Goal: Information Seeking & Learning: Learn about a topic

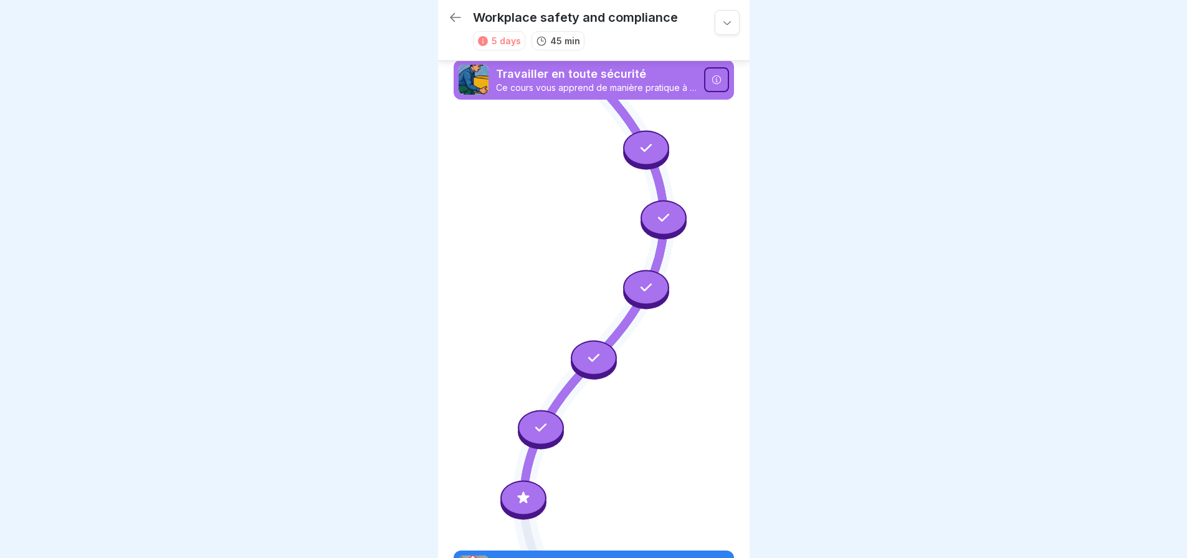
scroll to position [204, 0]
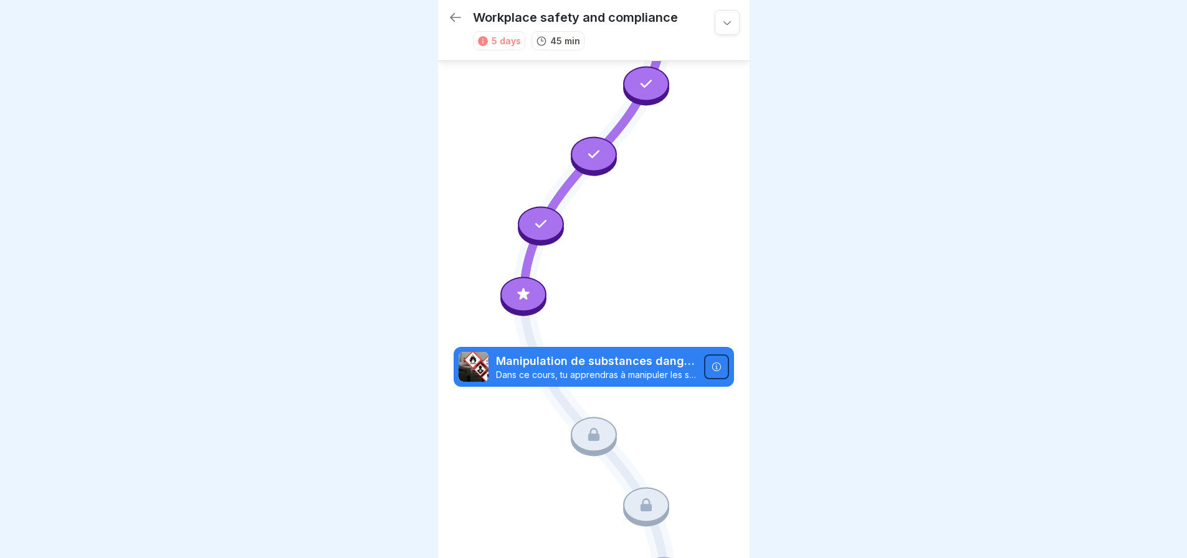
click at [586, 353] on p "Manipulation de substances dangereuses" at bounding box center [596, 361] width 201 height 16
click at [526, 287] on icon at bounding box center [523, 295] width 16 height 16
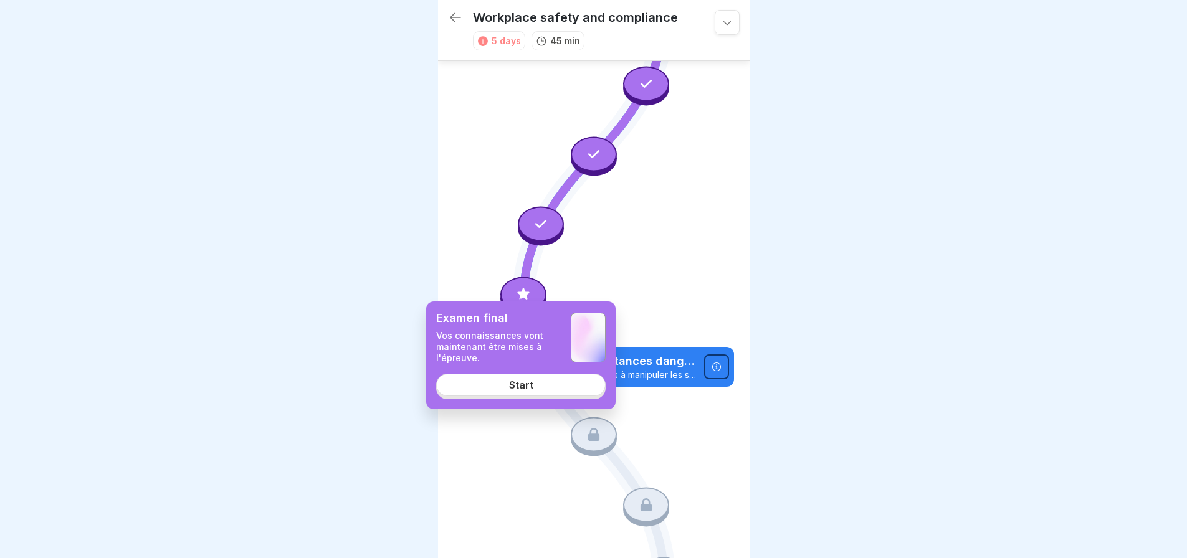
click at [535, 388] on link "Start" at bounding box center [520, 385] width 169 height 22
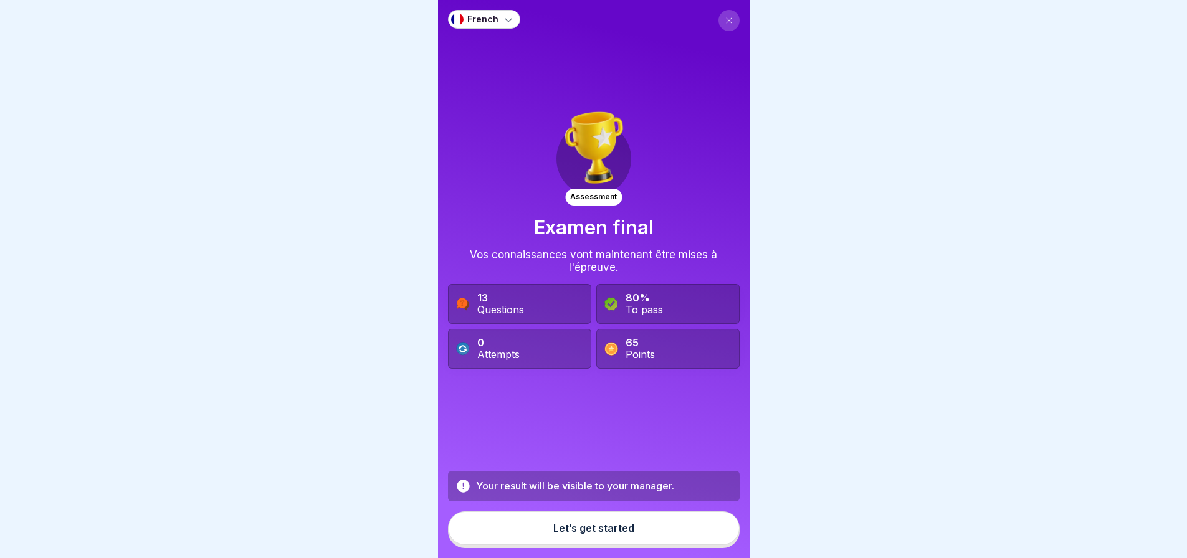
click at [640, 533] on button "Let’s get started" at bounding box center [594, 528] width 292 height 34
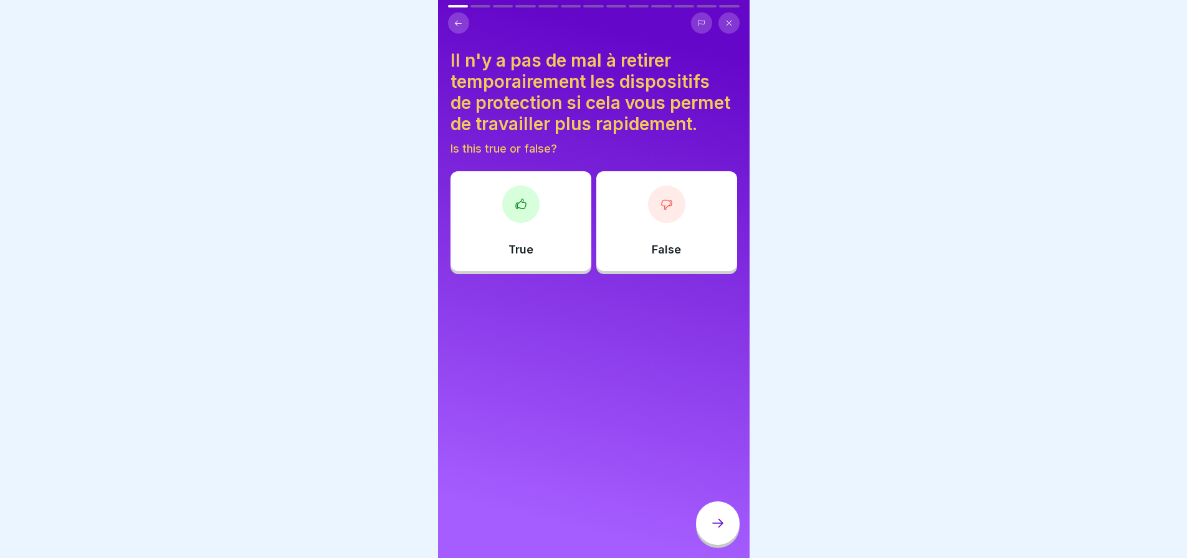
click at [664, 223] on div at bounding box center [666, 204] width 37 height 37
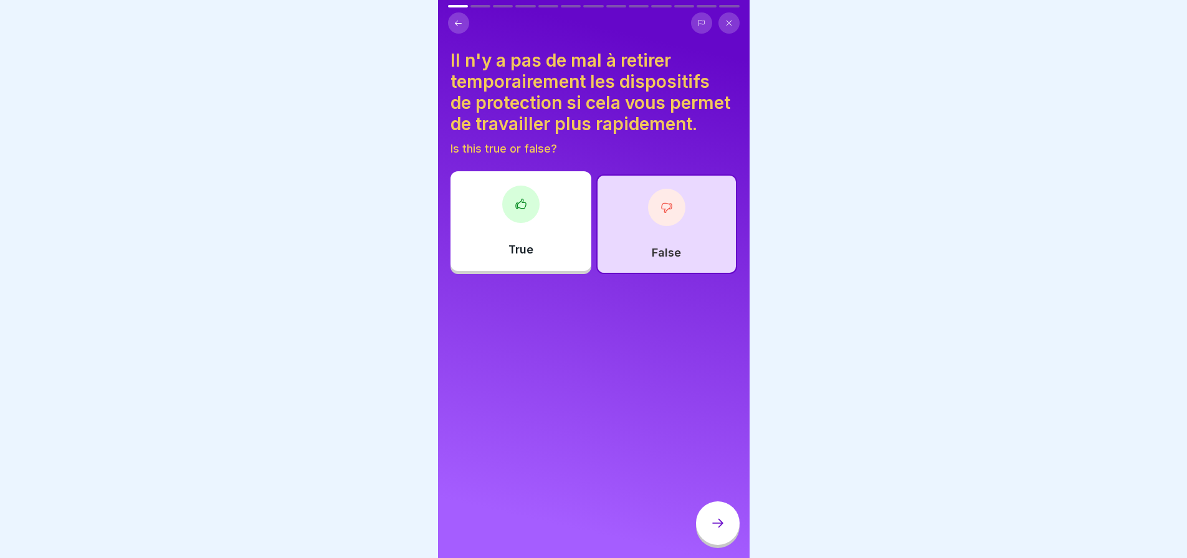
click at [719, 530] on icon at bounding box center [717, 523] width 15 height 15
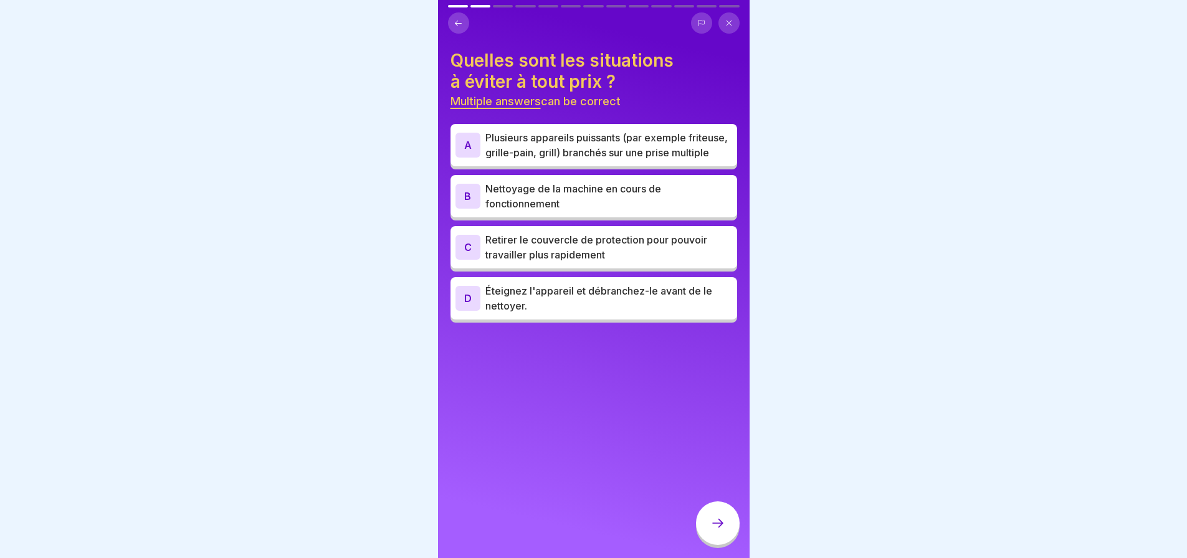
click at [587, 148] on p "Plusieurs appareils puissants (par exemple friteuse, grille-pain, grill) branch…" at bounding box center [608, 145] width 247 height 30
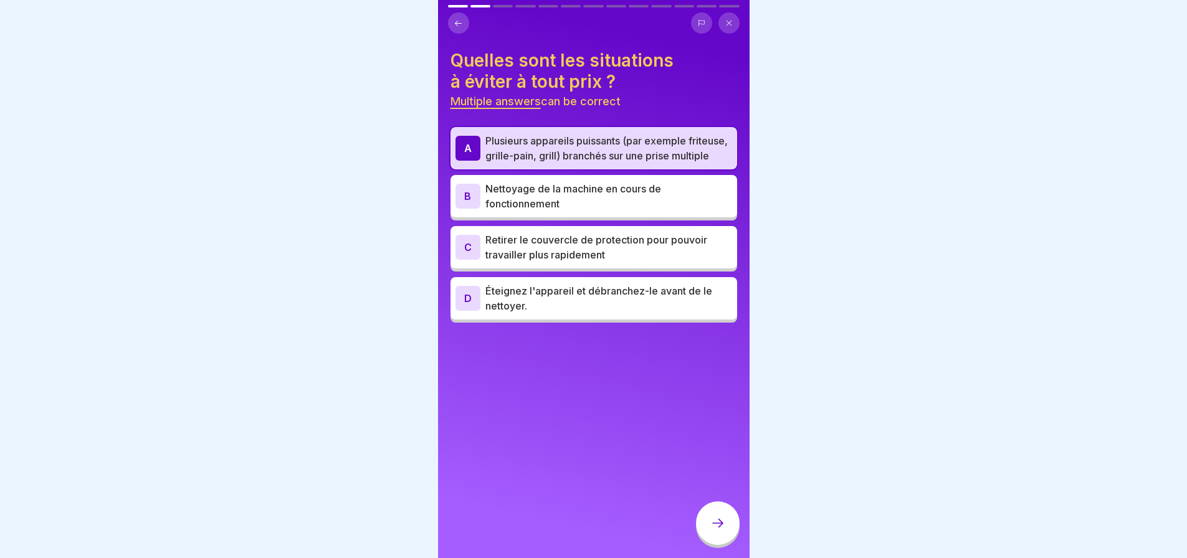
click at [599, 209] on p "Nettoyage de la machine en cours de fonctionnement" at bounding box center [608, 196] width 247 height 30
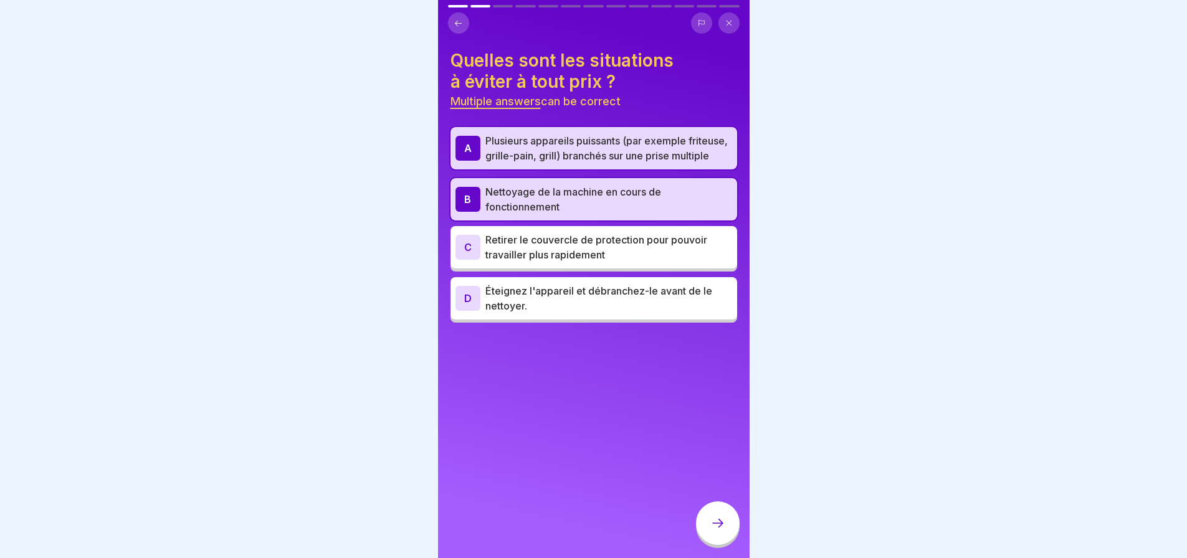
click at [609, 262] on p "Retirer le couvercle de protection pour pouvoir travailler plus rapidement" at bounding box center [608, 247] width 247 height 30
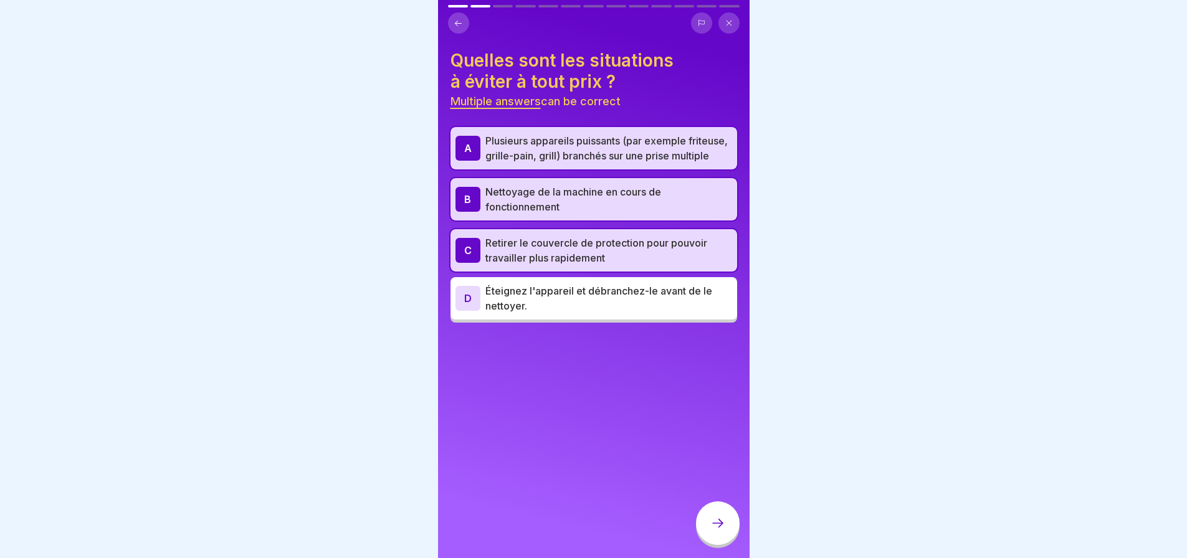
click at [720, 530] on icon at bounding box center [717, 523] width 15 height 15
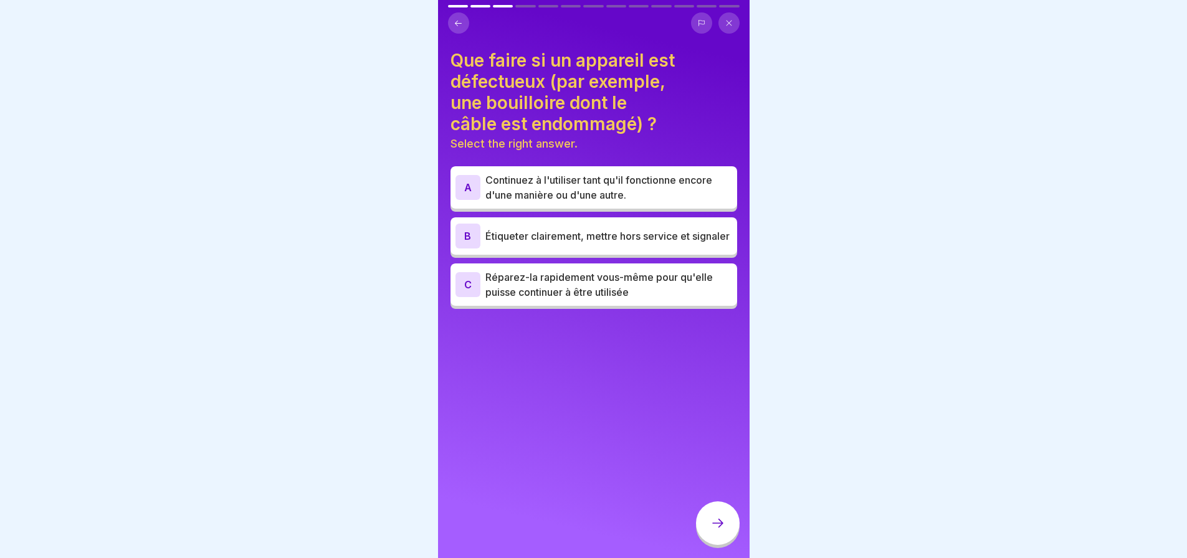
click at [669, 234] on p "Étiqueter clairement, mettre hors service et signaler" at bounding box center [608, 236] width 247 height 15
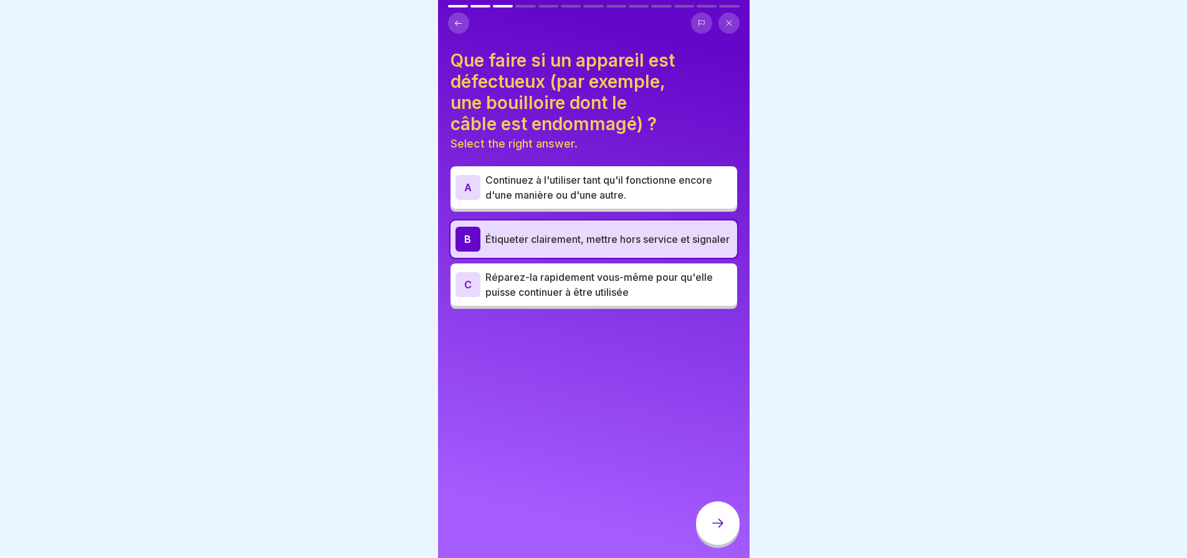
click at [725, 530] on div at bounding box center [718, 524] width 44 height 44
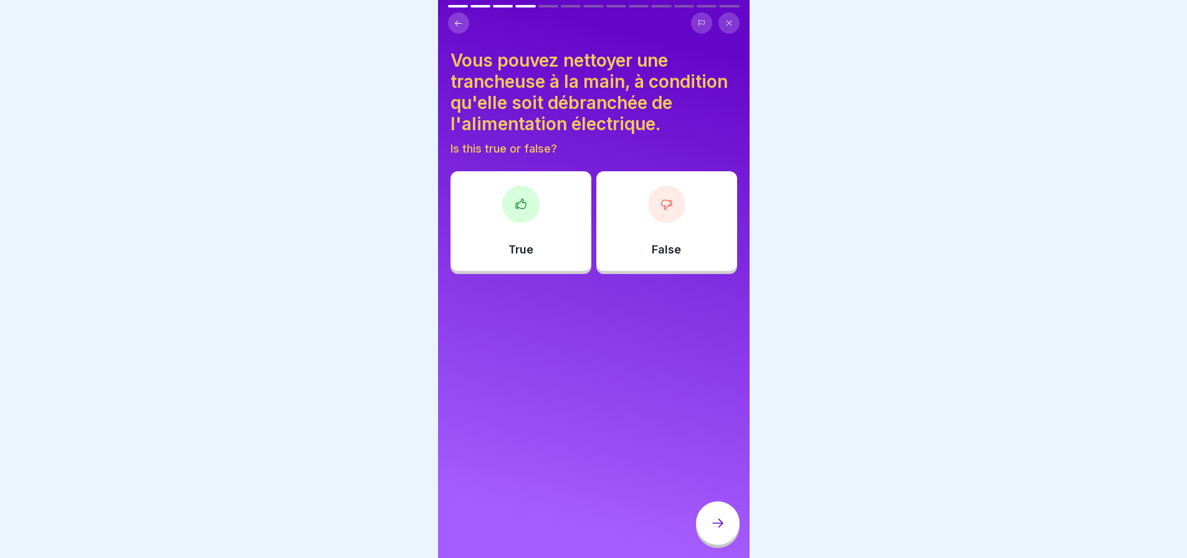
click at [673, 230] on div "False" at bounding box center [666, 221] width 141 height 100
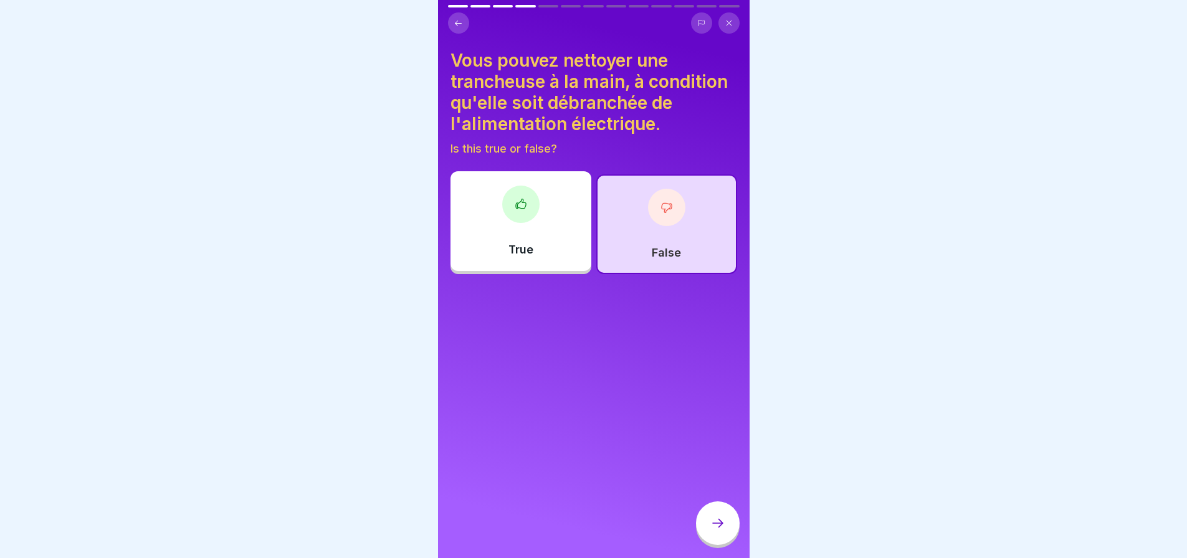
click at [729, 536] on div at bounding box center [718, 524] width 44 height 44
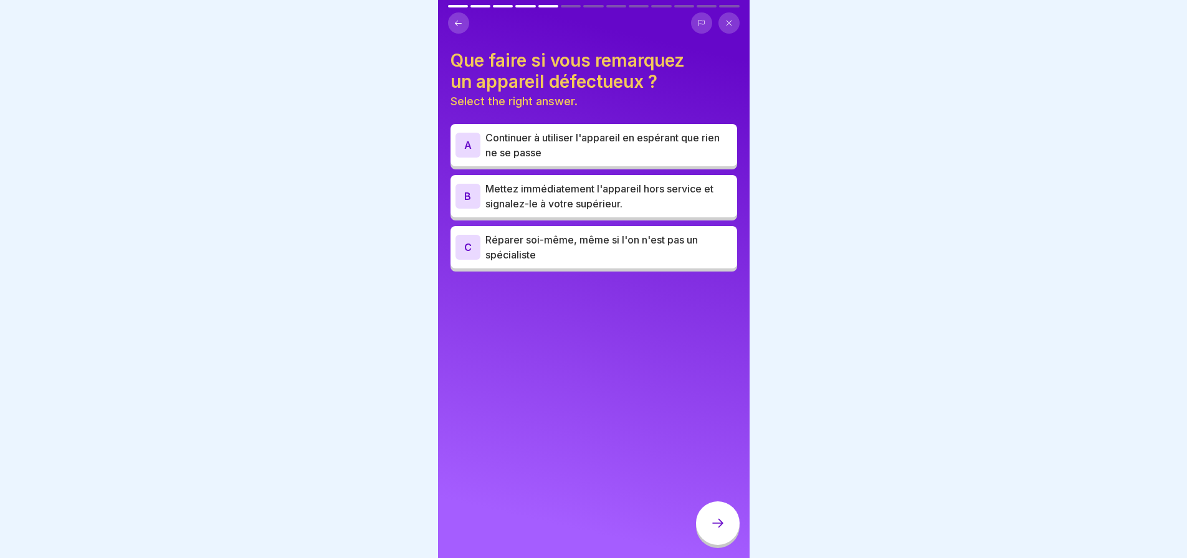
click at [671, 188] on p "Mettez immédiatement l'appareil hors service et signalez-le à votre supérieur." at bounding box center [608, 196] width 247 height 30
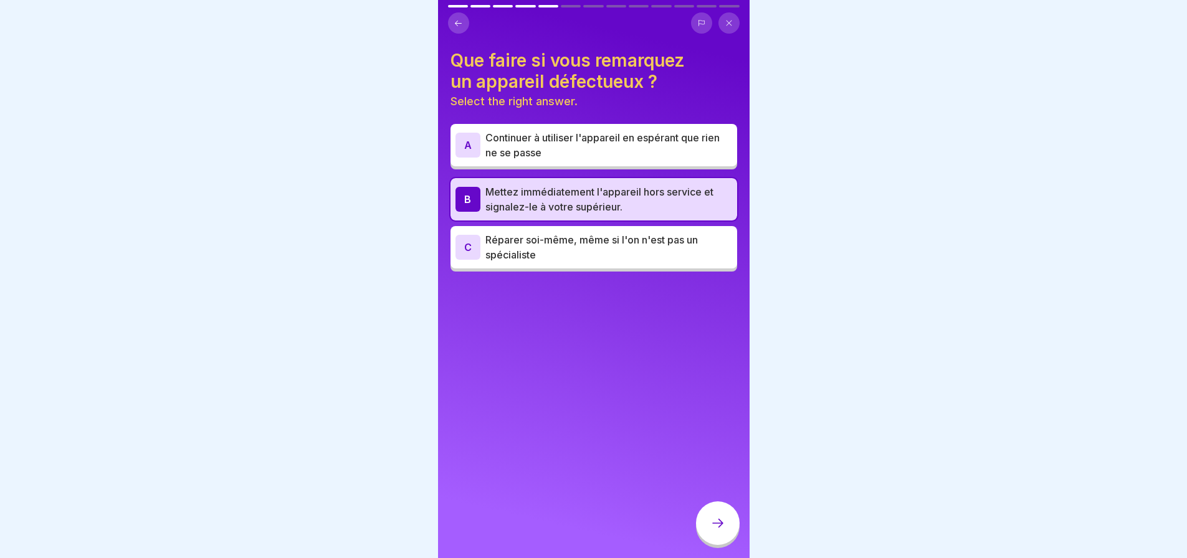
click at [720, 535] on div at bounding box center [718, 524] width 44 height 44
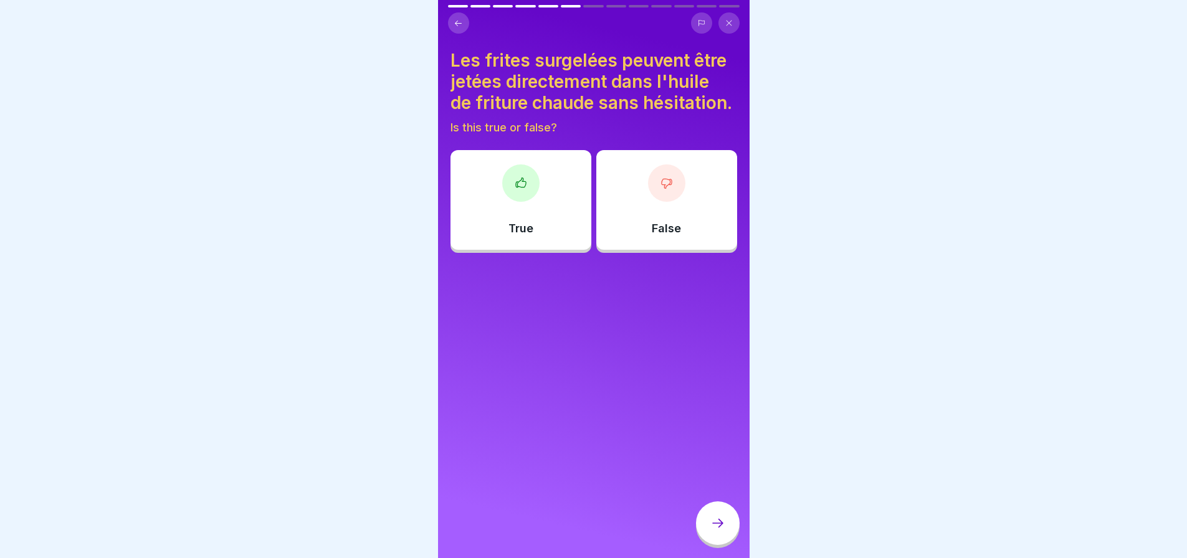
click at [540, 222] on div "True" at bounding box center [520, 200] width 141 height 100
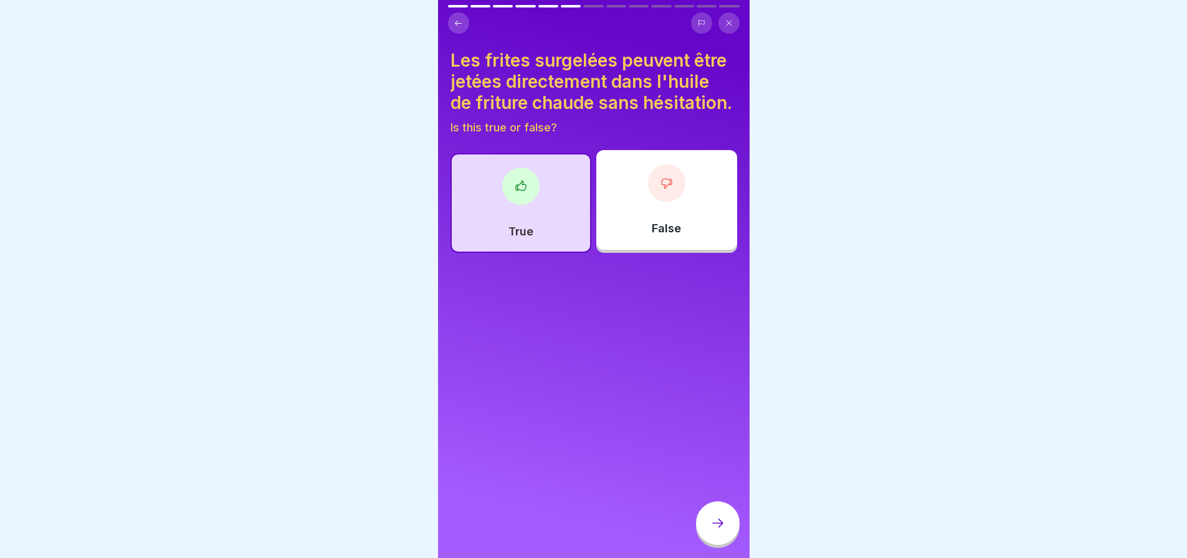
click at [724, 518] on div at bounding box center [718, 524] width 44 height 44
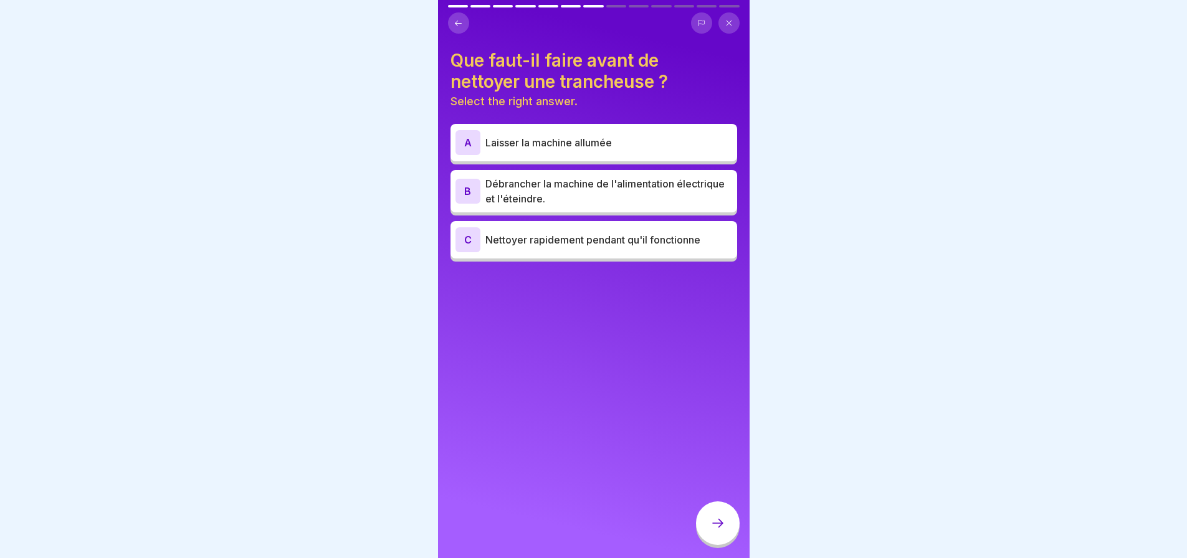
click at [654, 184] on p "Débrancher la machine de l'alimentation électrique et l'éteindre." at bounding box center [608, 191] width 247 height 30
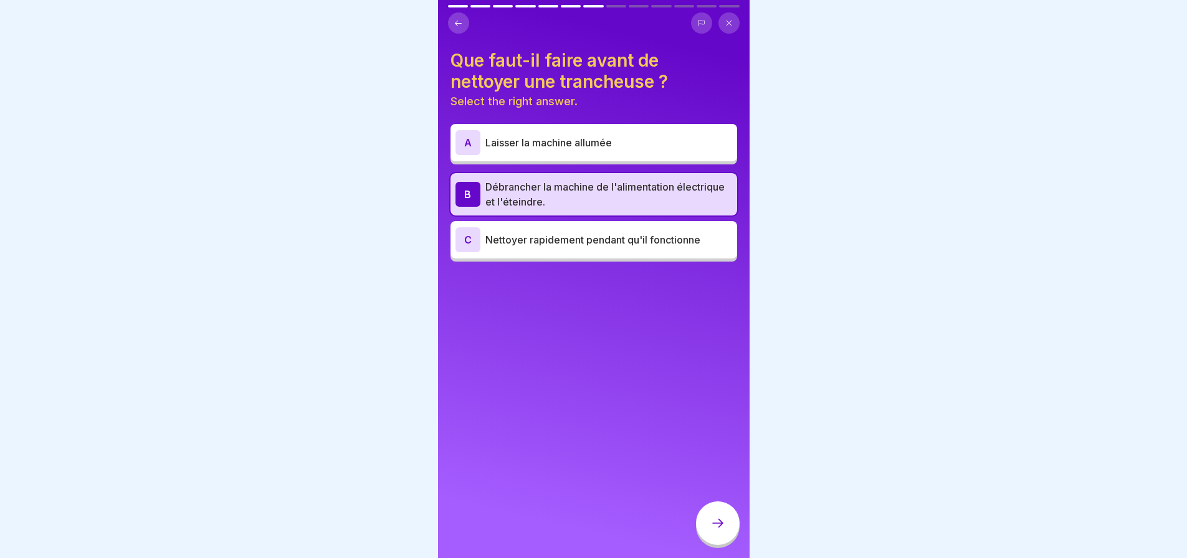
click at [722, 531] on icon at bounding box center [717, 523] width 15 height 15
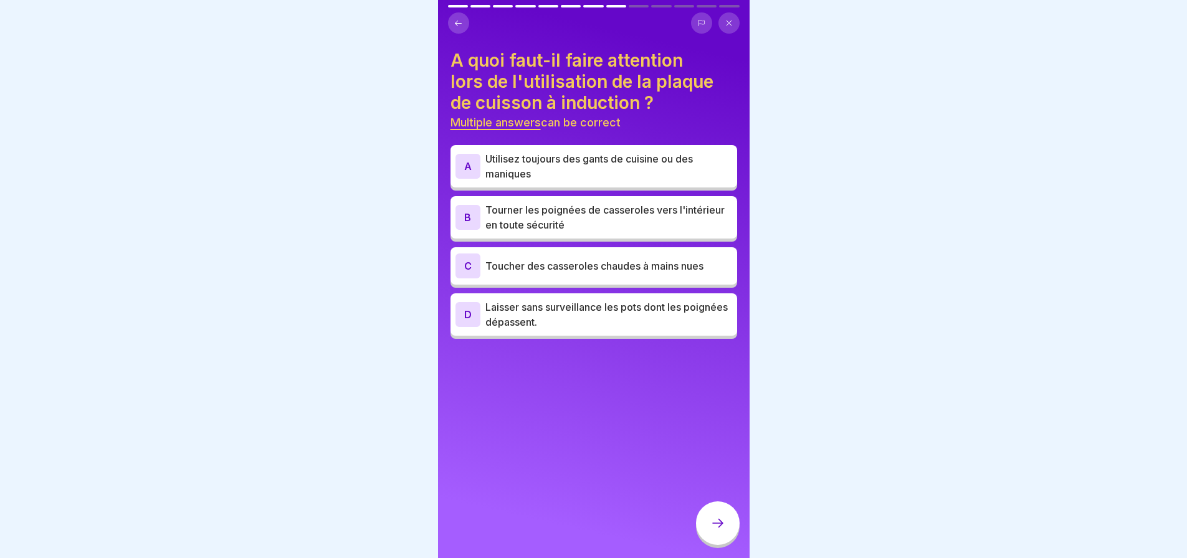
click at [643, 217] on p "Tourner les poignées de casseroles vers l'intérieur en toute sécurité" at bounding box center [608, 217] width 247 height 30
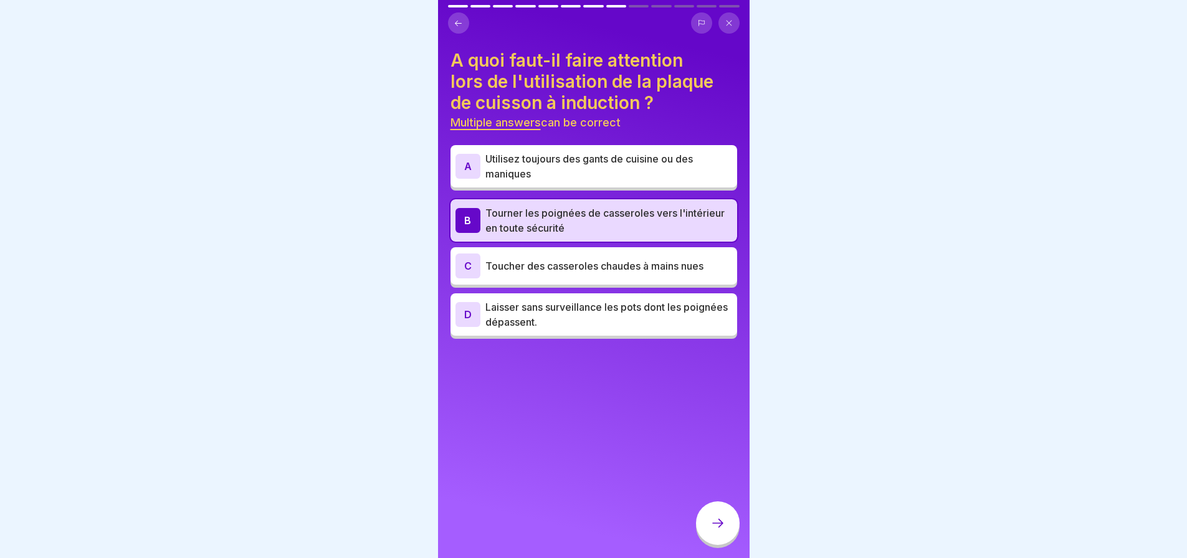
click at [639, 161] on p "Utilisez toujours des gants de cuisine ou des maniques" at bounding box center [608, 166] width 247 height 30
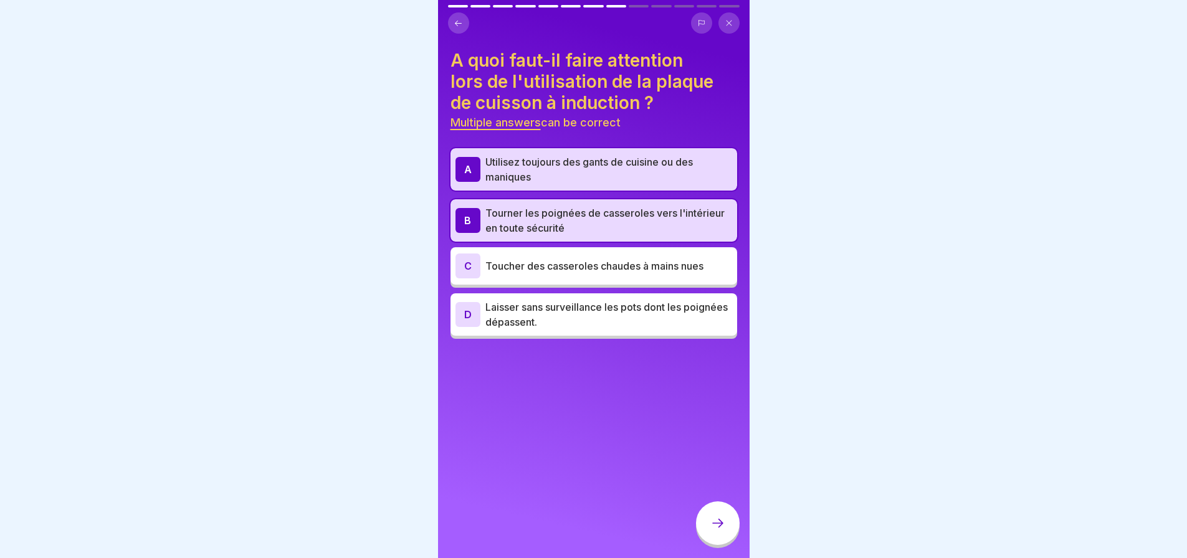
click at [729, 526] on div at bounding box center [718, 524] width 44 height 44
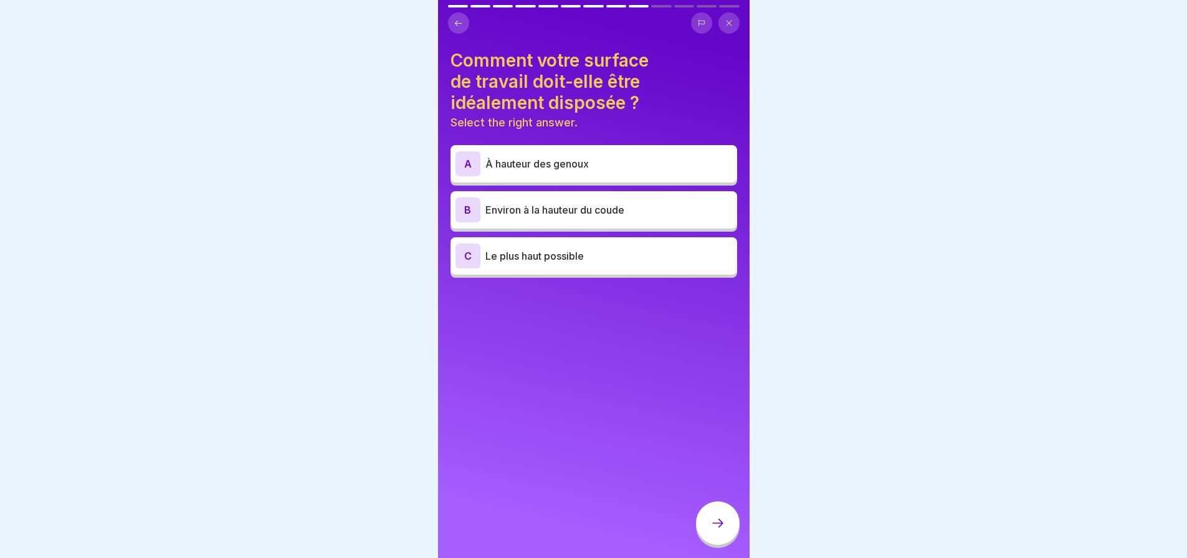
click at [646, 204] on p "Environ à la hauteur du coude" at bounding box center [608, 209] width 247 height 15
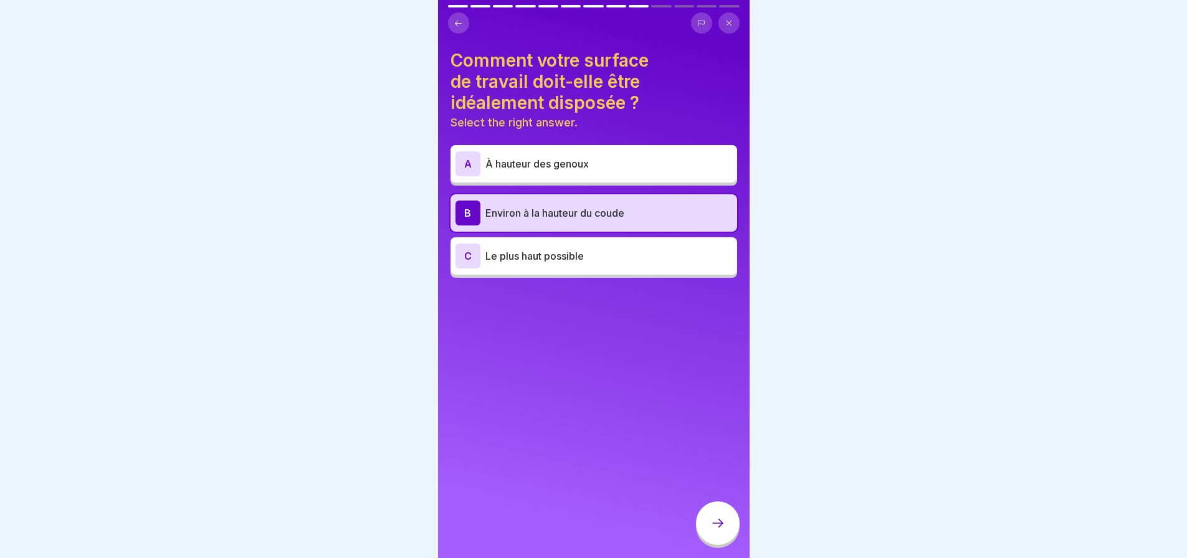
click at [722, 535] on div at bounding box center [718, 524] width 44 height 44
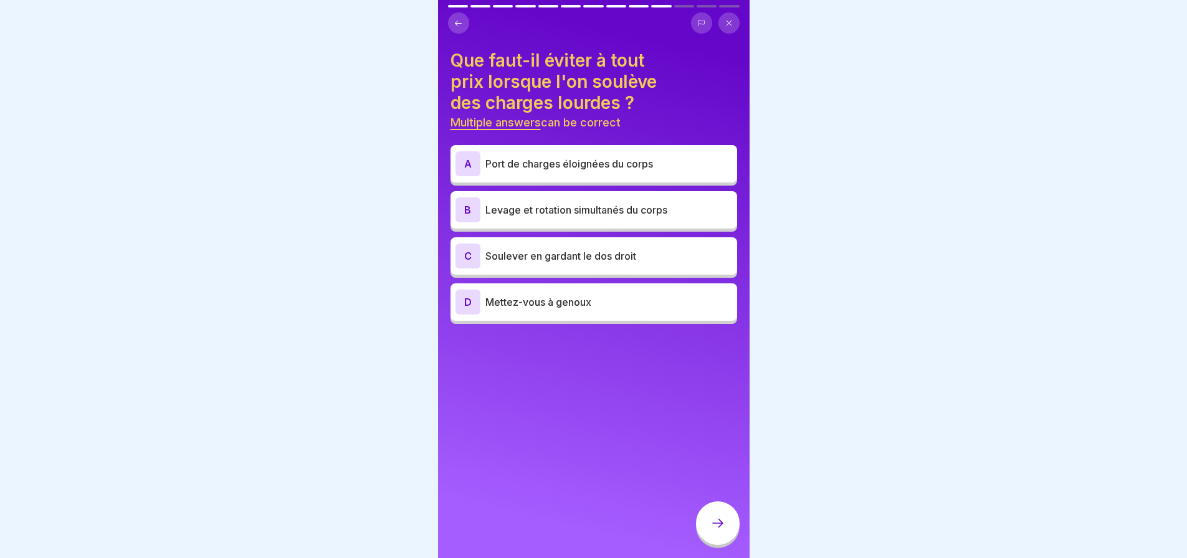
click at [654, 202] on p "Levage et rotation simultanés du corps" at bounding box center [608, 209] width 247 height 15
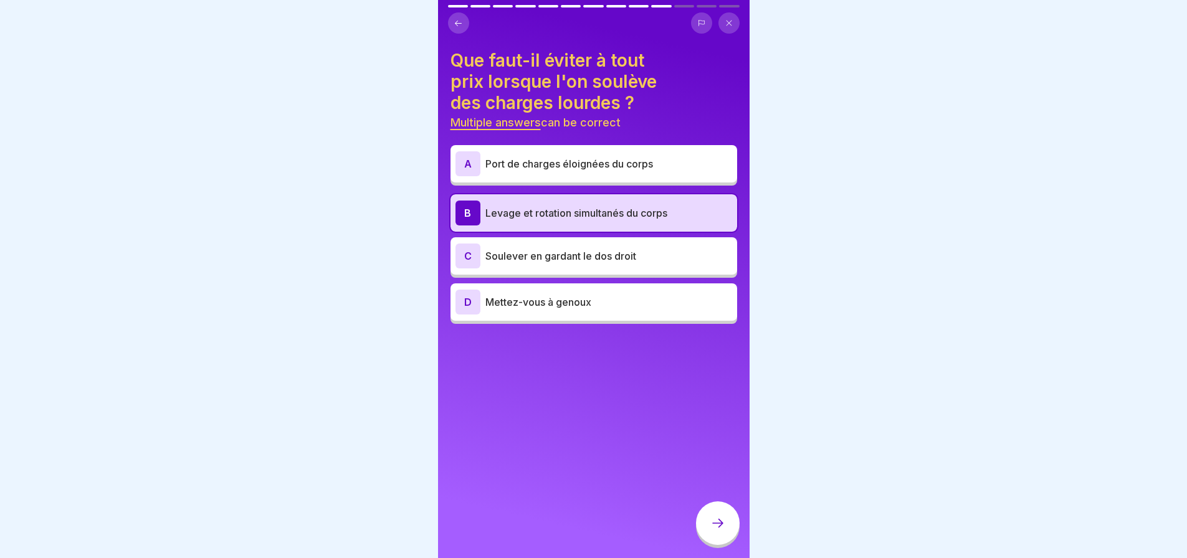
click at [726, 535] on div at bounding box center [718, 524] width 44 height 44
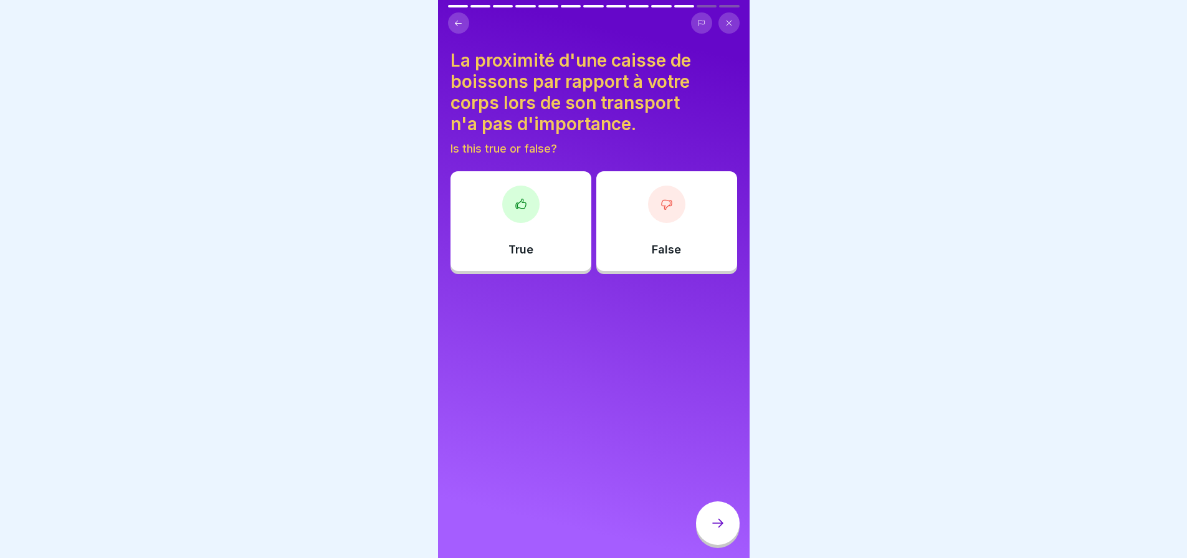
click at [670, 225] on div "False" at bounding box center [666, 221] width 141 height 100
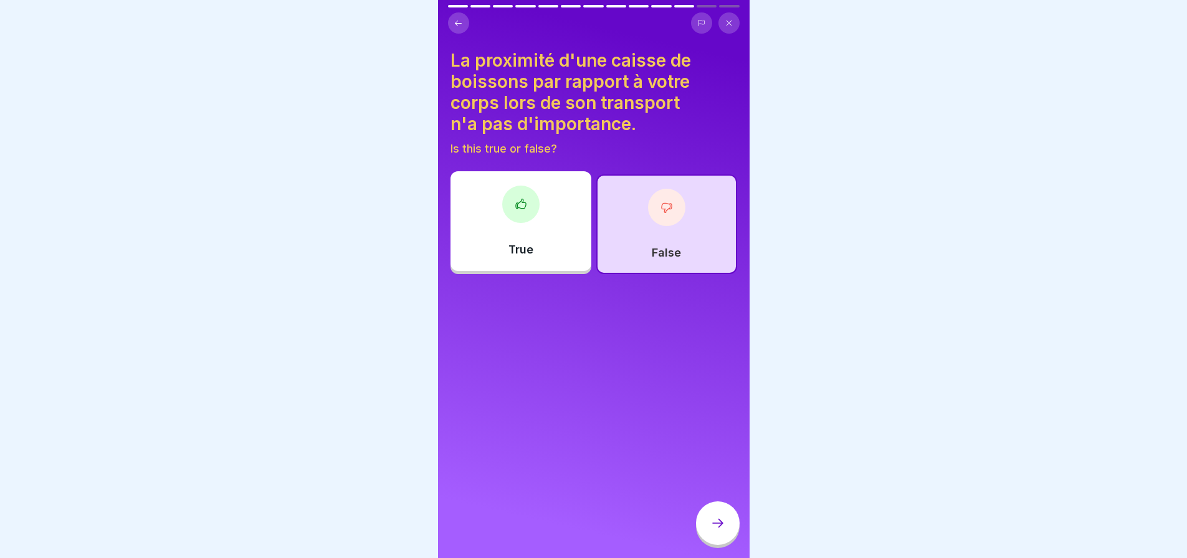
click at [714, 526] on icon at bounding box center [717, 523] width 15 height 15
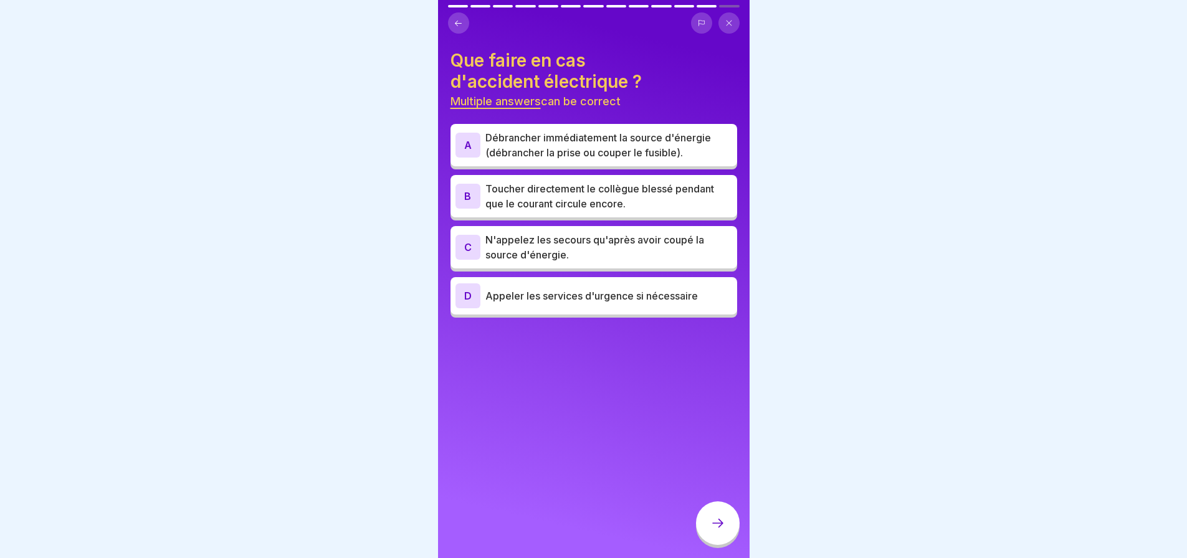
click at [693, 133] on p "Débrancher immédiatement la source d'énergie (débrancher la prise ou couper le …" at bounding box center [608, 145] width 247 height 30
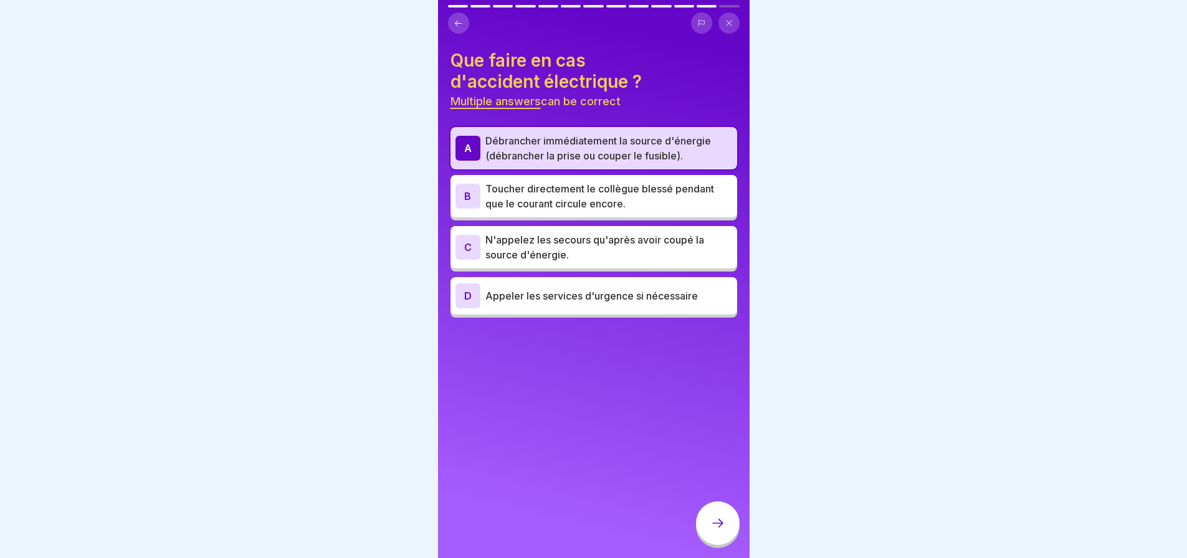
click at [671, 244] on p "N'appelez les secours qu'après avoir coupé la source d'énergie." at bounding box center [608, 247] width 247 height 30
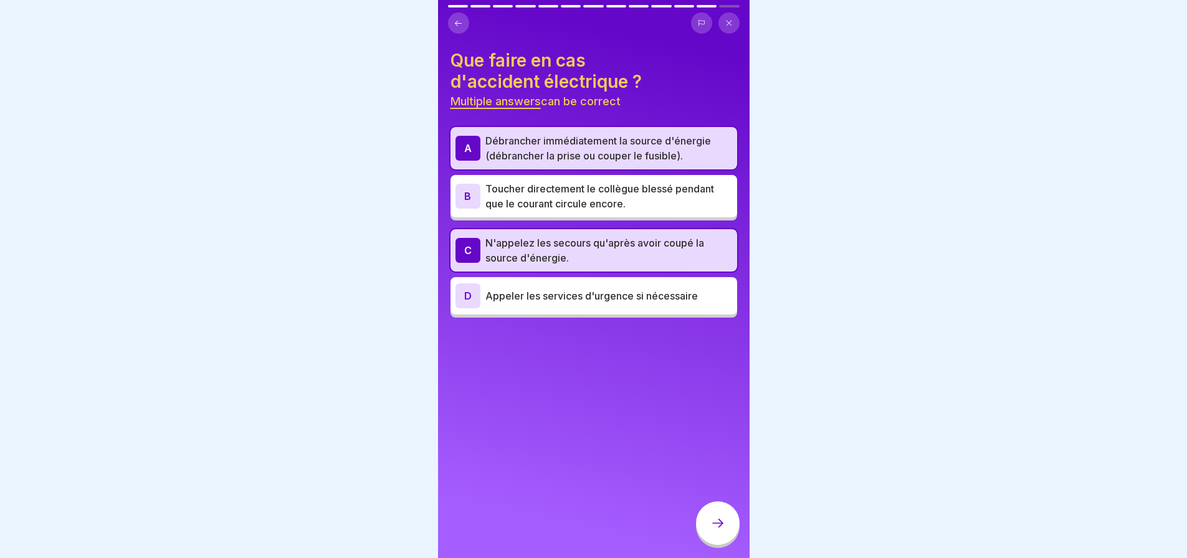
click at [685, 292] on p "Appeler les services d'urgence si nécessaire" at bounding box center [608, 295] width 247 height 15
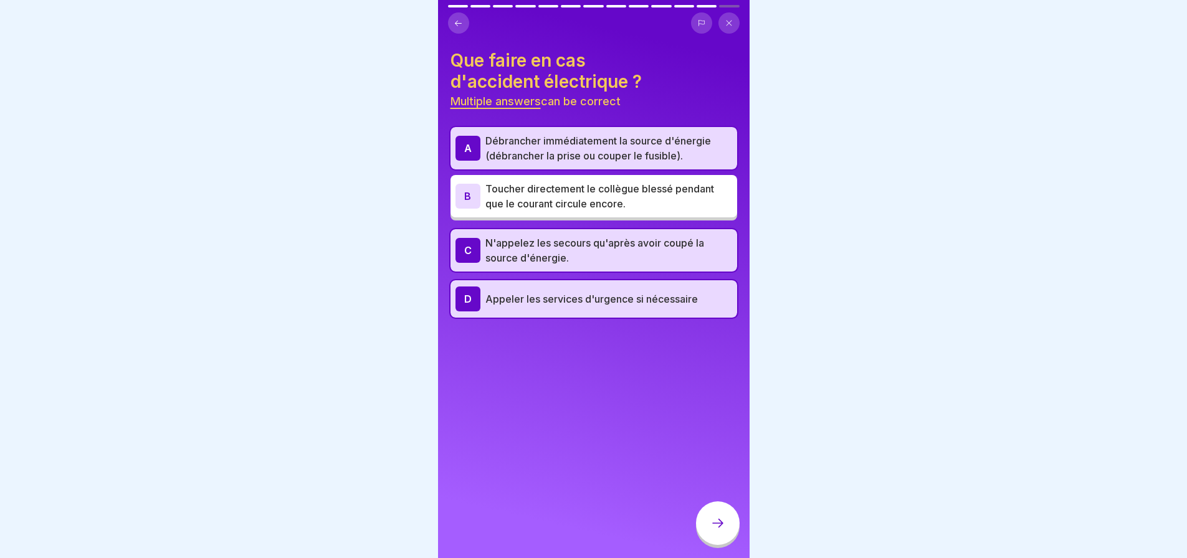
click at [714, 531] on icon at bounding box center [717, 523] width 15 height 15
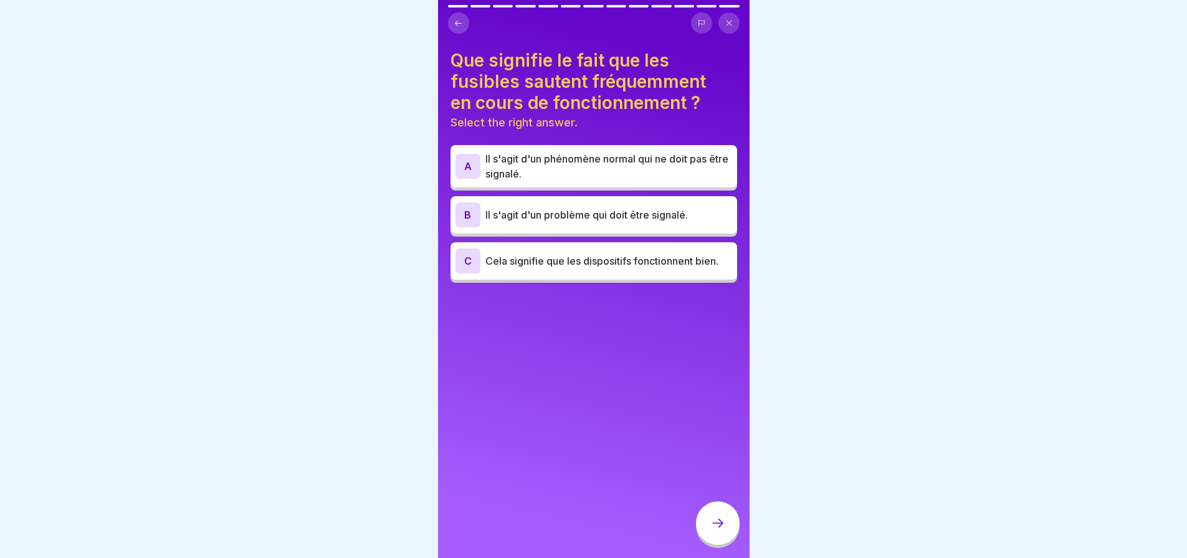
click at [685, 211] on p "Il s'agit d'un problème qui doit être signalé." at bounding box center [608, 214] width 247 height 15
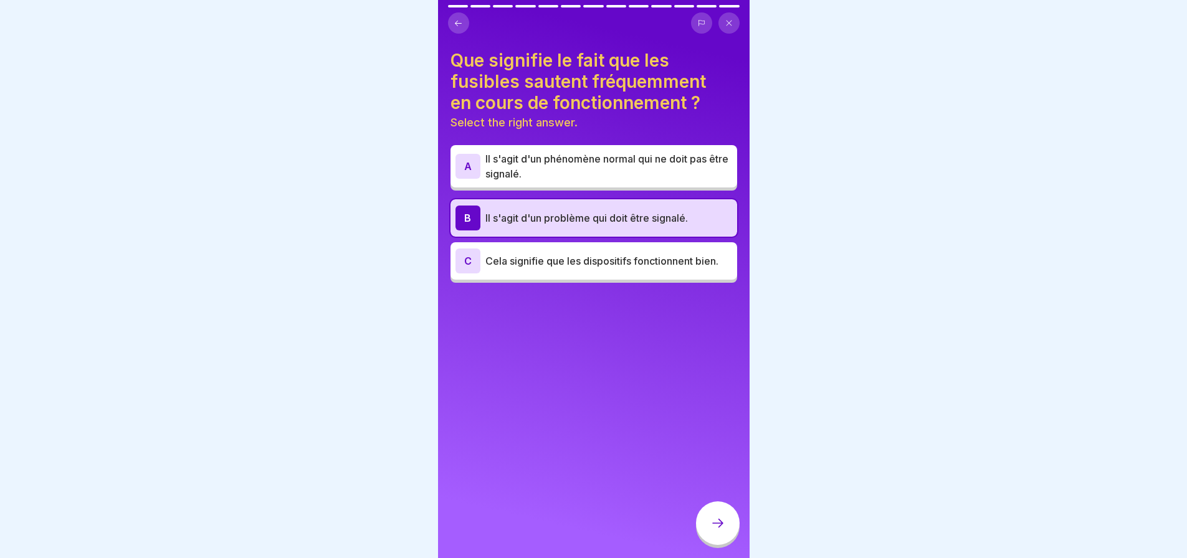
click at [707, 521] on div at bounding box center [718, 524] width 44 height 44
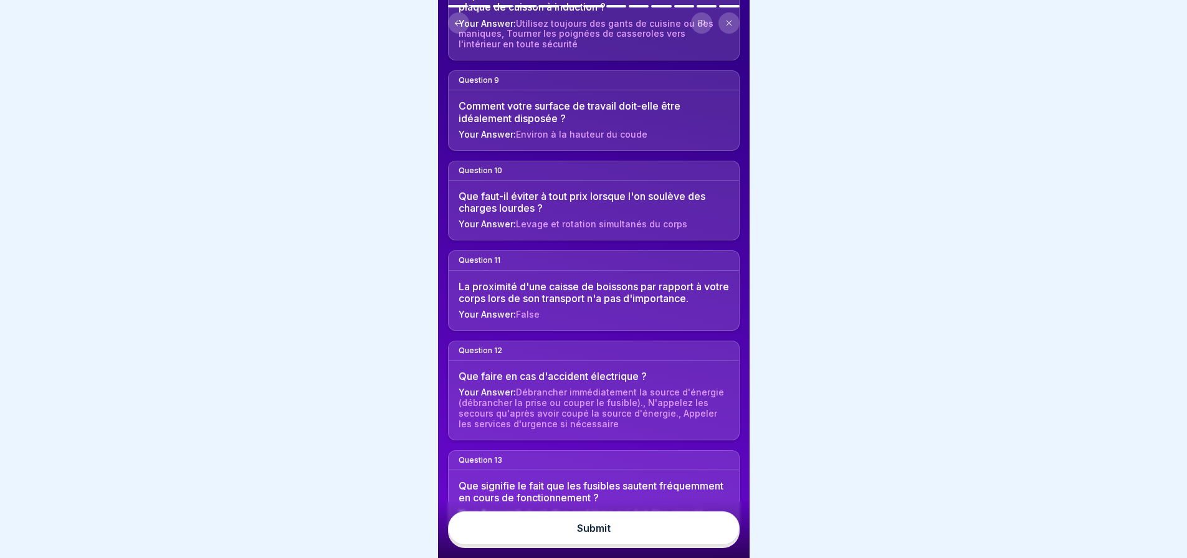
scroll to position [900, 0]
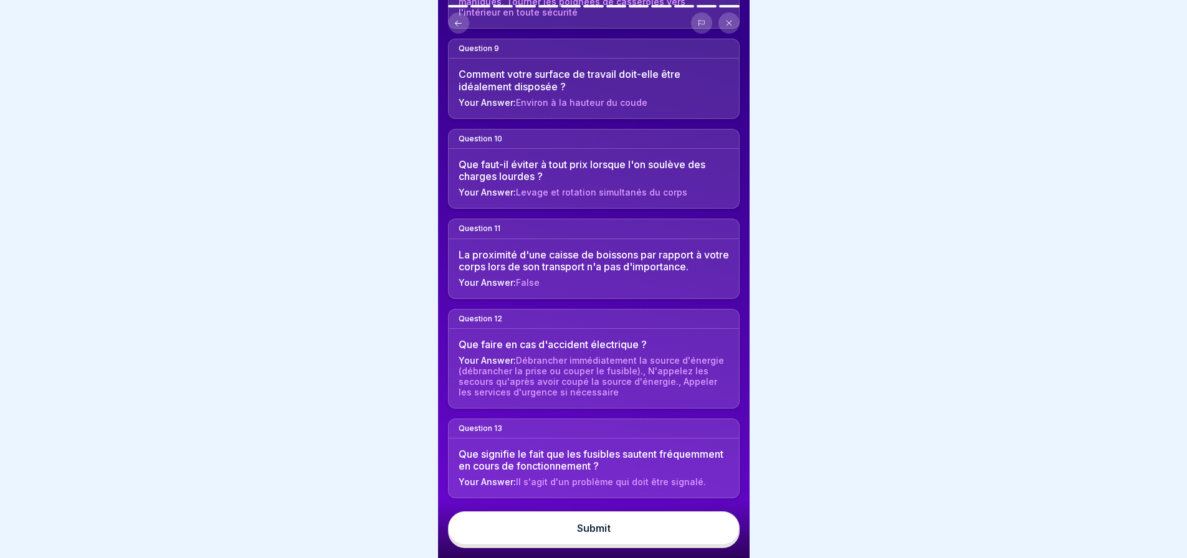
click at [648, 534] on button "Submit" at bounding box center [594, 528] width 292 height 34
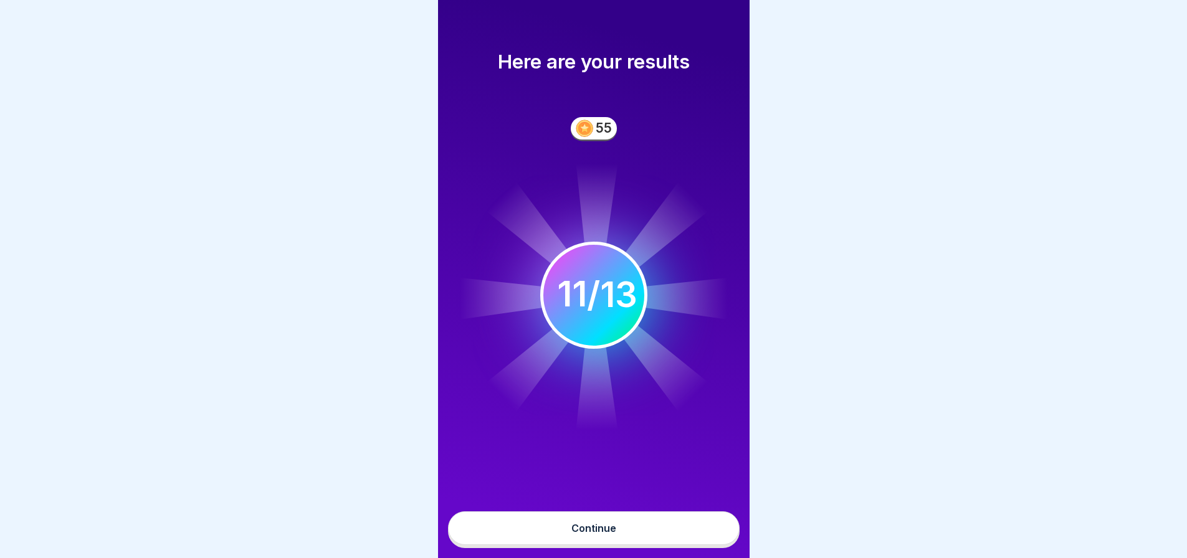
click at [616, 534] on button "Continue" at bounding box center [594, 528] width 292 height 34
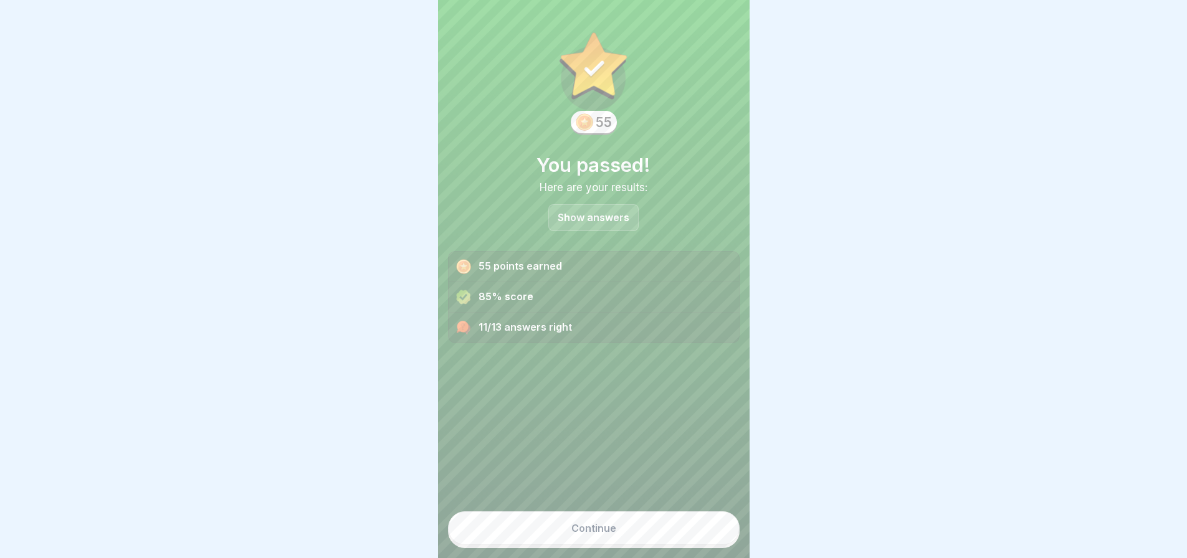
click at [655, 538] on button "Continue" at bounding box center [594, 528] width 292 height 34
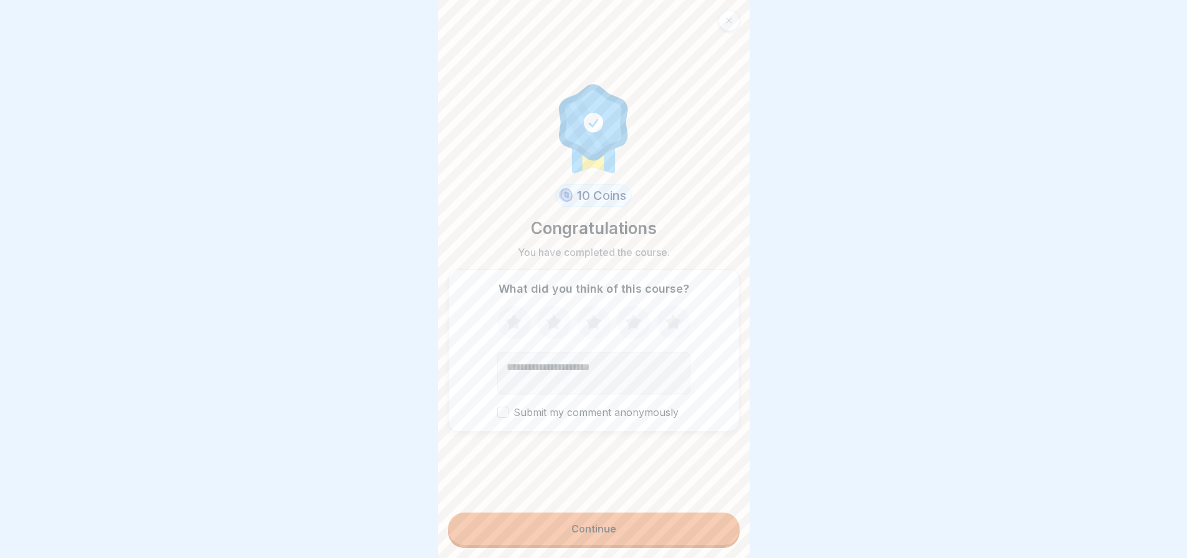
click at [668, 536] on button "Continue" at bounding box center [594, 529] width 292 height 32
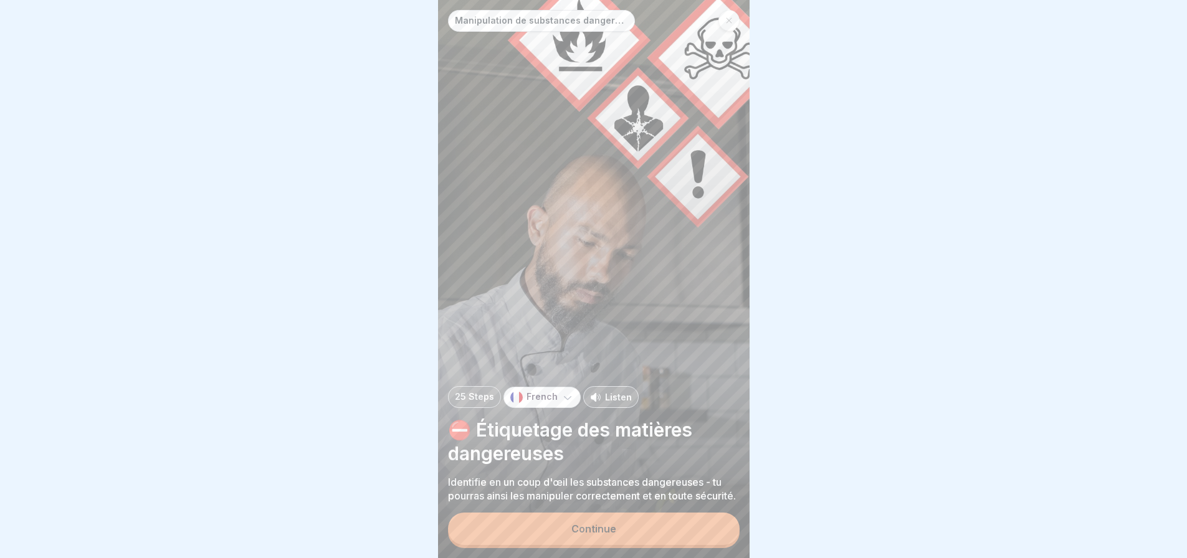
scroll to position [9, 0]
click at [665, 530] on button "Continue" at bounding box center [594, 529] width 292 height 32
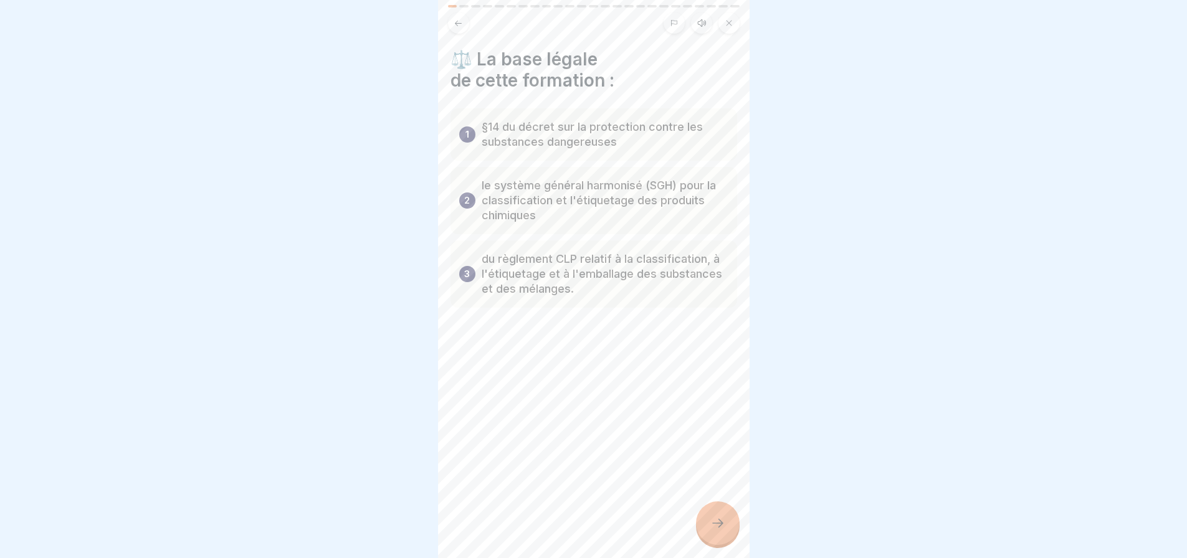
click at [722, 521] on icon at bounding box center [717, 523] width 15 height 15
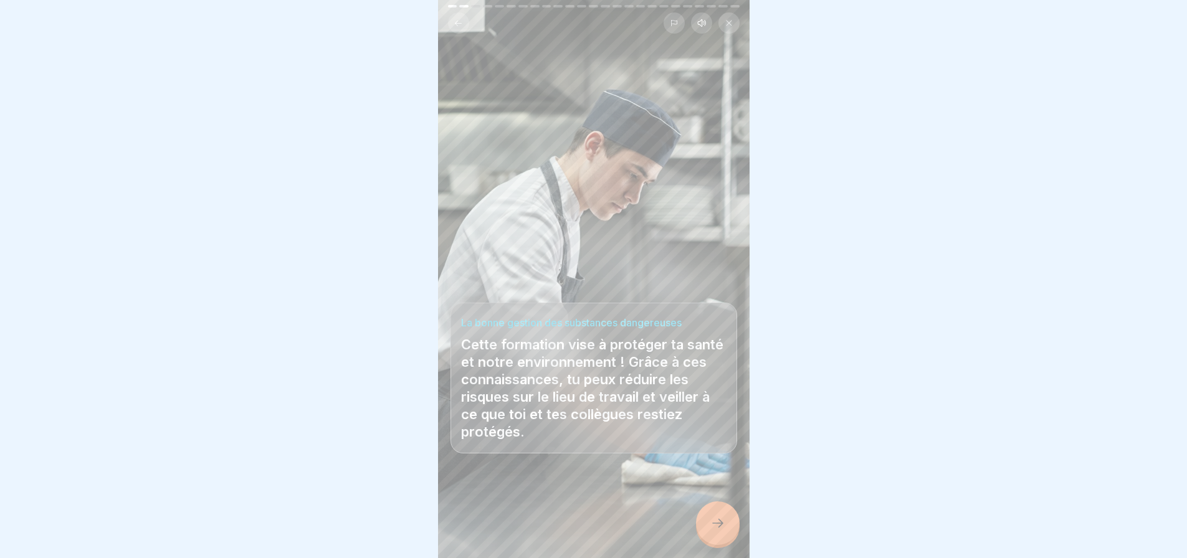
click at [715, 518] on icon at bounding box center [717, 523] width 15 height 15
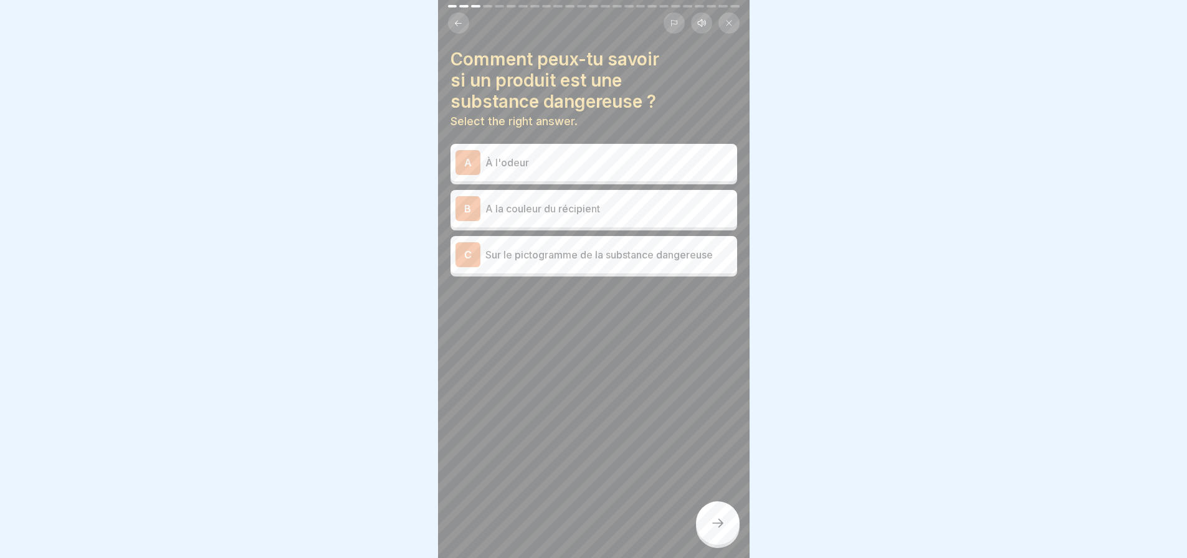
click at [663, 247] on p "Sur le pictogramme de la substance dangereuse" at bounding box center [608, 254] width 247 height 15
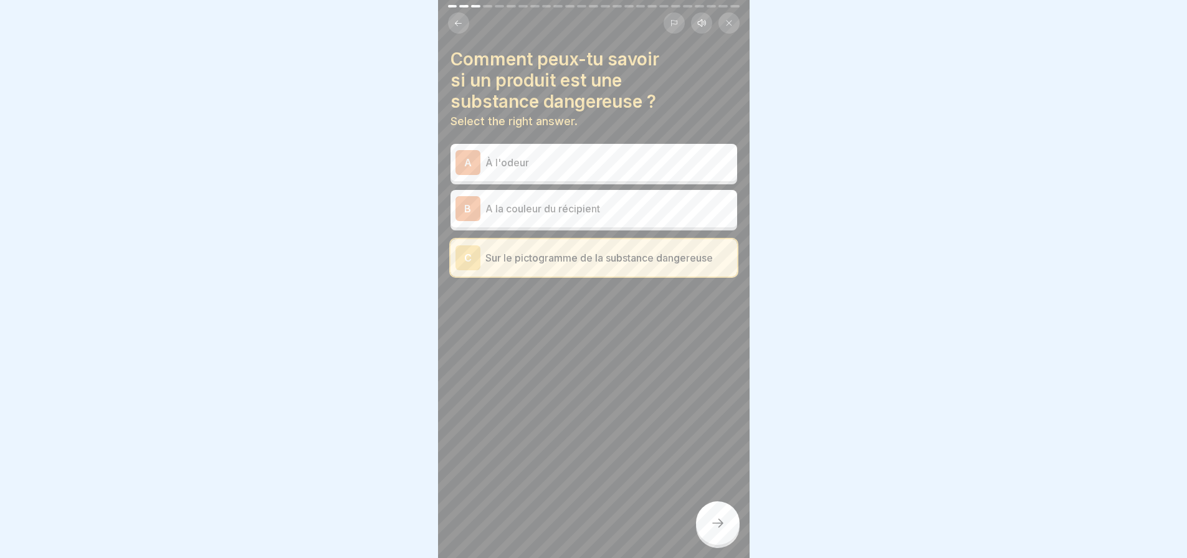
click at [727, 518] on div at bounding box center [718, 524] width 44 height 44
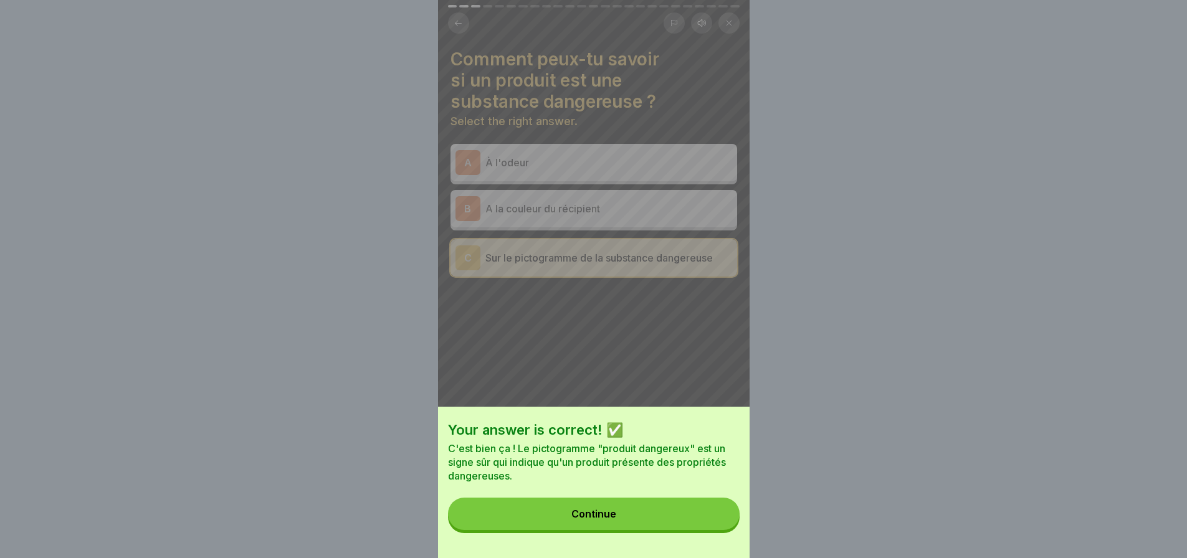
click at [690, 529] on button "Continue" at bounding box center [594, 514] width 292 height 32
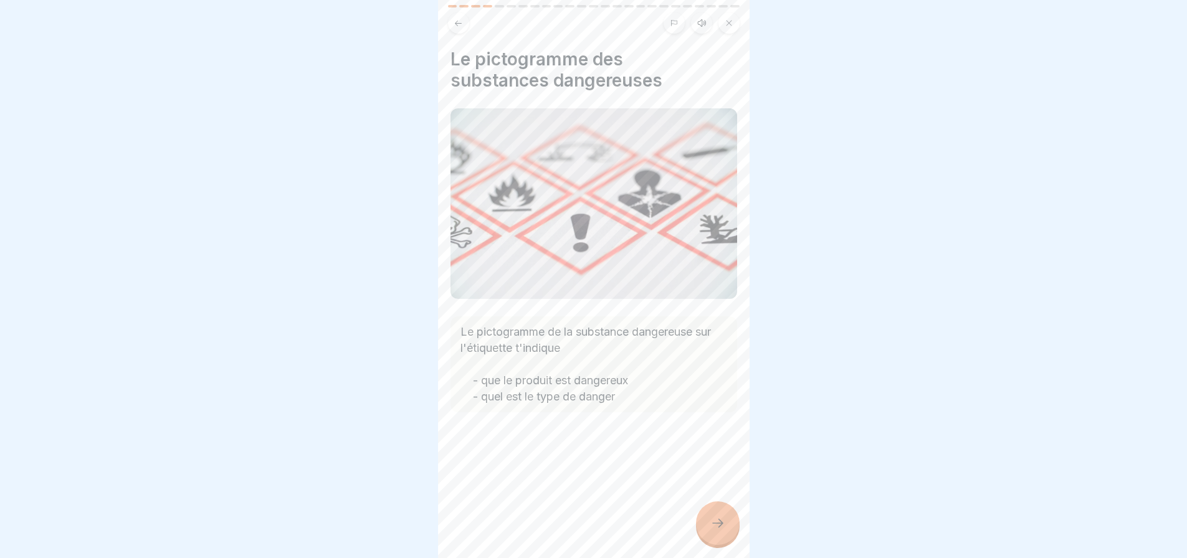
click at [718, 515] on div at bounding box center [718, 524] width 44 height 44
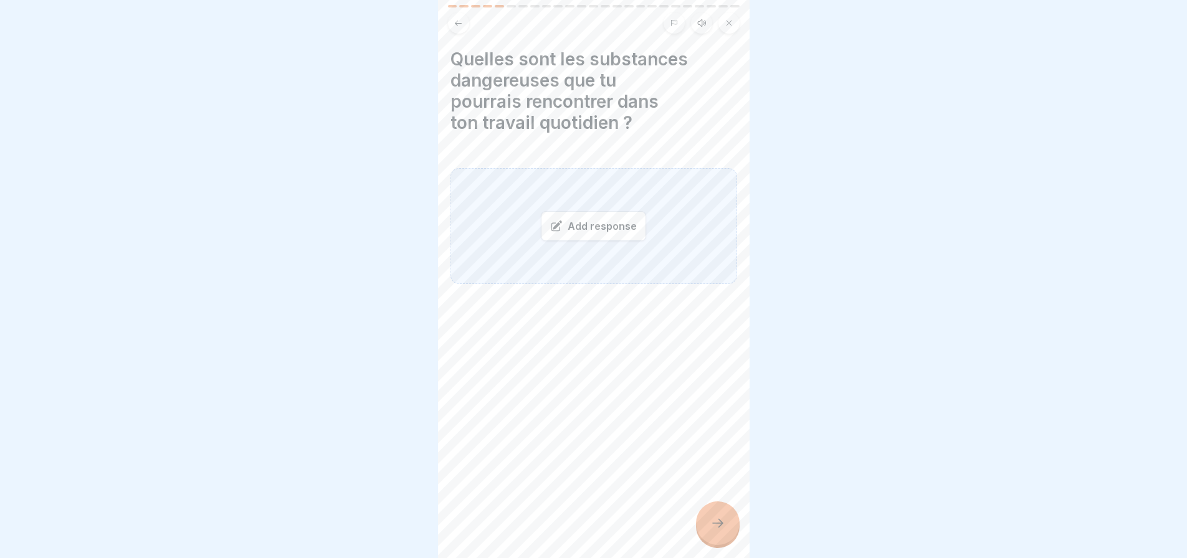
click at [615, 216] on div "Add response" at bounding box center [593, 226] width 105 height 30
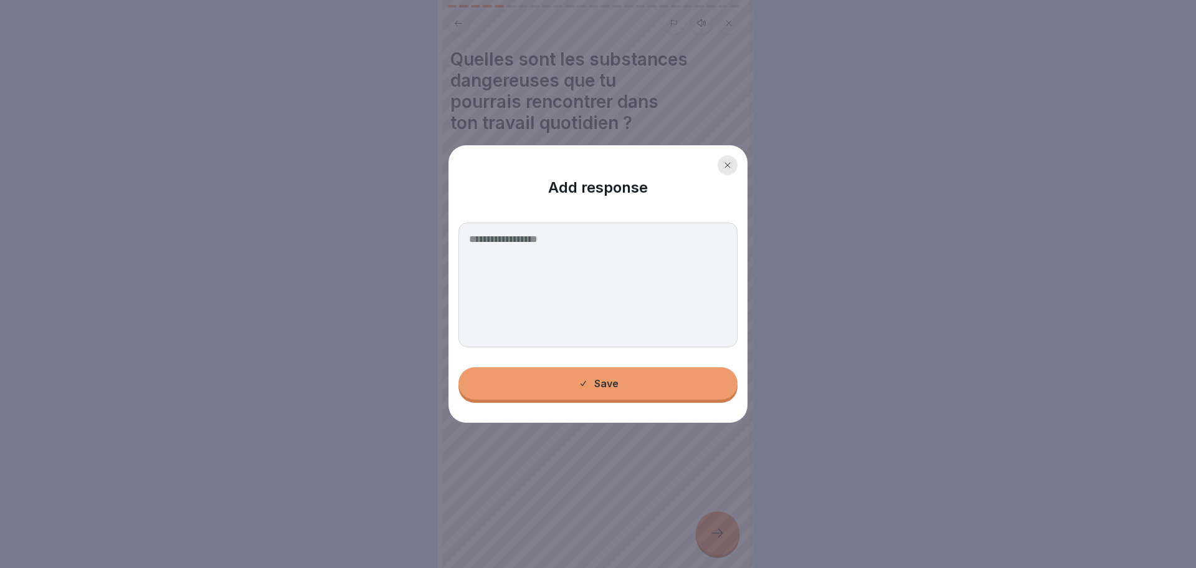
click at [549, 239] on textarea at bounding box center [598, 284] width 279 height 125
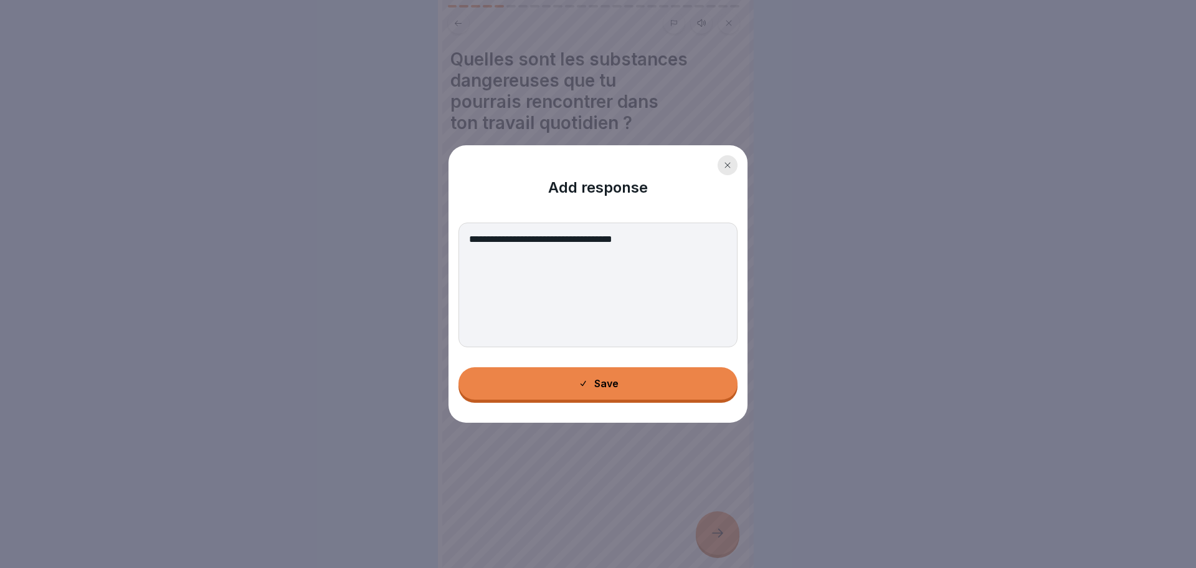
type textarea "**********"
click at [627, 388] on button "Save" at bounding box center [598, 383] width 279 height 32
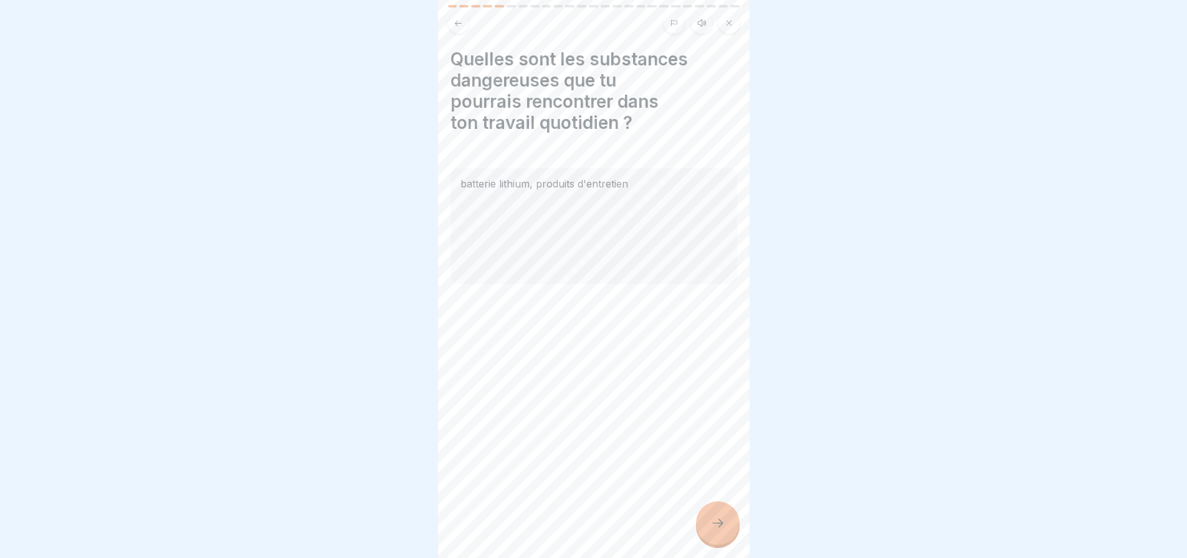
drag, startPoint x: 716, startPoint y: 530, endPoint x: 713, endPoint y: 519, distance: 11.0
click at [716, 526] on div at bounding box center [718, 524] width 44 height 44
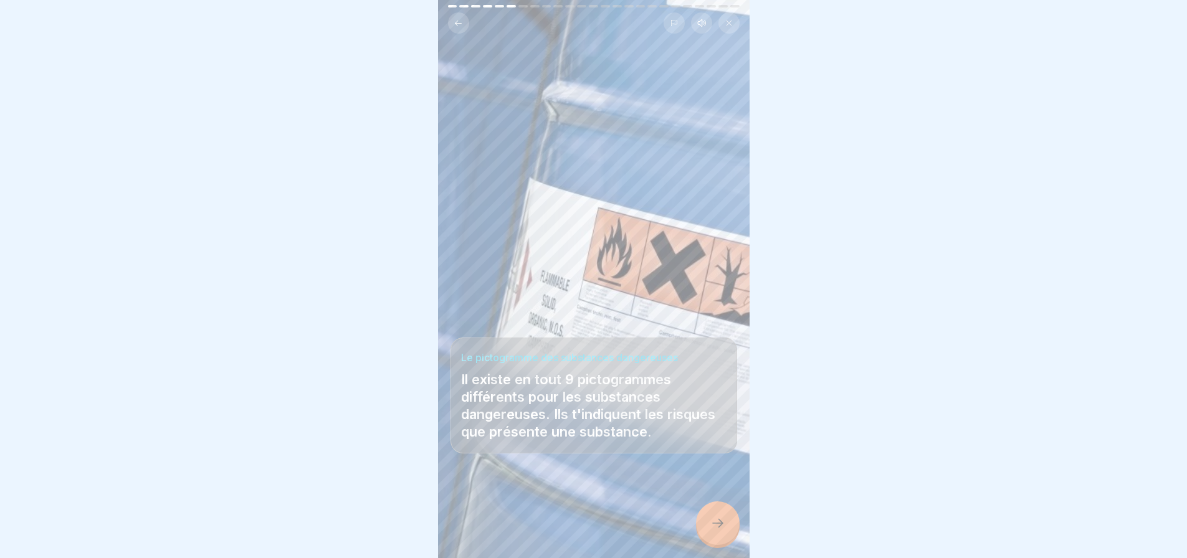
click at [721, 531] on icon at bounding box center [717, 523] width 15 height 15
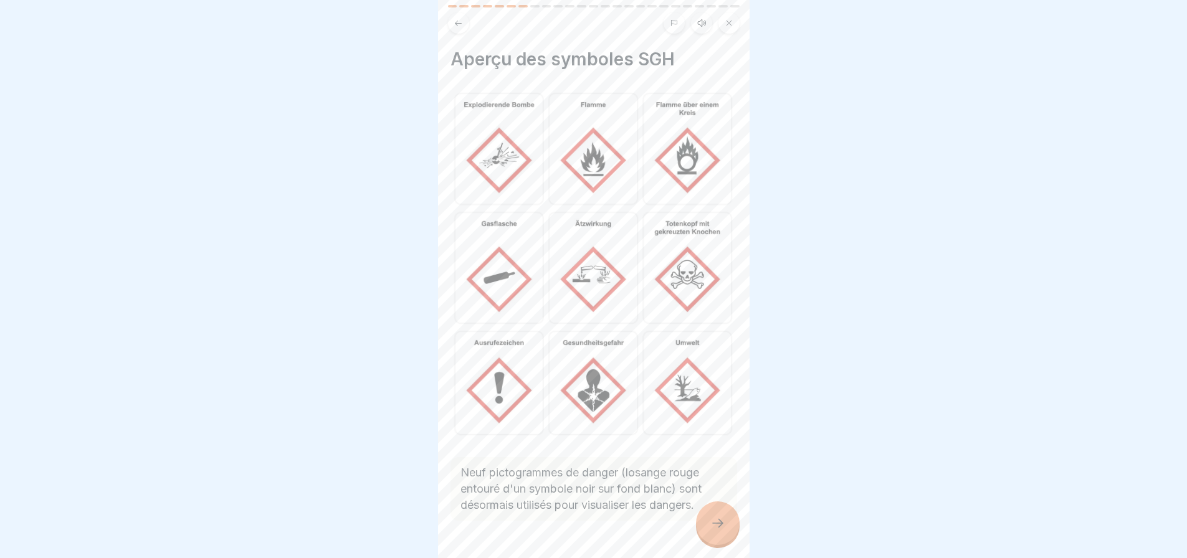
click at [722, 531] on icon at bounding box center [717, 523] width 15 height 15
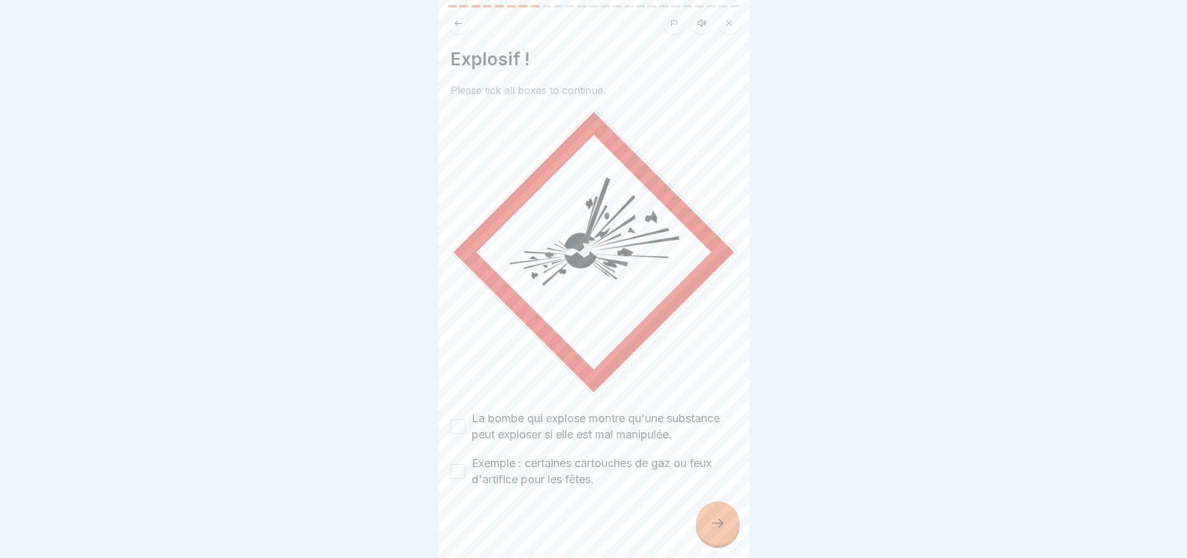
click at [457, 27] on button at bounding box center [458, 22] width 21 height 21
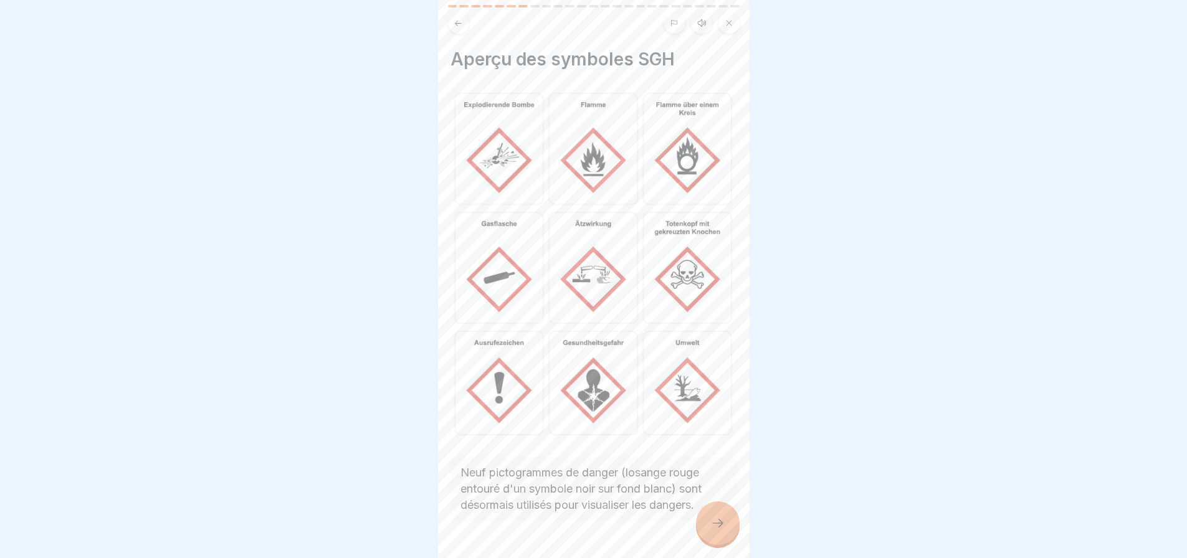
click at [716, 529] on icon at bounding box center [717, 523] width 15 height 15
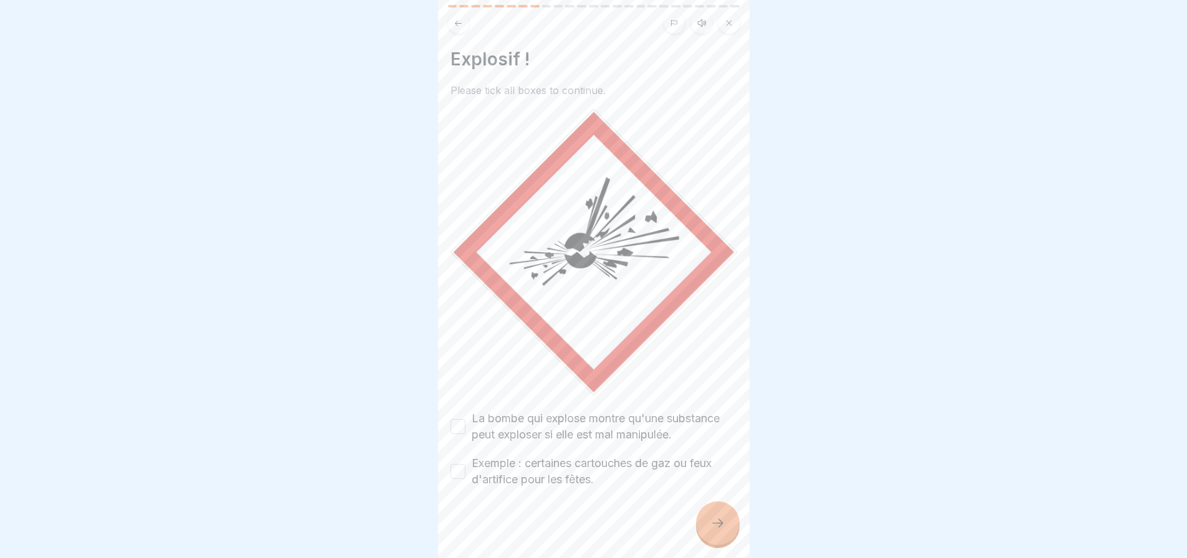
click at [459, 419] on button "La bombe qui explose montre qu'une substance peut exploser si elle est mal mani…" at bounding box center [457, 426] width 15 height 15
click at [459, 464] on button "Exemple : certaines cartouches de gaz ou feux d'artifice pour les fêtes." at bounding box center [457, 471] width 15 height 15
click at [720, 531] on icon at bounding box center [717, 523] width 15 height 15
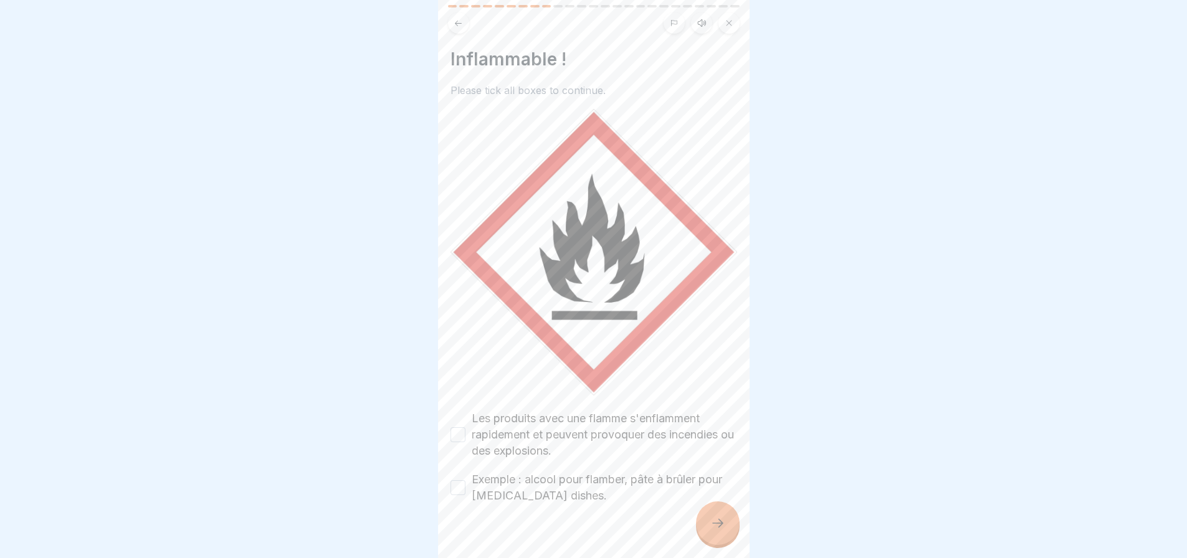
click at [457, 427] on button "Les produits avec une flamme s'enflamment rapidement et peuvent provoquer des i…" at bounding box center [457, 434] width 15 height 15
click at [460, 481] on button "Exemple : alcool pour flamber, pâte à brûler pour chafing dishes." at bounding box center [457, 487] width 15 height 15
click at [728, 536] on div at bounding box center [718, 524] width 44 height 44
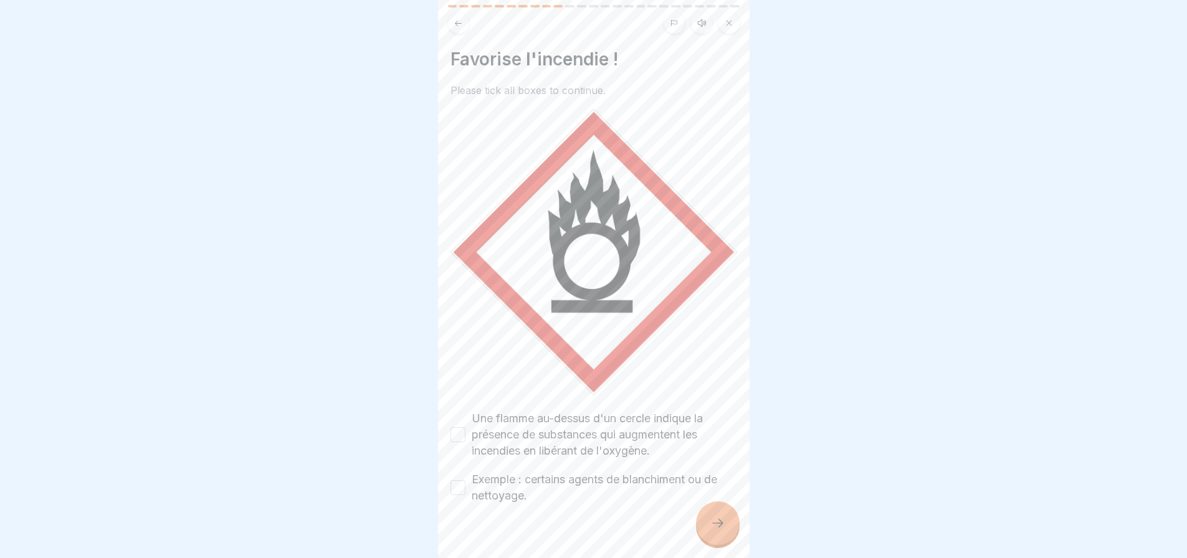
click at [460, 427] on button "Une flamme au-dessus d'un cercle indique la présence de substances qui augmente…" at bounding box center [457, 434] width 15 height 15
click at [719, 531] on icon at bounding box center [717, 523] width 15 height 15
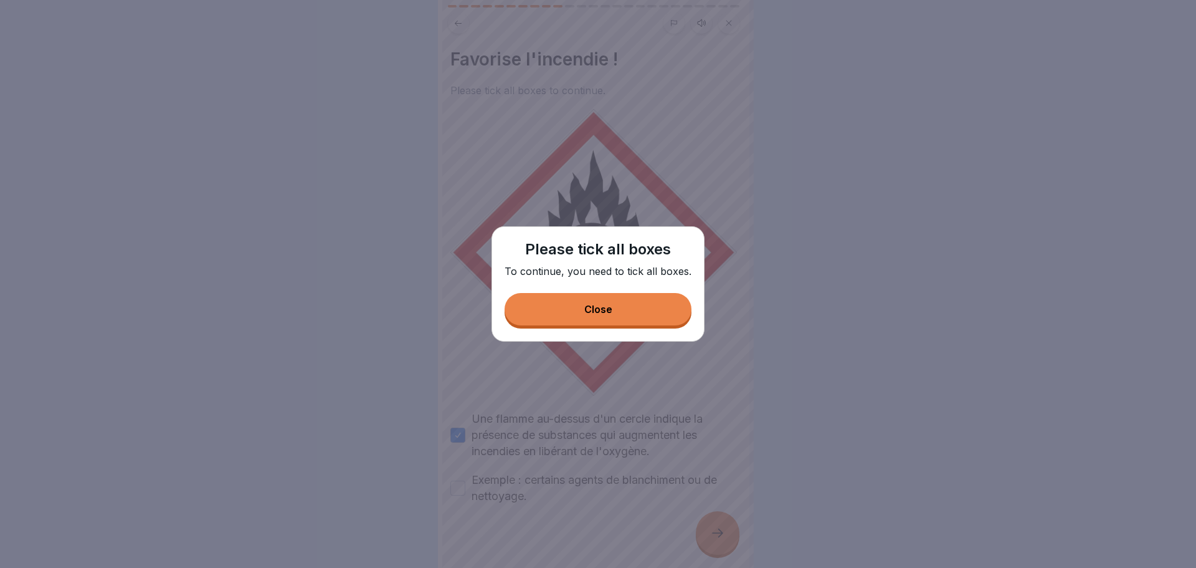
click at [608, 307] on div "Close" at bounding box center [598, 308] width 28 height 11
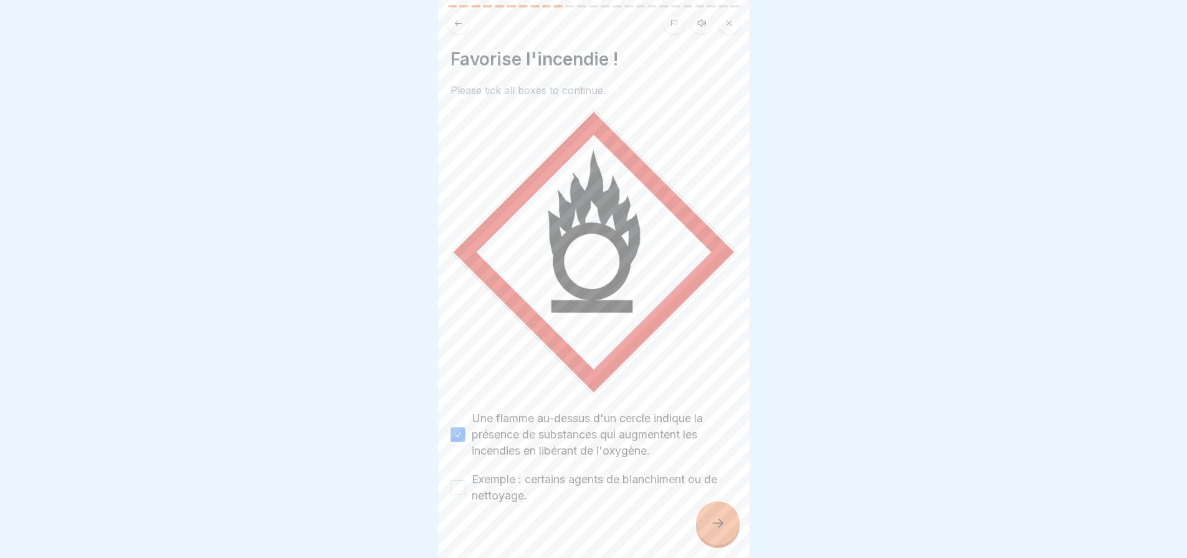
drag, startPoint x: 458, startPoint y: 472, endPoint x: 490, endPoint y: 481, distance: 33.1
click at [458, 480] on button "Exemple : certains agents de blanchiment ou de nettoyage." at bounding box center [457, 487] width 15 height 15
click at [726, 526] on div at bounding box center [718, 524] width 44 height 44
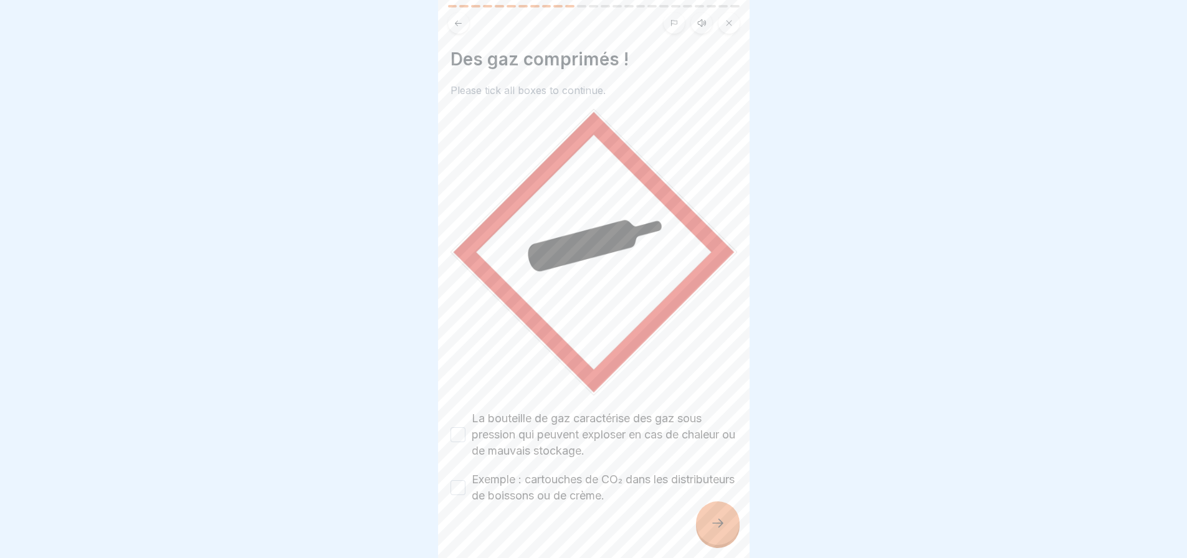
click at [463, 429] on button "La bouteille de gaz caractérise des gaz sous pression qui peuvent exploser en c…" at bounding box center [457, 434] width 15 height 15
click at [457, 480] on button "Exemple : cartouches de CO₂ dans les distributeurs de boissons ou de crème." at bounding box center [457, 487] width 15 height 15
click at [719, 530] on icon at bounding box center [717, 523] width 15 height 15
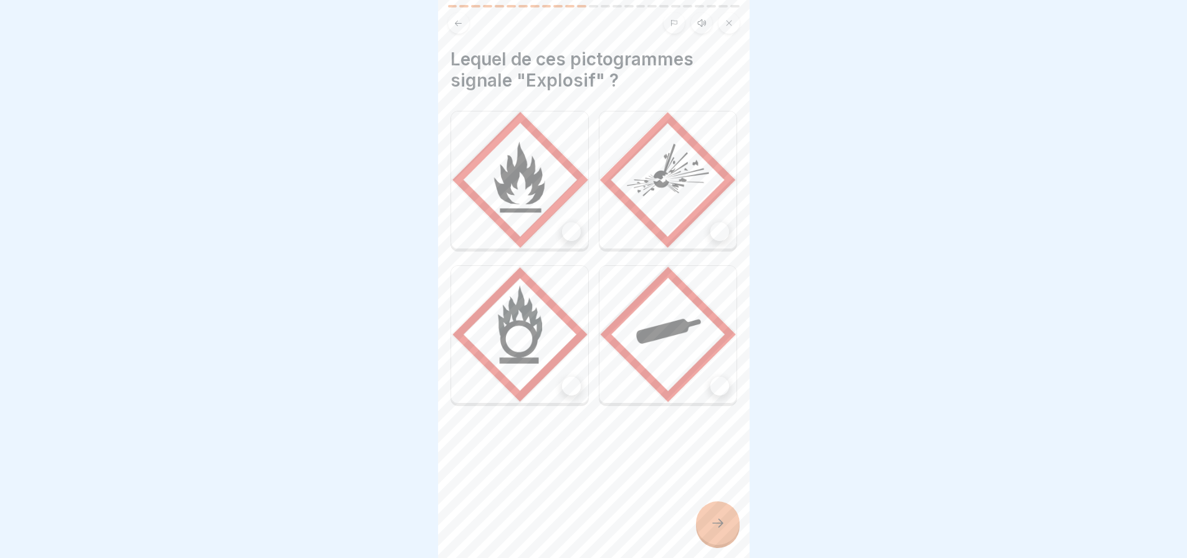
click at [720, 226] on img at bounding box center [667, 180] width 137 height 137
click at [716, 530] on icon at bounding box center [717, 523] width 15 height 15
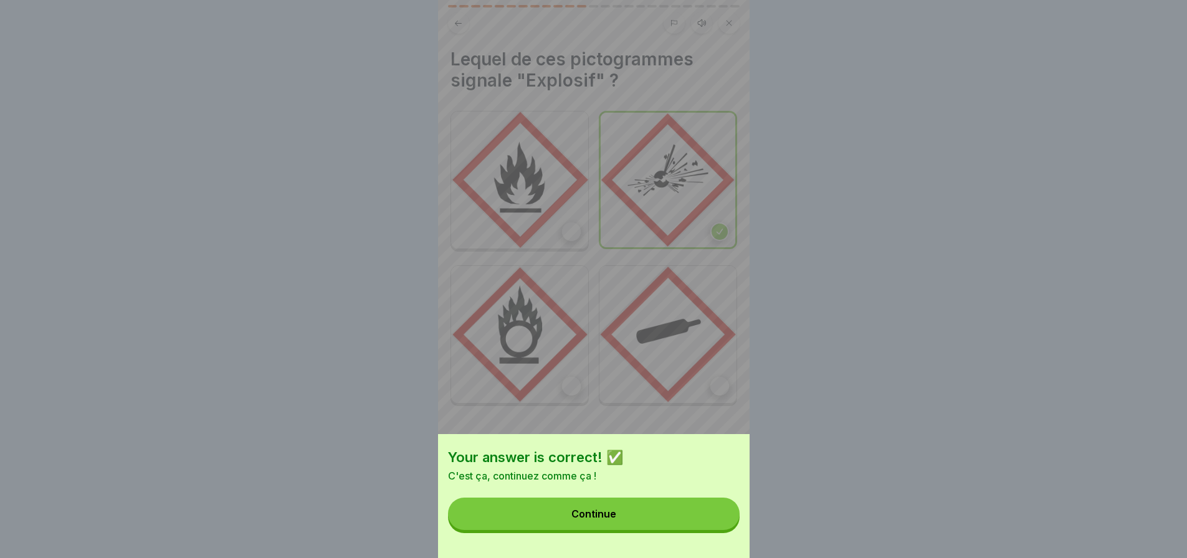
click at [631, 525] on button "Continue" at bounding box center [594, 514] width 292 height 32
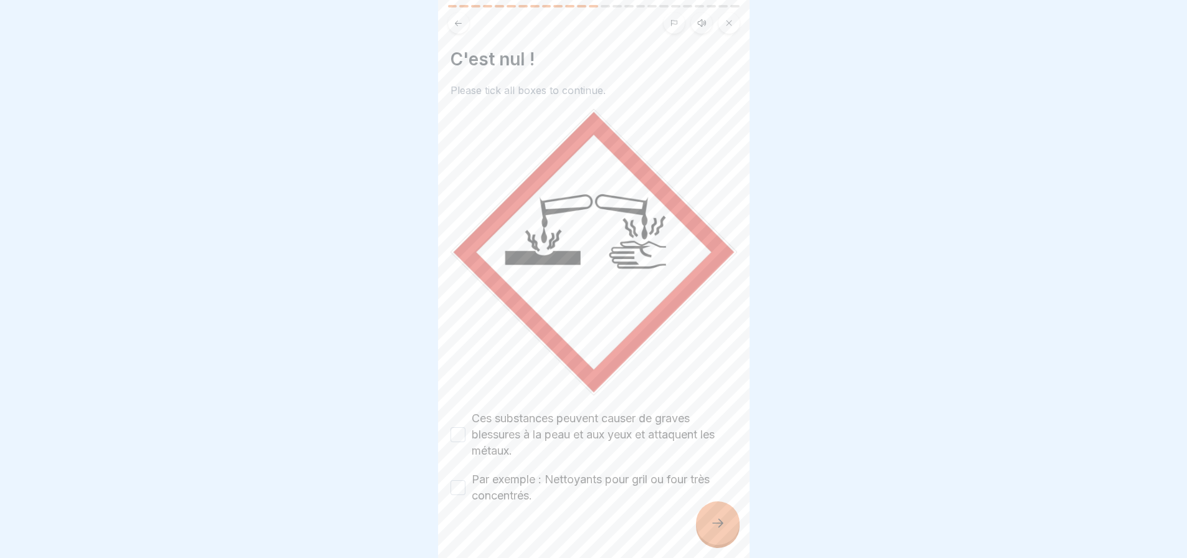
click at [457, 427] on button "Ces substances peuvent causer de graves blessures à la peau et aux yeux et atta…" at bounding box center [457, 434] width 15 height 15
click at [458, 480] on button "Par exemple : Nettoyants pour gril ou four très concentrés." at bounding box center [457, 487] width 15 height 15
click at [722, 541] on div at bounding box center [718, 524] width 44 height 44
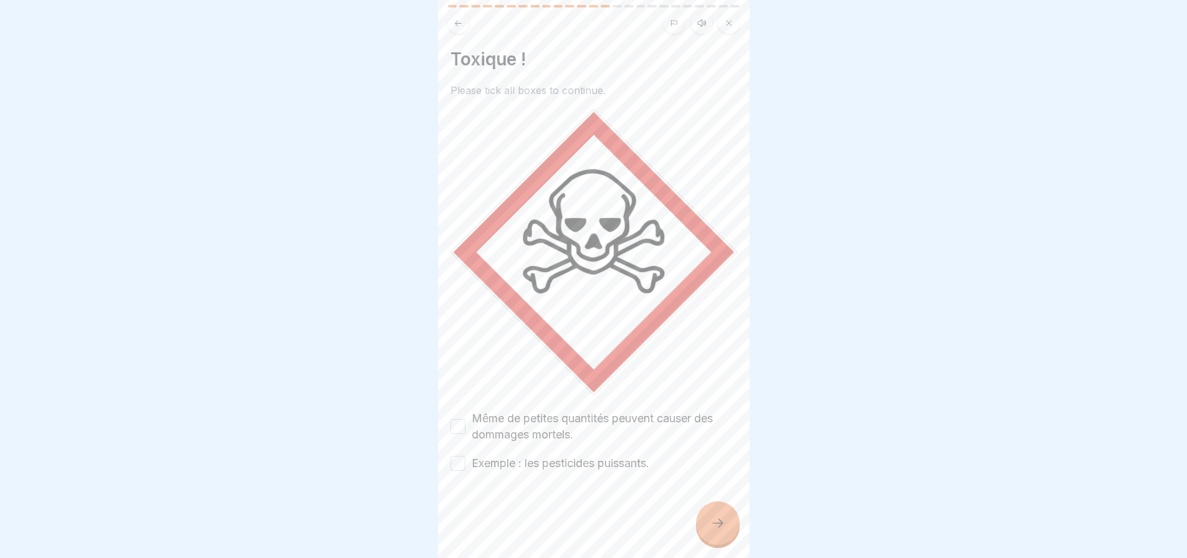
click at [454, 419] on button "Même de petites quantités peuvent causer des dommages mortels." at bounding box center [457, 426] width 15 height 15
click at [458, 456] on button "Exemple : les pesticides puissants." at bounding box center [457, 463] width 15 height 15
click at [722, 541] on div at bounding box center [718, 524] width 44 height 44
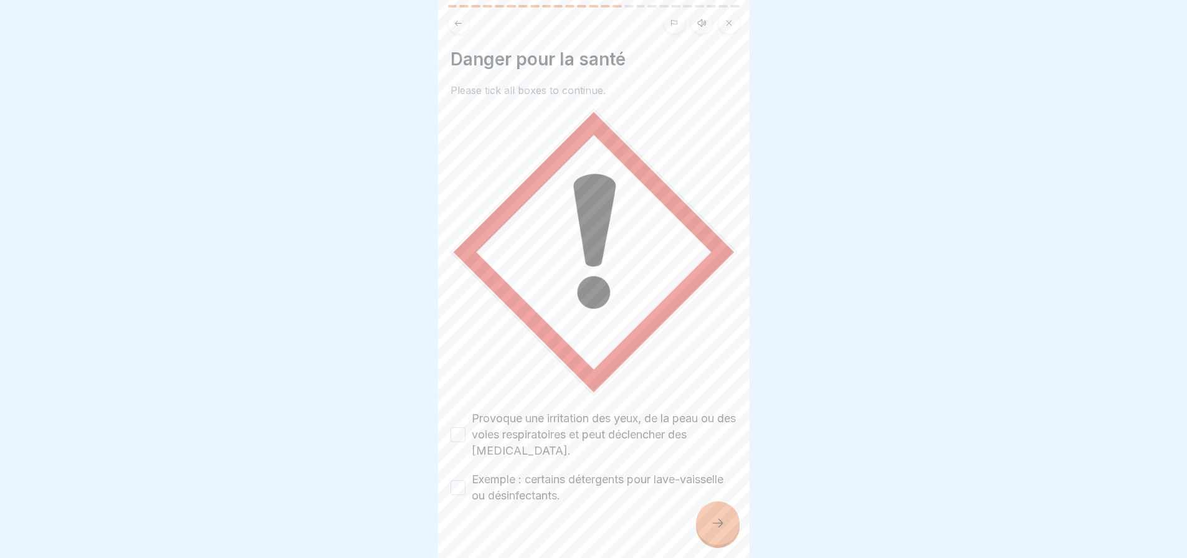
click at [457, 427] on button "Provoque une irritation des yeux, de la peau ou des voies respiratoires et peut…" at bounding box center [457, 434] width 15 height 15
click at [454, 480] on button "Exemple : certains détergents pour lave-vaisselle ou désinfectants." at bounding box center [457, 487] width 15 height 15
click at [718, 526] on icon at bounding box center [717, 523] width 15 height 15
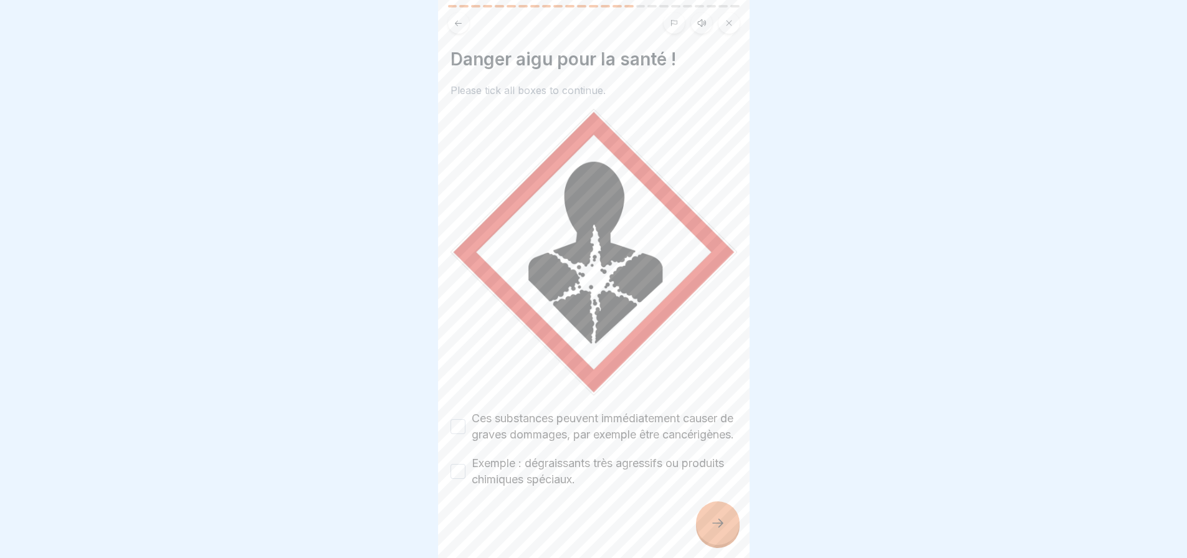
click at [462, 429] on button "Ces substances peuvent immédiatement causer de graves dommages, par exemple êtr…" at bounding box center [457, 426] width 15 height 15
click at [459, 479] on button "Exemple : dégraissants très agressifs ou produits chimiques spéciaux." at bounding box center [457, 471] width 15 height 15
click at [715, 530] on icon at bounding box center [717, 523] width 15 height 15
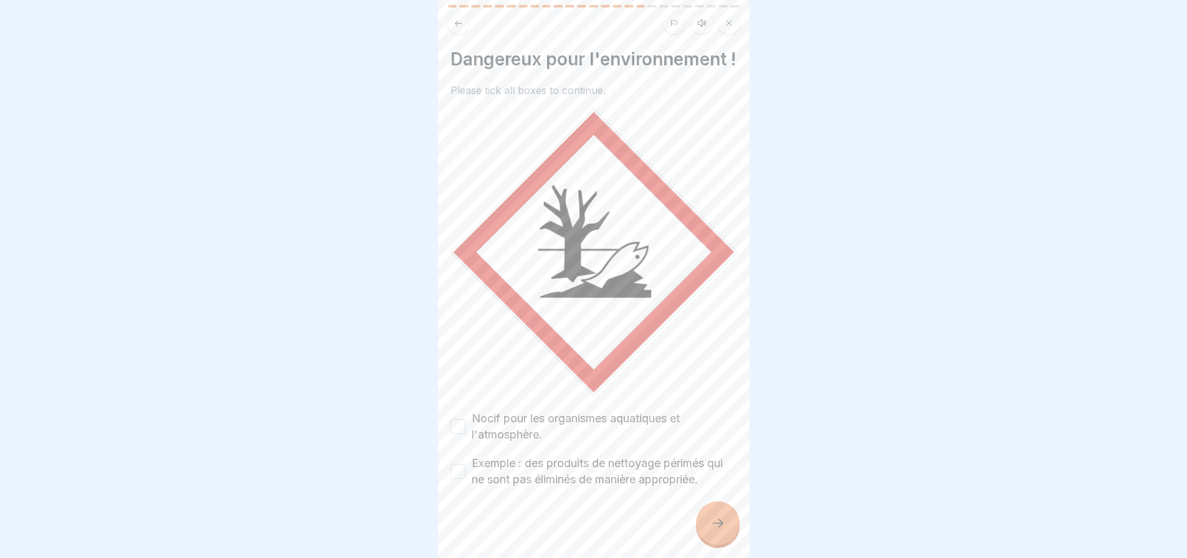
click at [460, 434] on button "Nocif pour les organismes aquatiques et l'atmosphère." at bounding box center [457, 426] width 15 height 15
click at [457, 479] on button "Exemple : des produits de nettoyage périmés qui ne sont pas éliminés de manière…" at bounding box center [457, 471] width 15 height 15
click at [715, 525] on div at bounding box center [718, 524] width 44 height 44
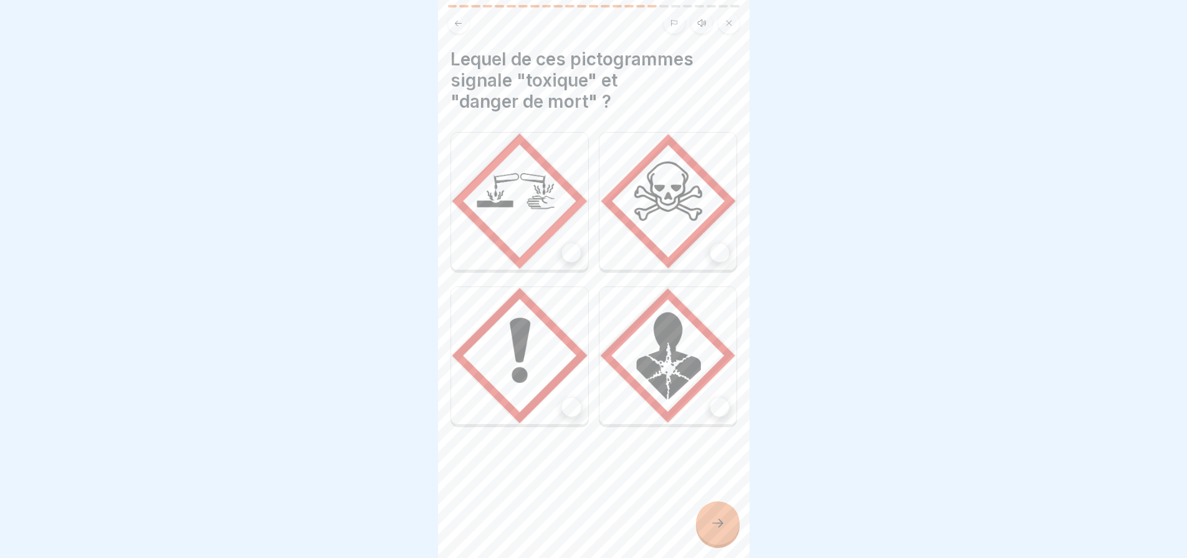
click at [715, 246] on div at bounding box center [719, 253] width 19 height 19
click at [562, 398] on div at bounding box center [571, 407] width 19 height 19
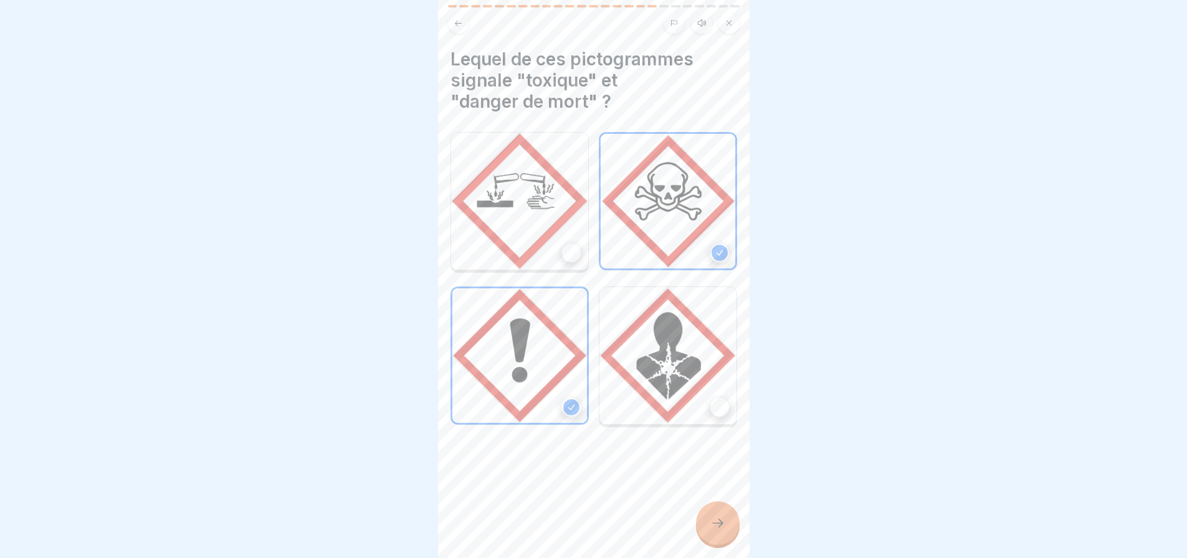
click at [715, 398] on div at bounding box center [719, 407] width 19 height 19
click at [724, 527] on icon at bounding box center [717, 523] width 15 height 15
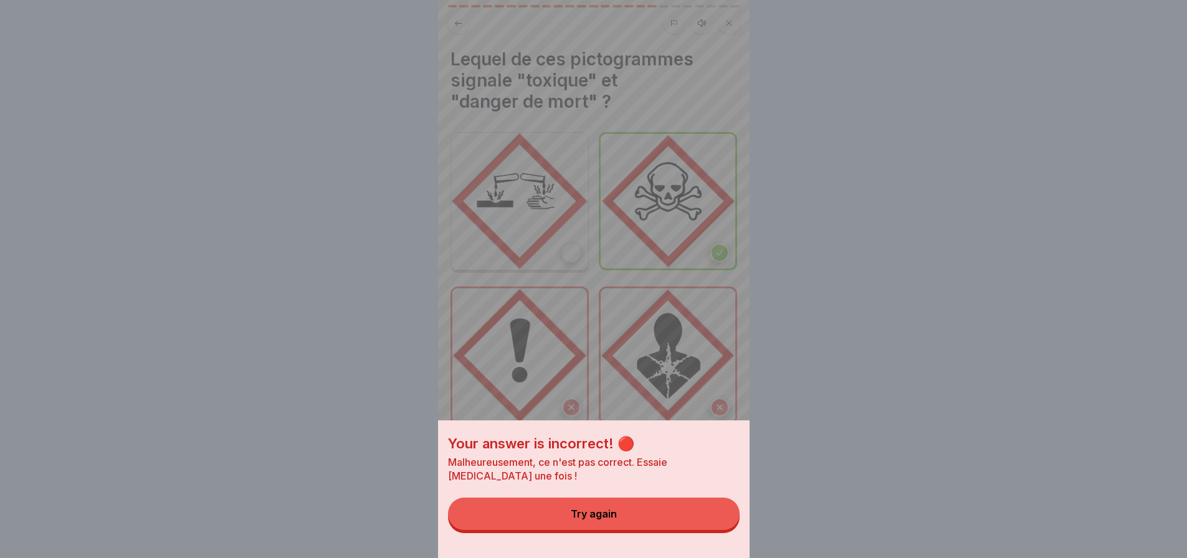
click at [688, 526] on button "Try again" at bounding box center [594, 514] width 292 height 32
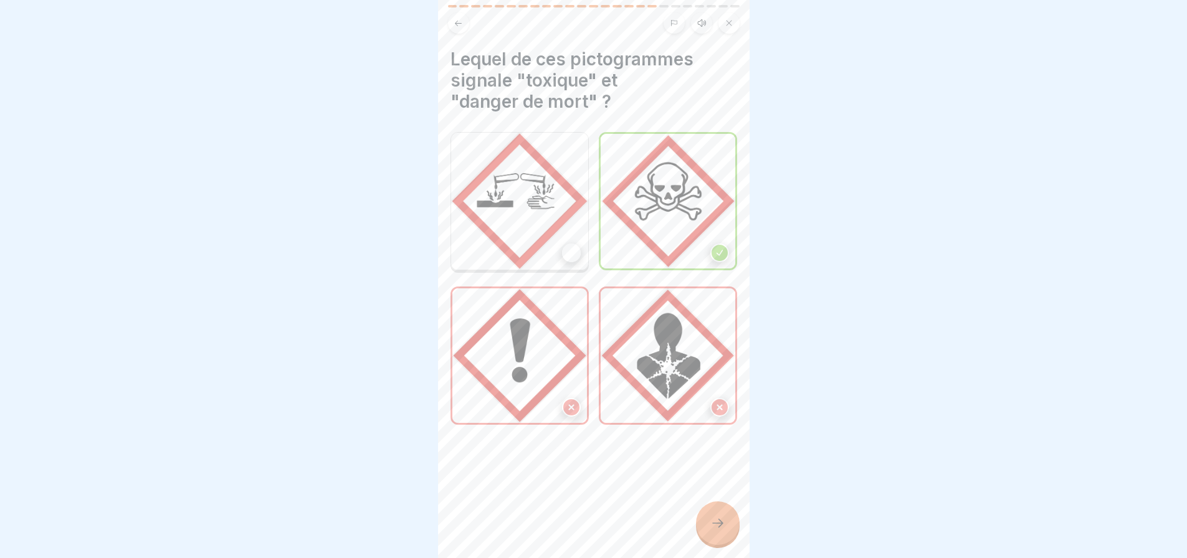
click at [562, 244] on div at bounding box center [571, 253] width 19 height 19
click at [717, 523] on div at bounding box center [718, 524] width 44 height 44
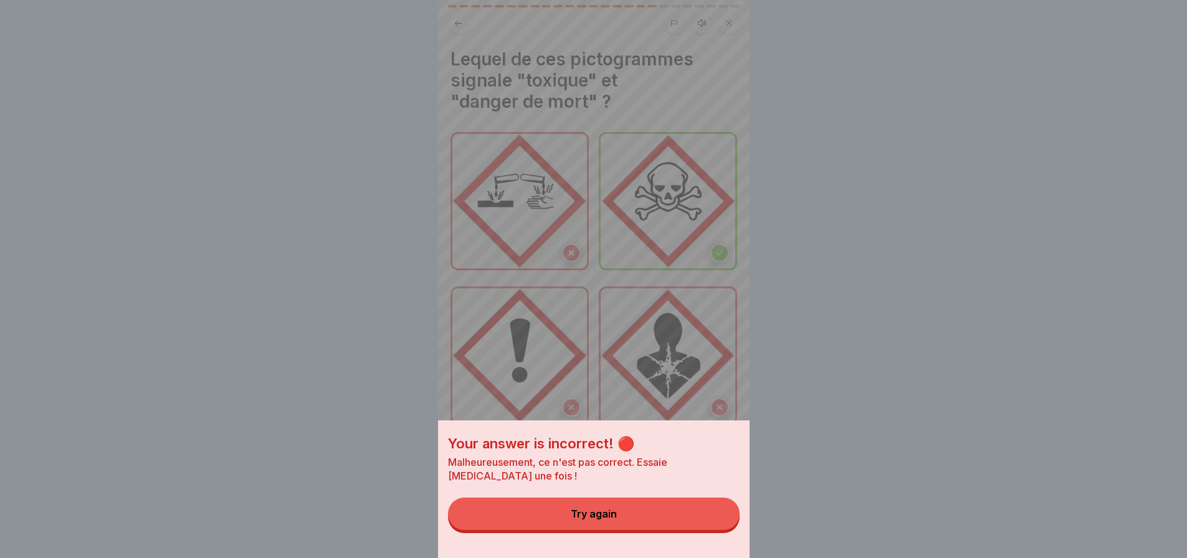
click at [670, 513] on button "Try again" at bounding box center [594, 514] width 292 height 32
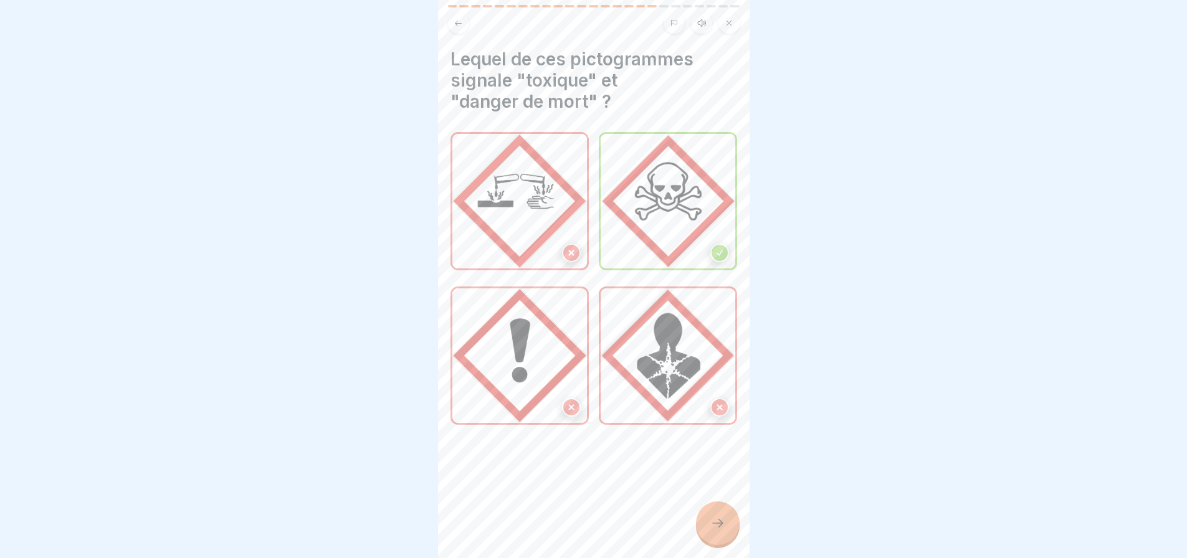
click at [569, 405] on icon at bounding box center [571, 407] width 5 height 5
click at [715, 403] on icon at bounding box center [719, 407] width 9 height 9
click at [715, 249] on icon at bounding box center [719, 253] width 9 height 9
click at [715, 402] on div at bounding box center [719, 407] width 19 height 19
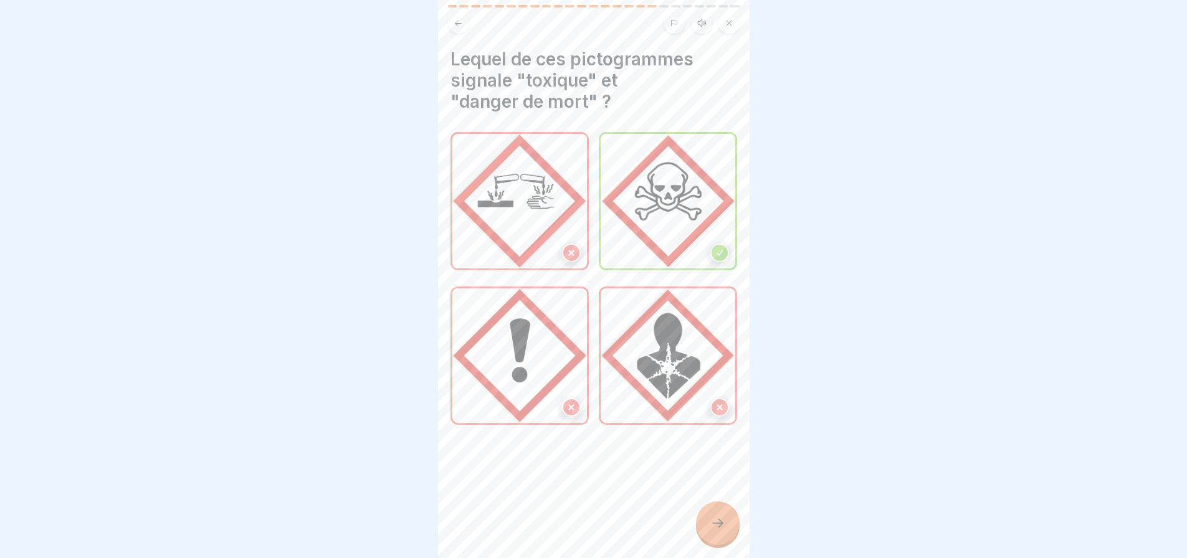
click at [716, 523] on div at bounding box center [718, 524] width 44 height 44
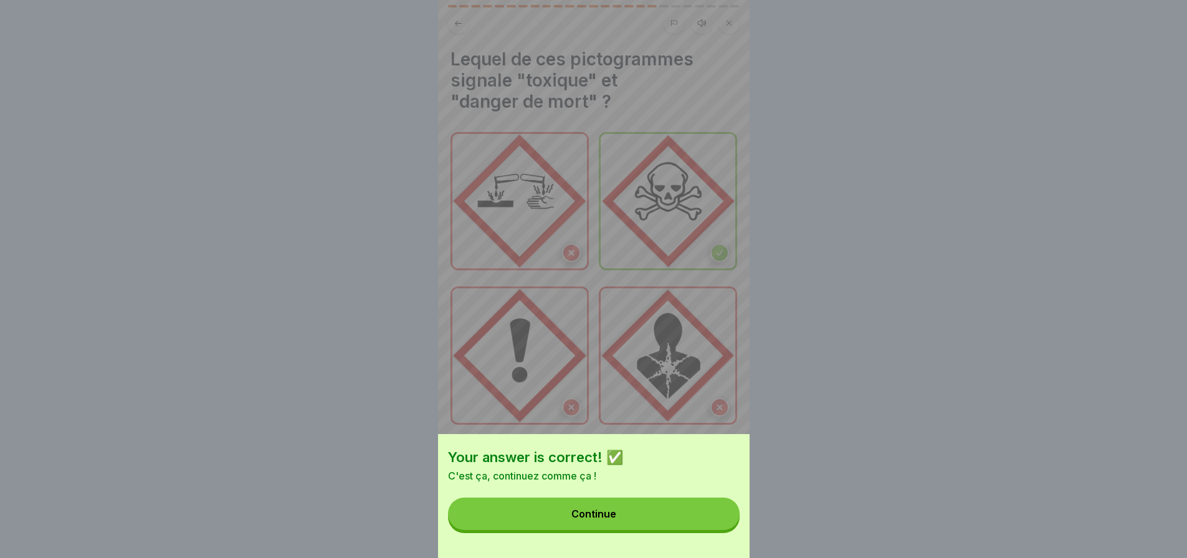
drag, startPoint x: 621, startPoint y: 523, endPoint x: 625, endPoint y: 518, distance: 6.6
click at [624, 521] on button "Continue" at bounding box center [594, 514] width 292 height 32
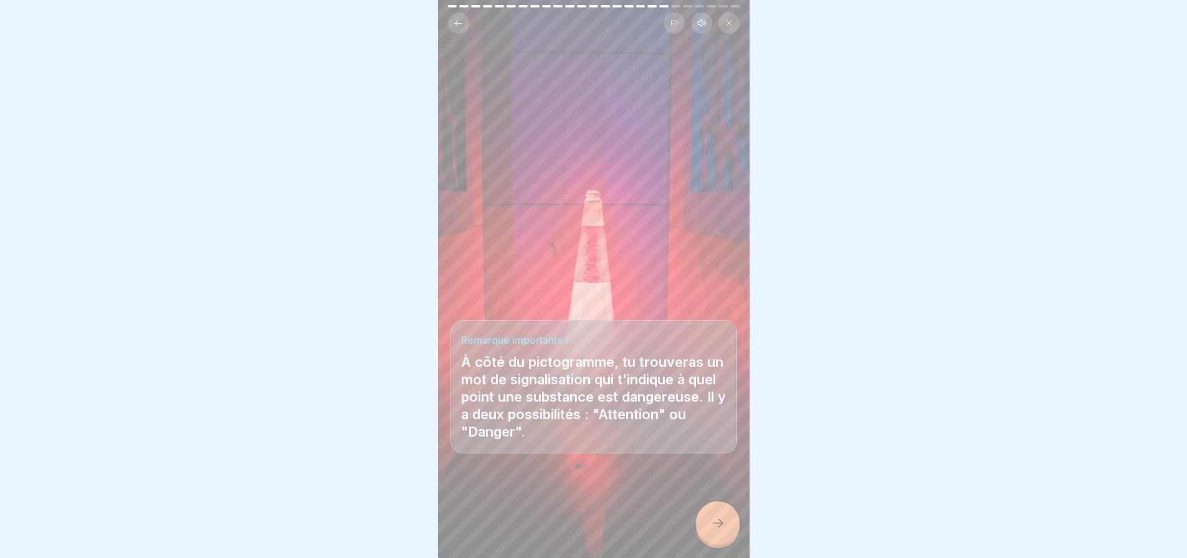
click at [721, 531] on icon at bounding box center [717, 523] width 15 height 15
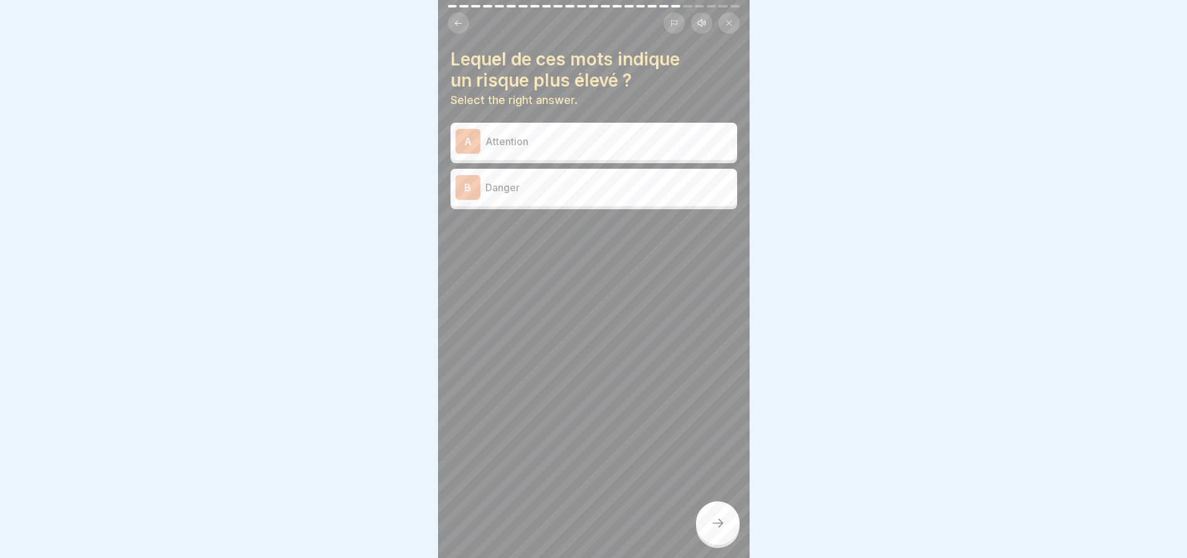
click at [540, 184] on p "Danger" at bounding box center [608, 187] width 247 height 15
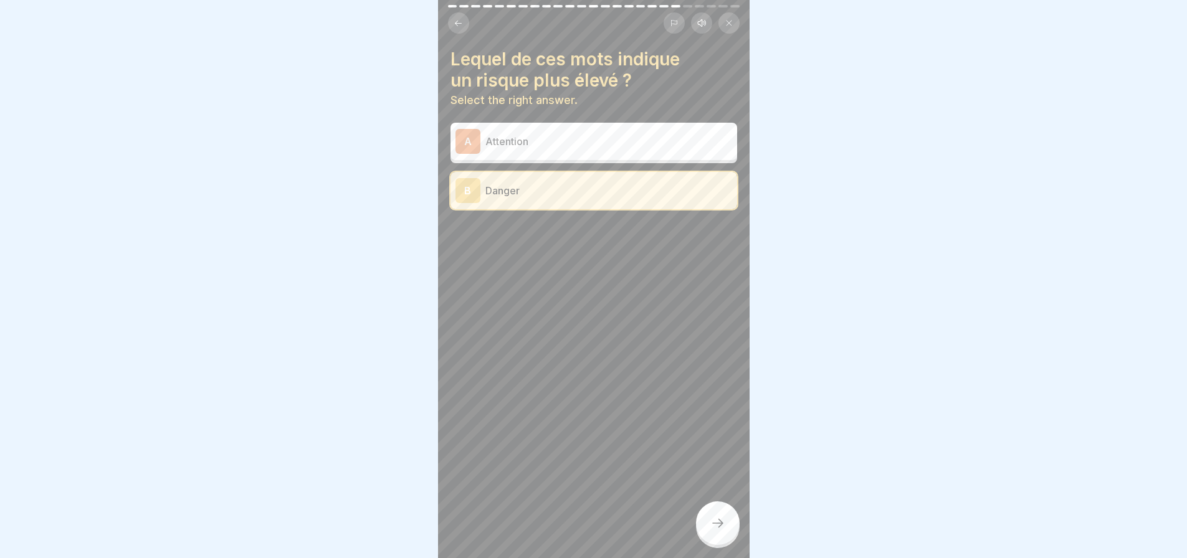
click at [716, 526] on div at bounding box center [718, 524] width 44 height 44
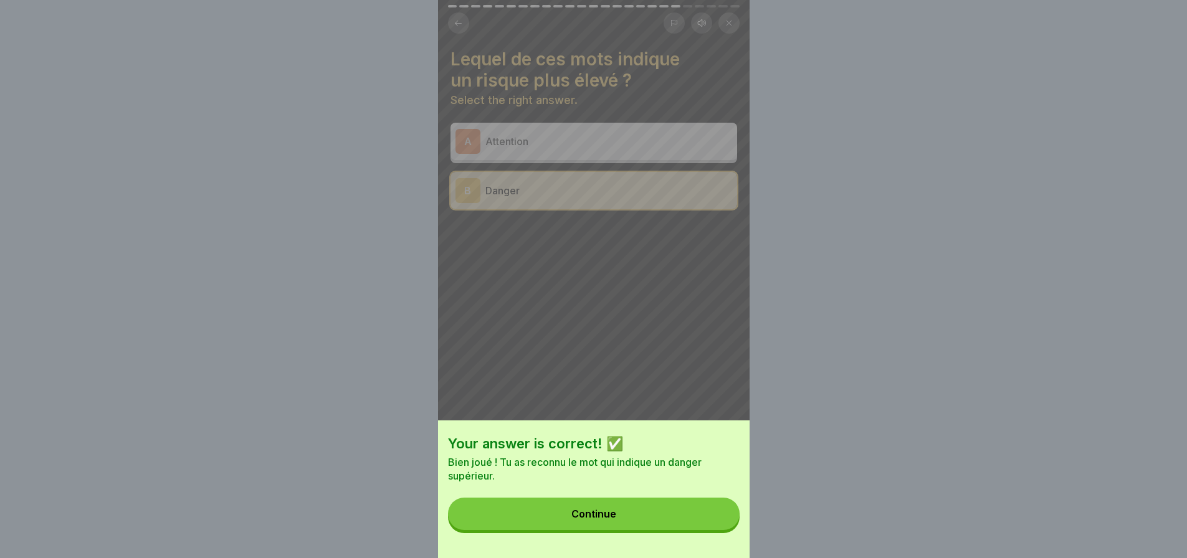
click at [642, 521] on button "Continue" at bounding box center [594, 514] width 292 height 32
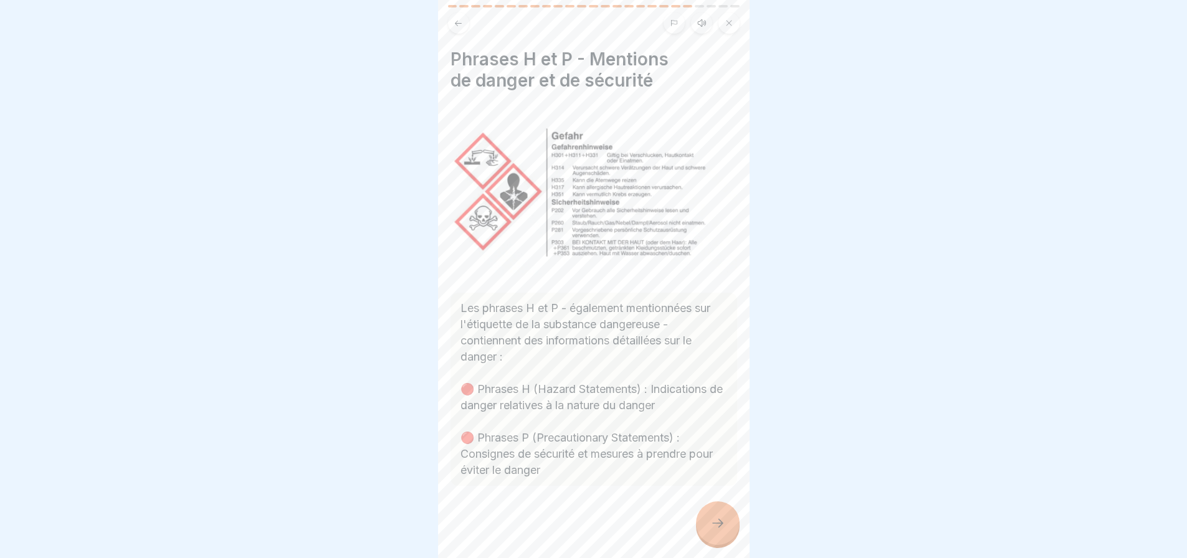
click at [720, 522] on div at bounding box center [718, 524] width 44 height 44
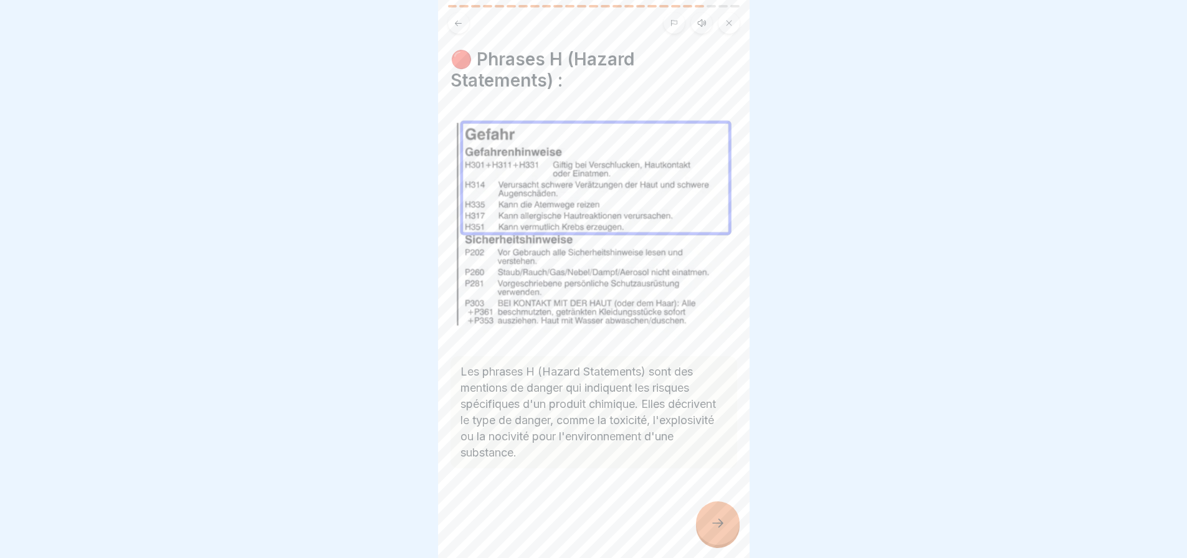
click at [726, 527] on div at bounding box center [718, 524] width 44 height 44
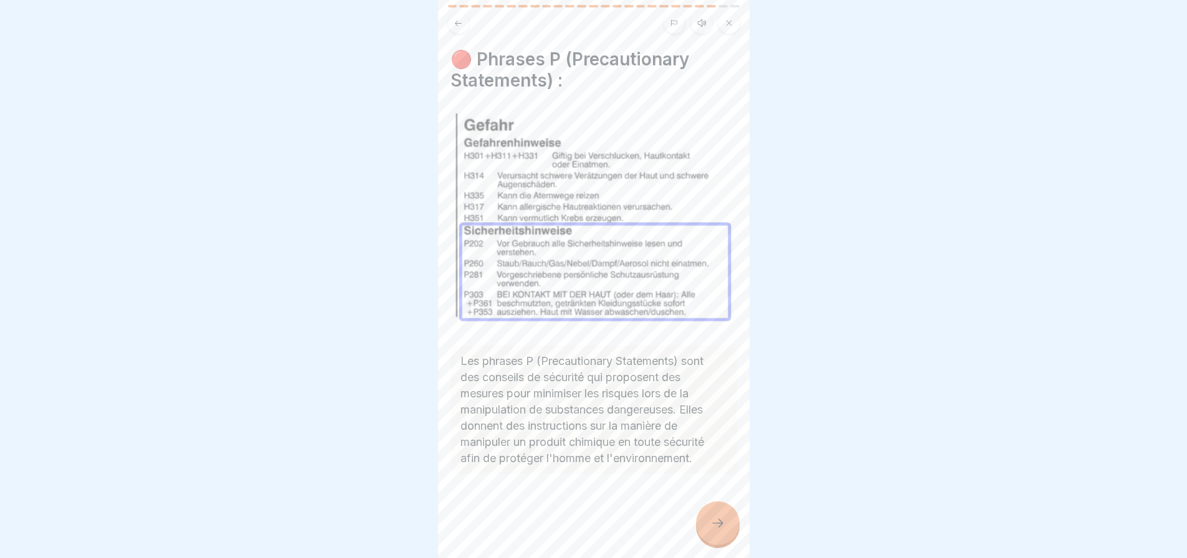
click at [724, 530] on icon at bounding box center [717, 523] width 15 height 15
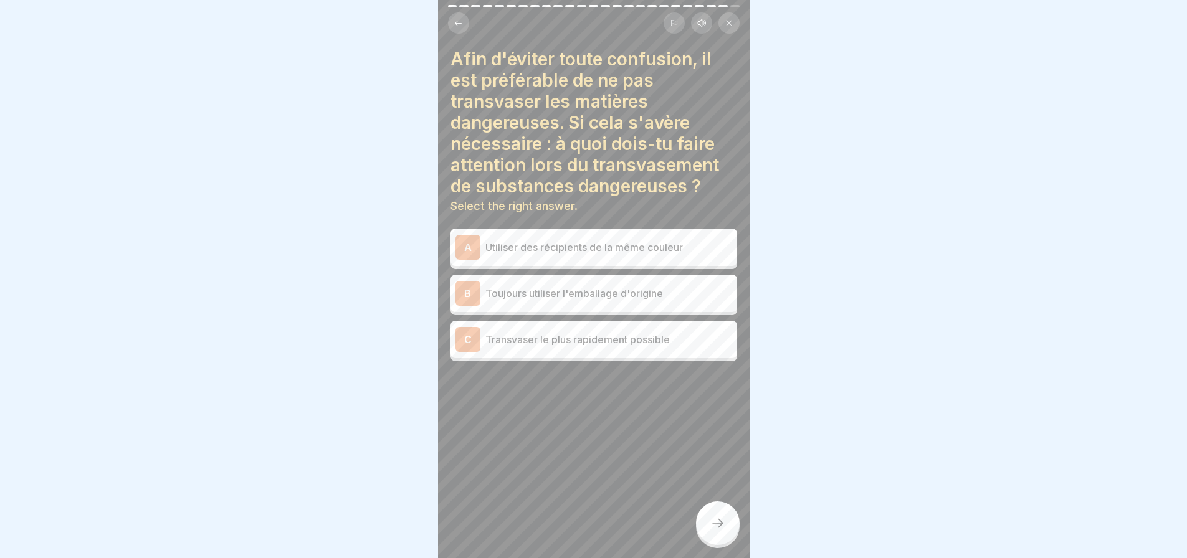
click at [641, 242] on p "Utiliser des récipients de la même couleur" at bounding box center [608, 247] width 247 height 15
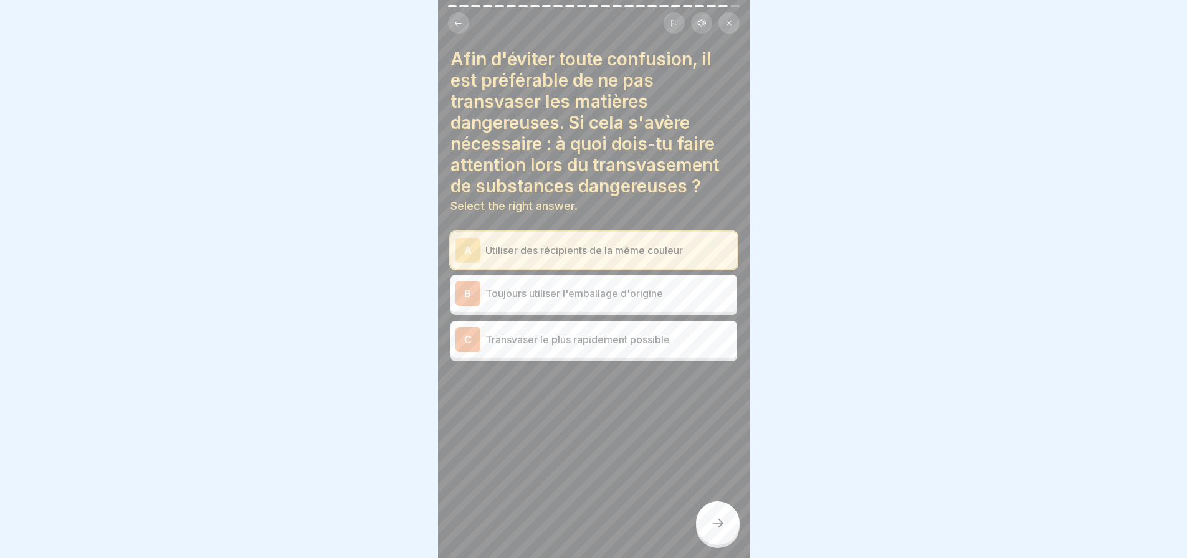
click at [662, 293] on p "Toujours utiliser l'emballage d'origine" at bounding box center [608, 293] width 247 height 15
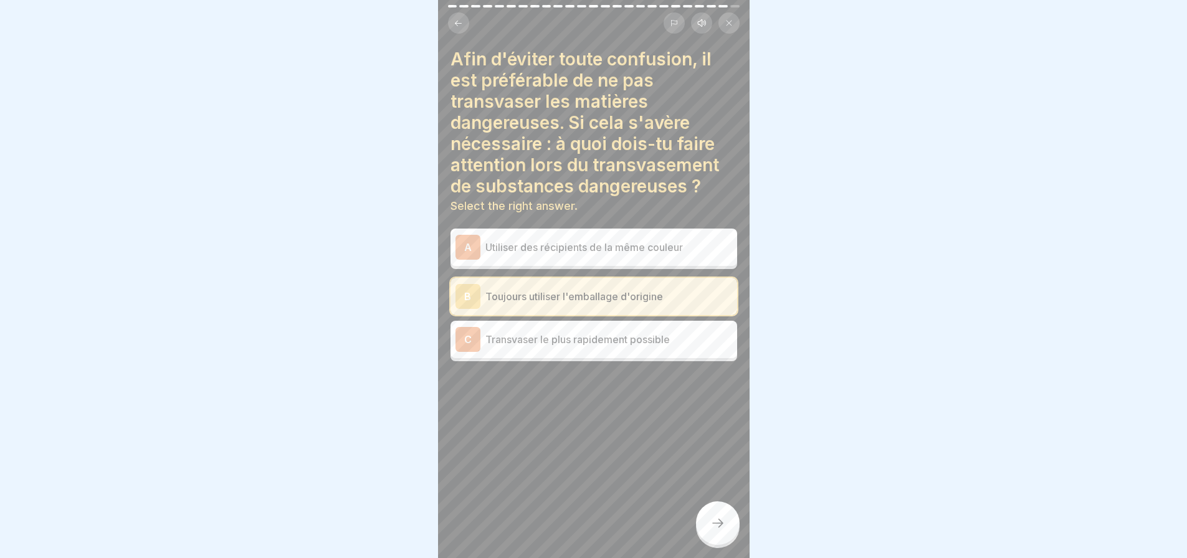
click at [624, 254] on p "Utiliser des récipients de la même couleur" at bounding box center [608, 247] width 247 height 15
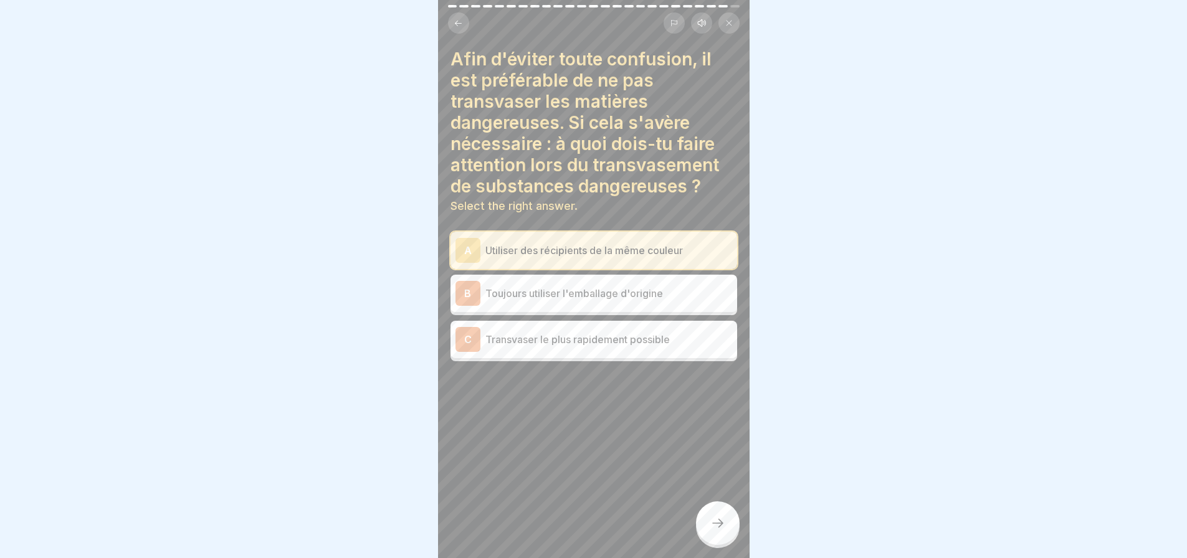
click at [646, 290] on p "Toujours utiliser l'emballage d'origine" at bounding box center [608, 293] width 247 height 15
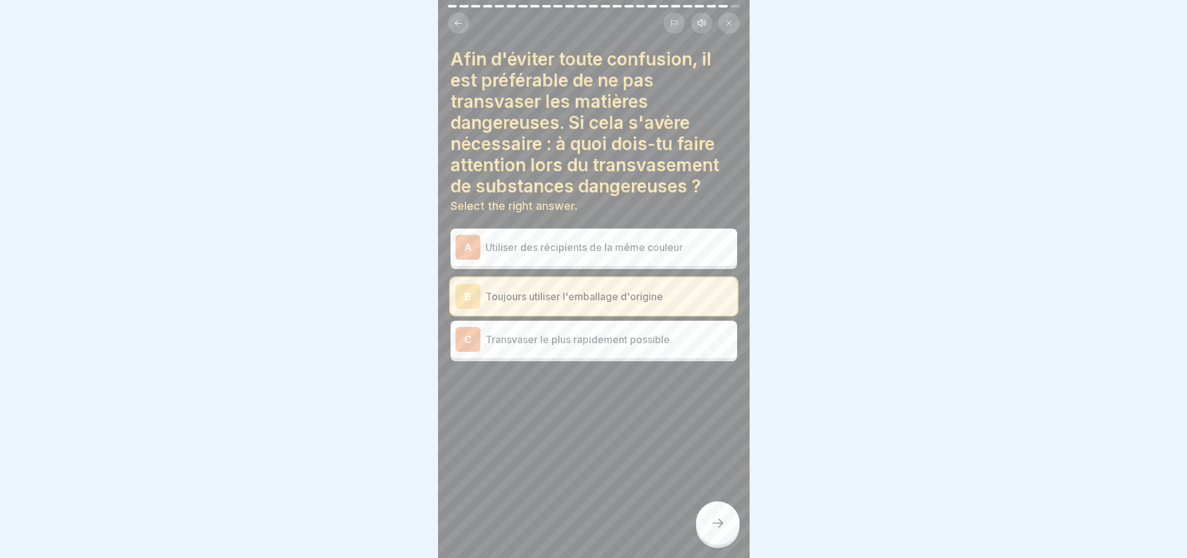
click at [717, 540] on div at bounding box center [718, 524] width 44 height 44
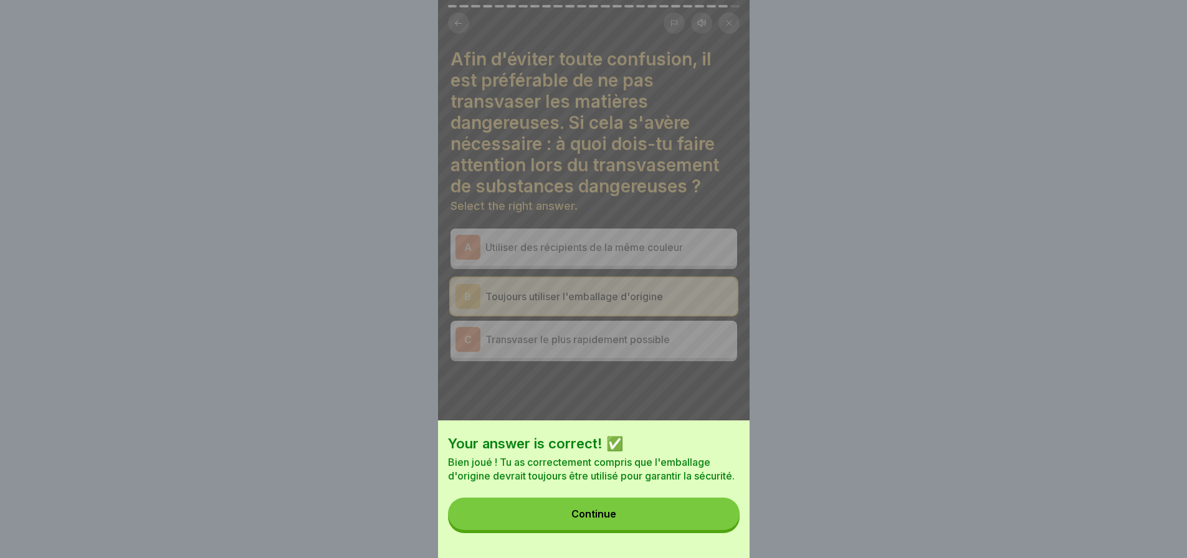
click at [642, 530] on button "Continue" at bounding box center [594, 514] width 292 height 32
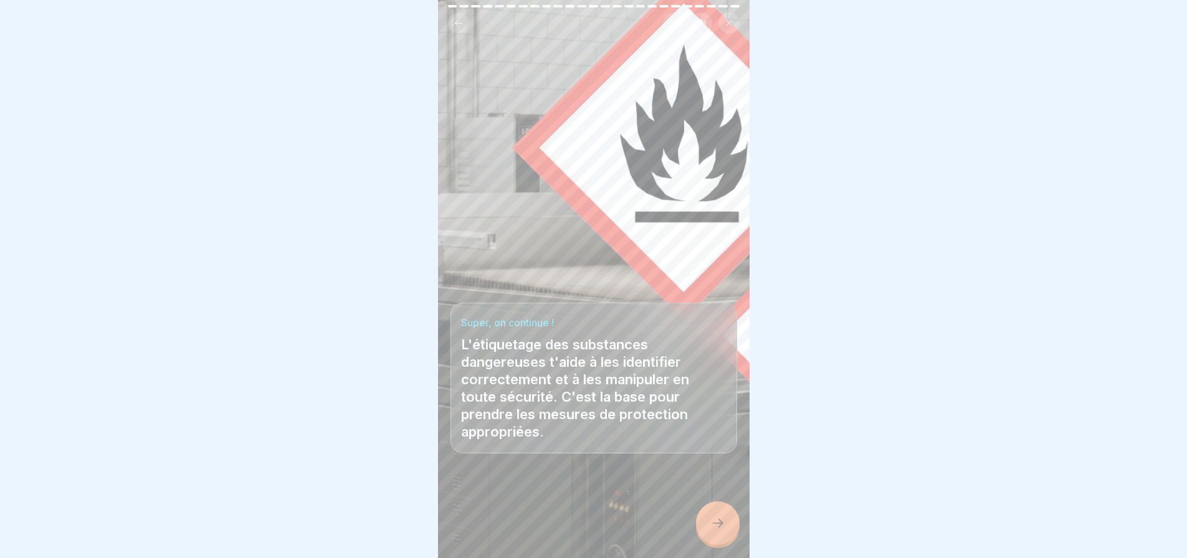
click at [720, 531] on icon at bounding box center [717, 523] width 15 height 15
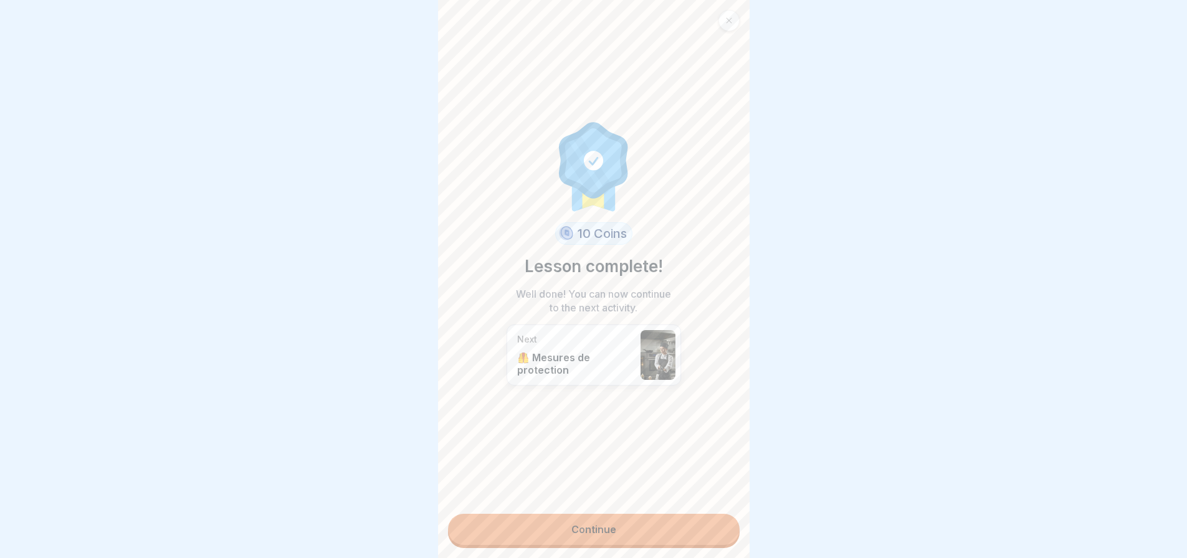
click at [683, 526] on link "Continue" at bounding box center [594, 529] width 292 height 31
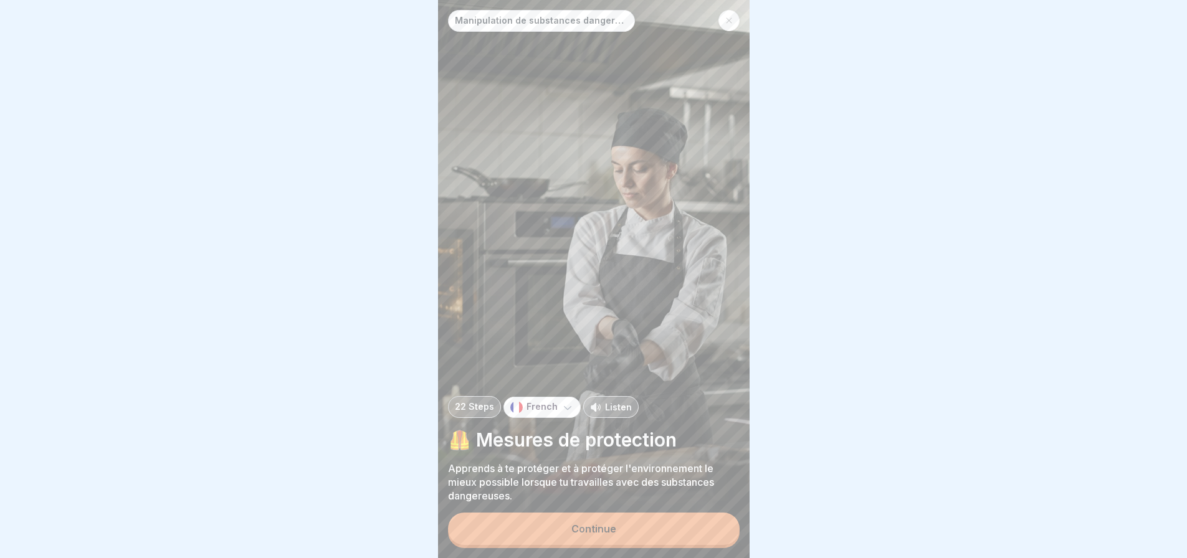
click at [677, 527] on button "Continue" at bounding box center [594, 529] width 292 height 32
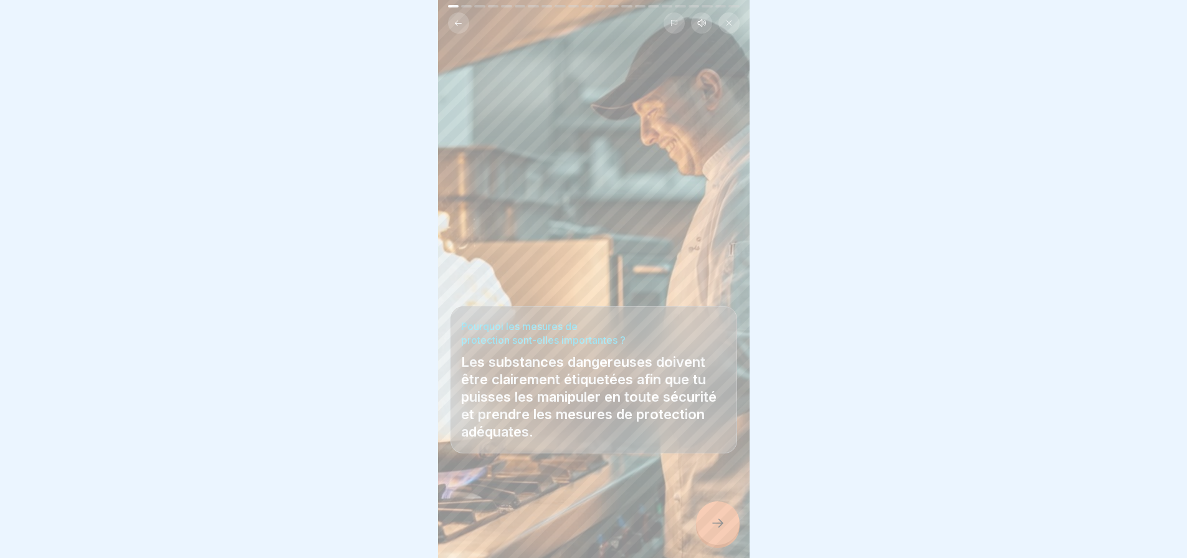
click at [716, 531] on icon at bounding box center [717, 523] width 15 height 15
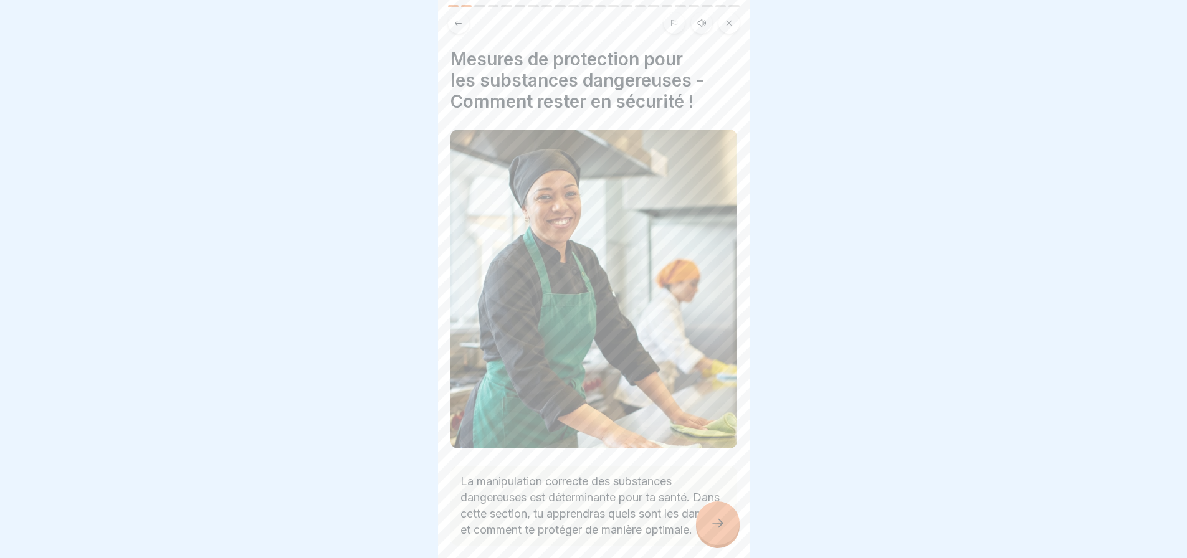
click at [725, 531] on icon at bounding box center [717, 523] width 15 height 15
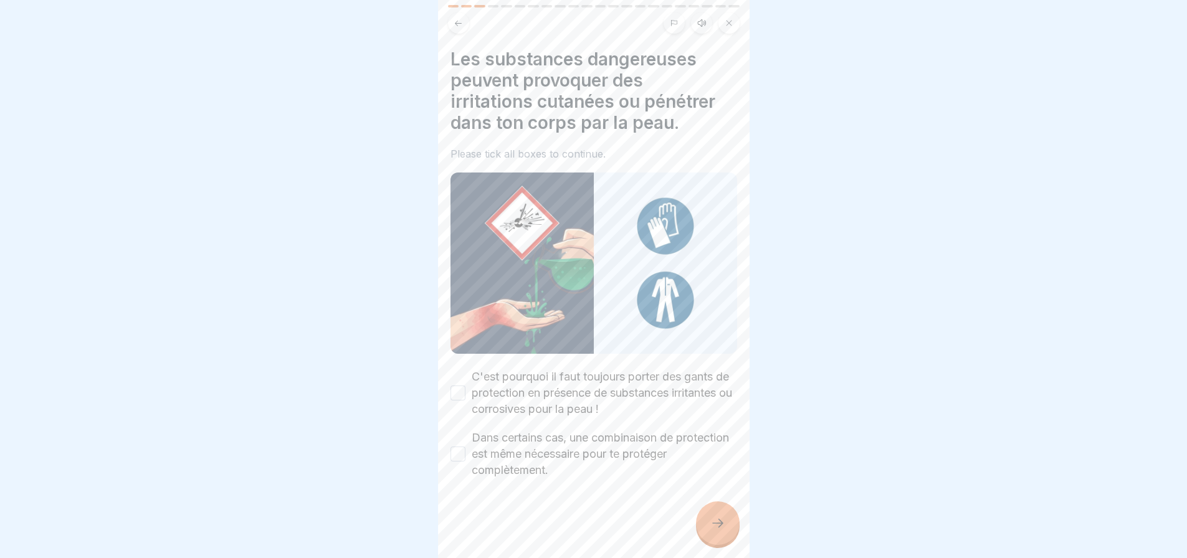
click at [456, 388] on button "C'est pourquoi il faut toujours porter des gants de protection en présence de s…" at bounding box center [457, 393] width 15 height 15
click at [460, 449] on button "Dans certains cas, une combinaison de protection est même nécessaire pour te pr…" at bounding box center [457, 454] width 15 height 15
click at [706, 537] on div at bounding box center [718, 524] width 44 height 44
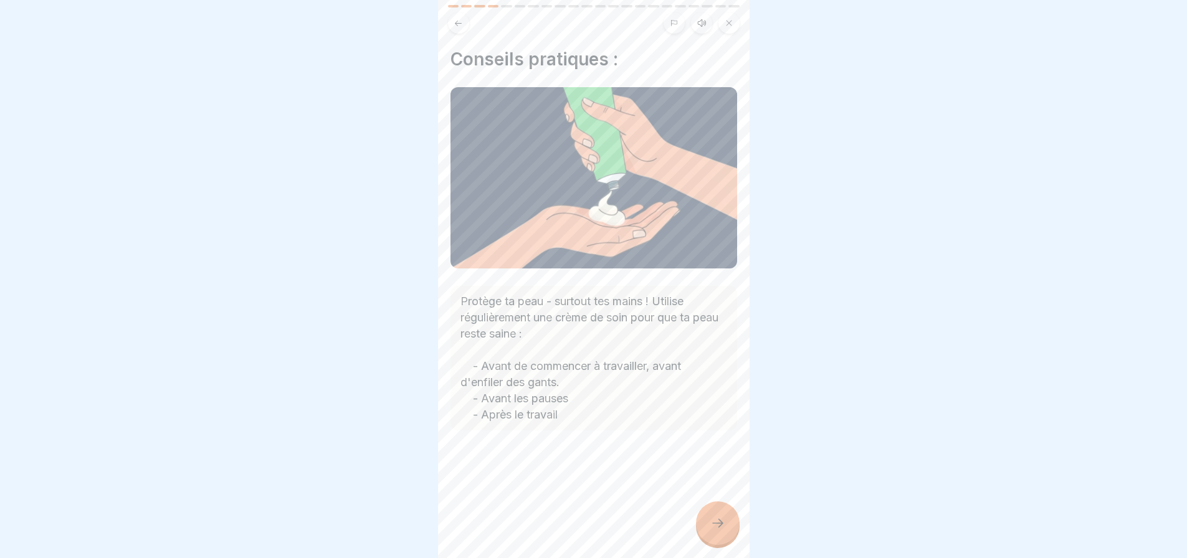
click at [726, 530] on div at bounding box center [718, 524] width 44 height 44
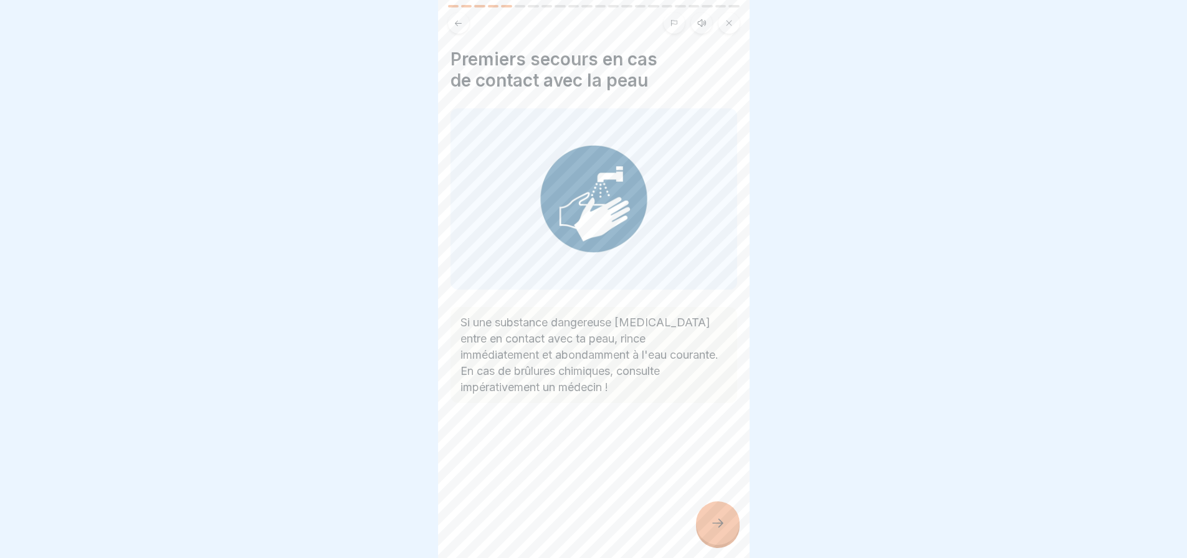
click at [721, 521] on div at bounding box center [718, 524] width 44 height 44
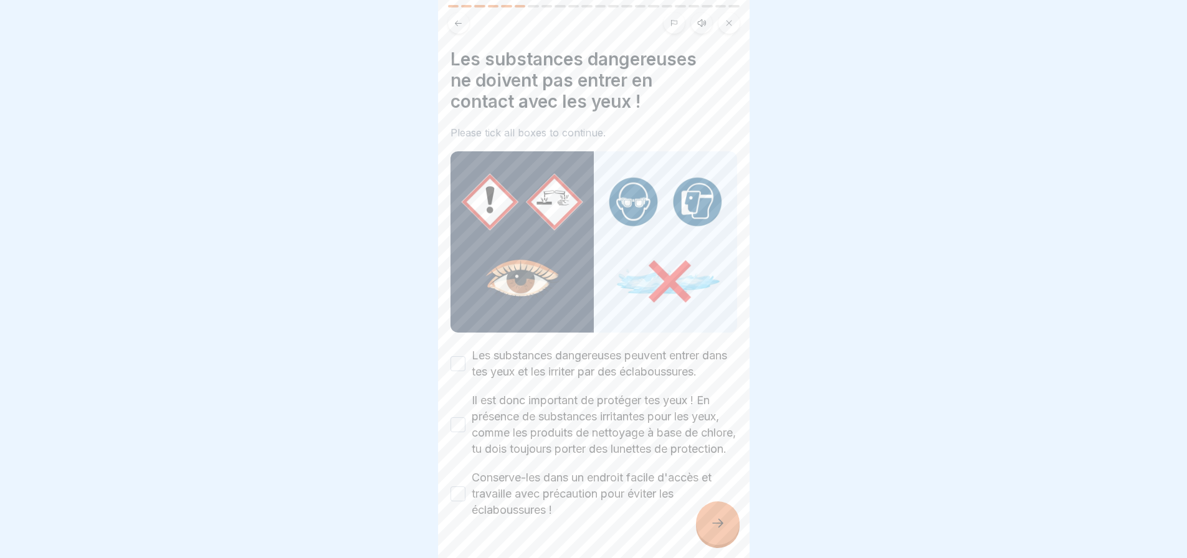
click at [457, 364] on button "Les substances dangereuses peuvent entrer dans tes yeux et les irriter par des …" at bounding box center [457, 363] width 15 height 15
click at [459, 432] on button "Il est donc important de protéger tes yeux ! En présence de substances irritant…" at bounding box center [457, 424] width 15 height 15
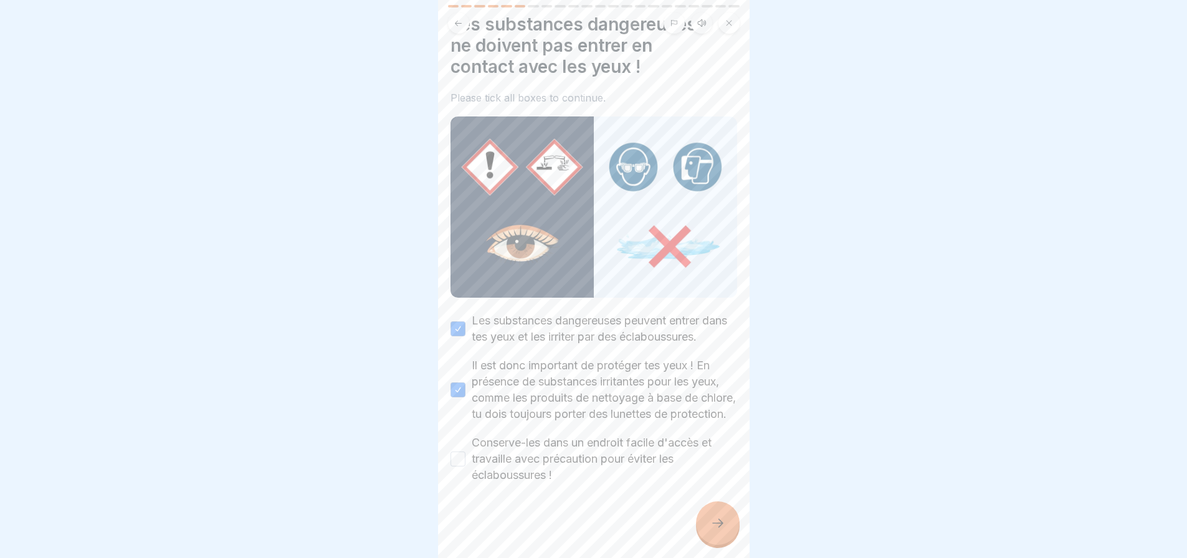
click at [457, 465] on button "Conserve-les dans un endroit facile d'accès et travaille avec précaution pour é…" at bounding box center [457, 459] width 15 height 15
click at [718, 531] on icon at bounding box center [717, 523] width 15 height 15
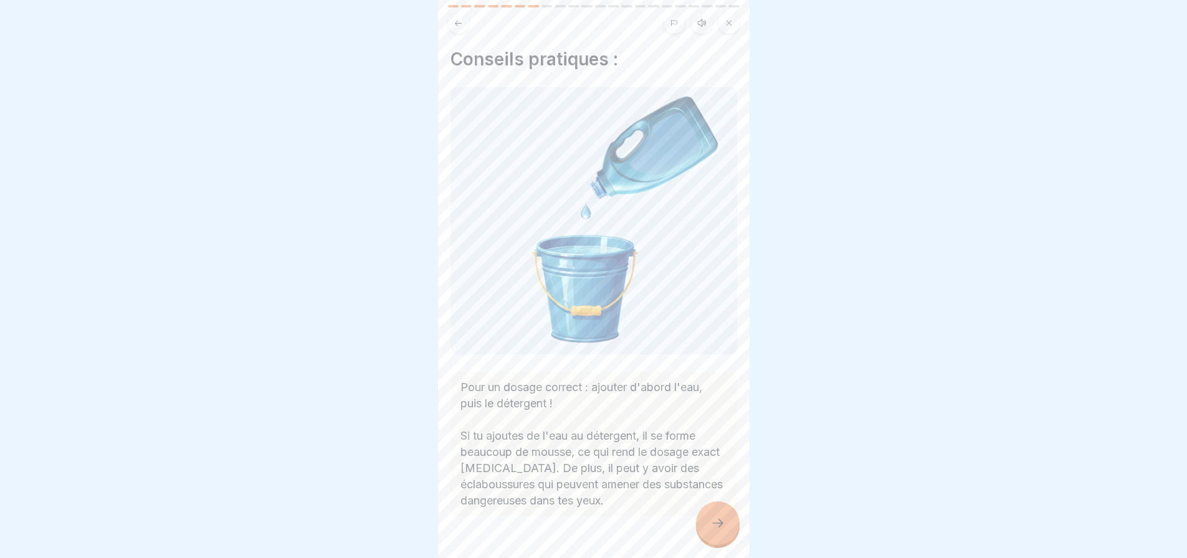
click at [721, 519] on div at bounding box center [718, 524] width 44 height 44
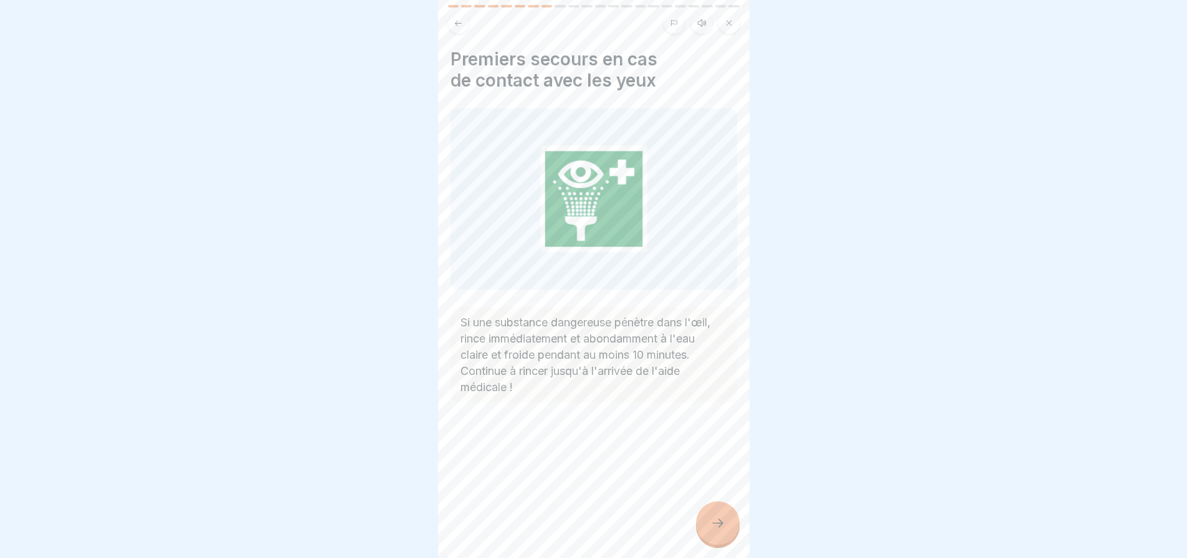
click at [722, 527] on icon at bounding box center [717, 523] width 15 height 15
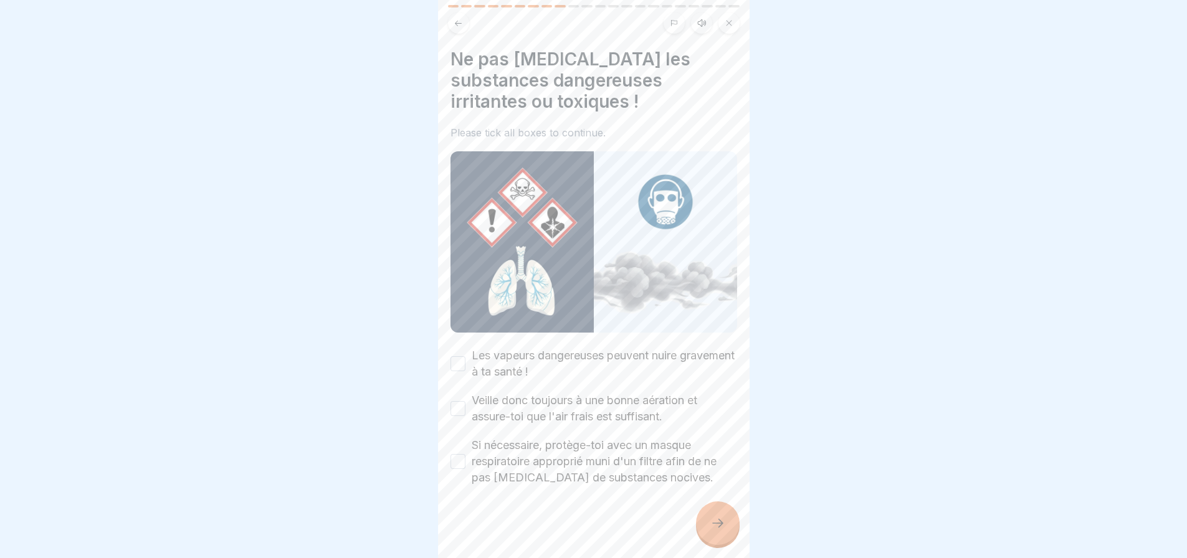
click at [460, 356] on button "Les vapeurs dangereuses peuvent nuire gravement à ta santé !" at bounding box center [457, 363] width 15 height 15
click at [460, 403] on button "Veille donc toujours à une bonne aération et assure-toi que l'air frais est suf…" at bounding box center [457, 408] width 15 height 15
click at [459, 457] on button "Si nécessaire, protège-toi avec un masque respiratoire approprié muni d'un filt…" at bounding box center [457, 461] width 15 height 15
click at [721, 531] on icon at bounding box center [717, 523] width 15 height 15
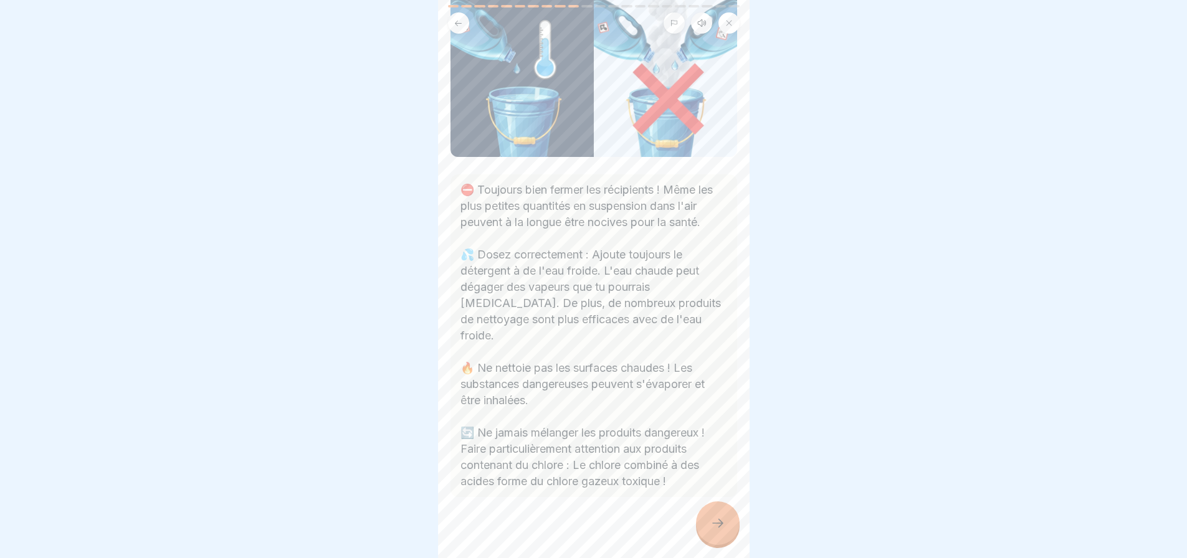
scroll to position [119, 0]
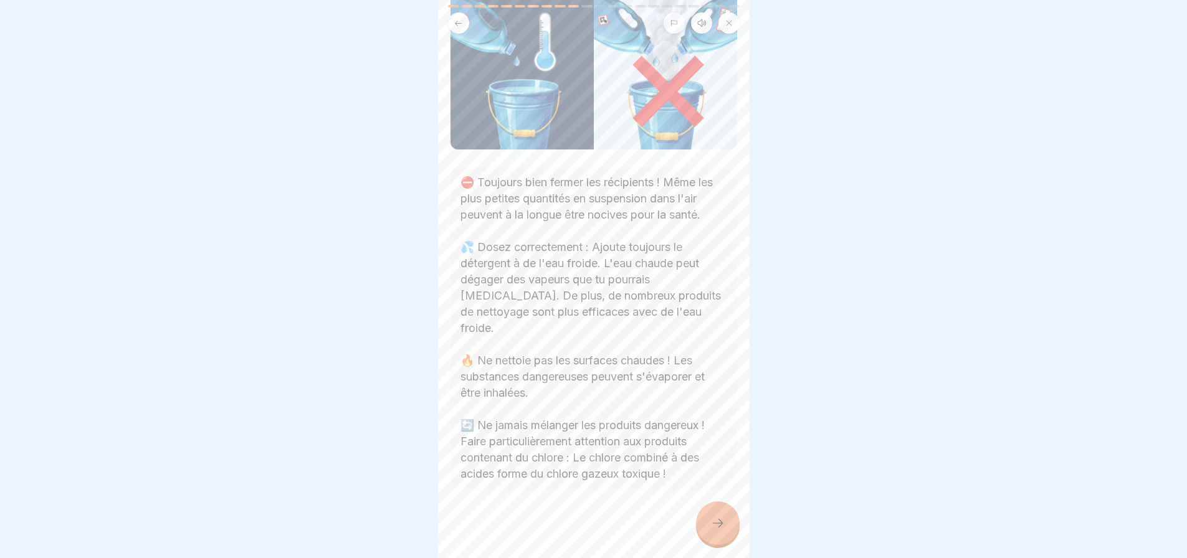
click at [723, 521] on div at bounding box center [718, 524] width 44 height 44
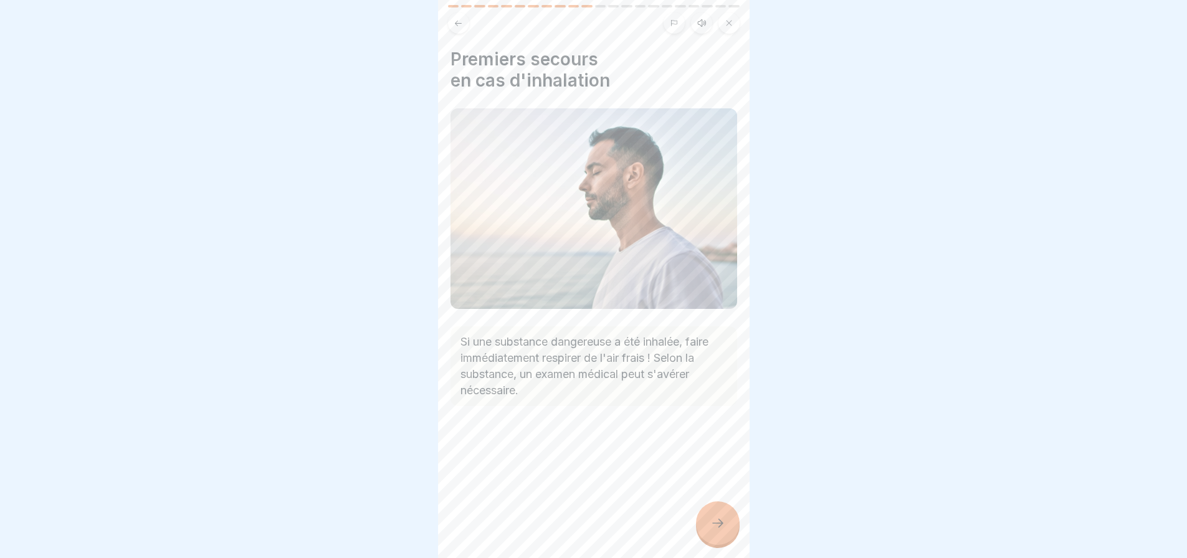
click at [717, 531] on icon at bounding box center [717, 523] width 15 height 15
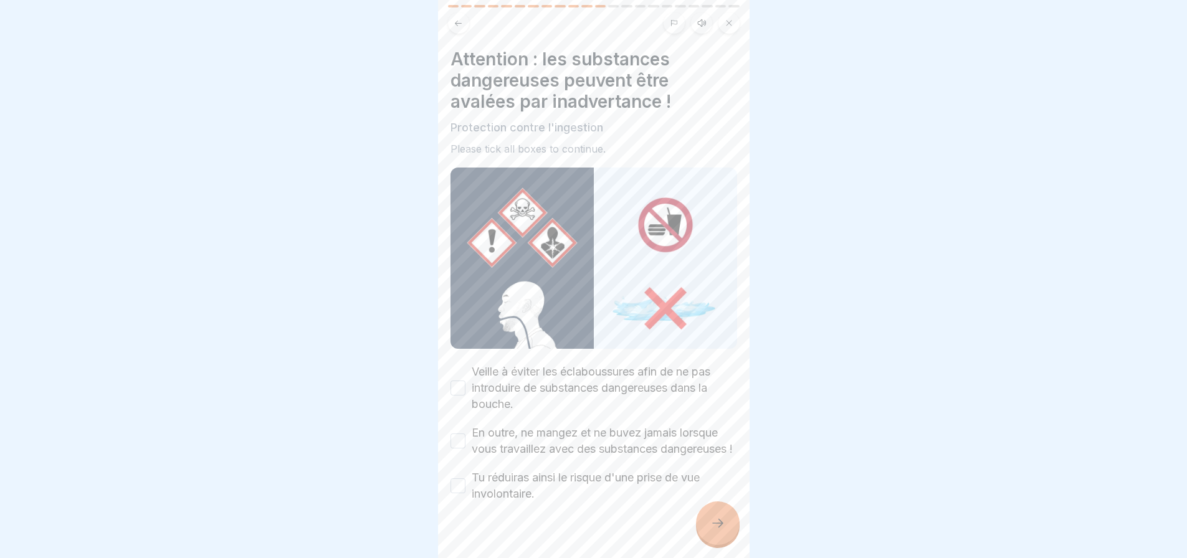
scroll to position [29, 0]
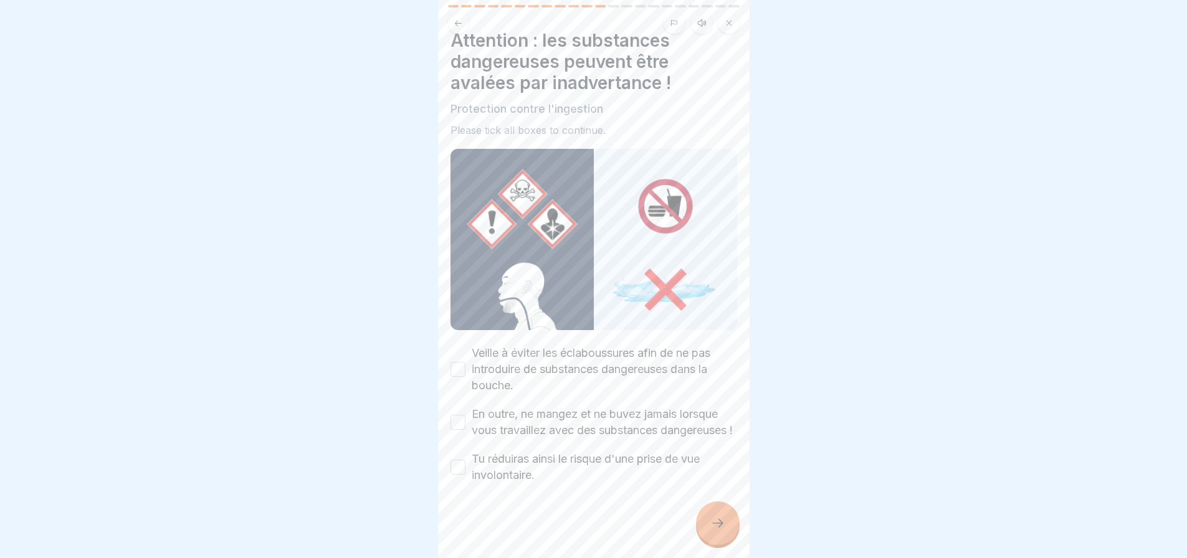
drag, startPoint x: 462, startPoint y: 349, endPoint x: 467, endPoint y: 368, distance: 19.3
click at [462, 362] on button "Veille à éviter les éclaboussures afin de ne pas introduire de substances dange…" at bounding box center [457, 369] width 15 height 15
click at [459, 415] on button "En outre, ne mangez et ne buvez jamais lorsque vous travaillez avec des substan…" at bounding box center [457, 422] width 15 height 15
click at [456, 467] on button "Tu réduiras ainsi le risque d'une prise de vue involontaire." at bounding box center [457, 467] width 15 height 15
click at [715, 530] on icon at bounding box center [717, 523] width 15 height 15
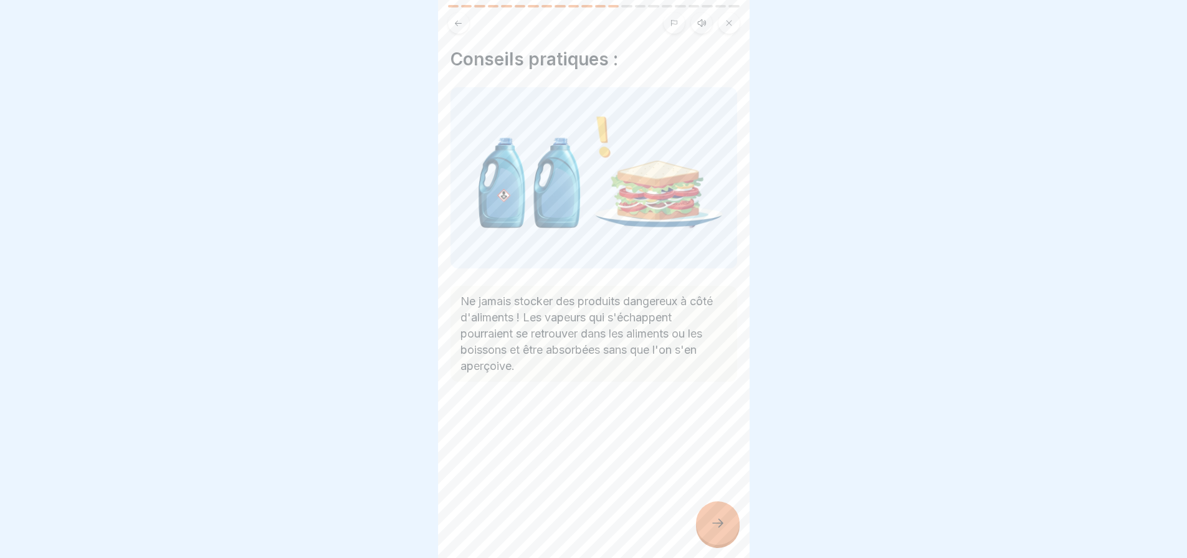
click at [727, 530] on div at bounding box center [718, 524] width 44 height 44
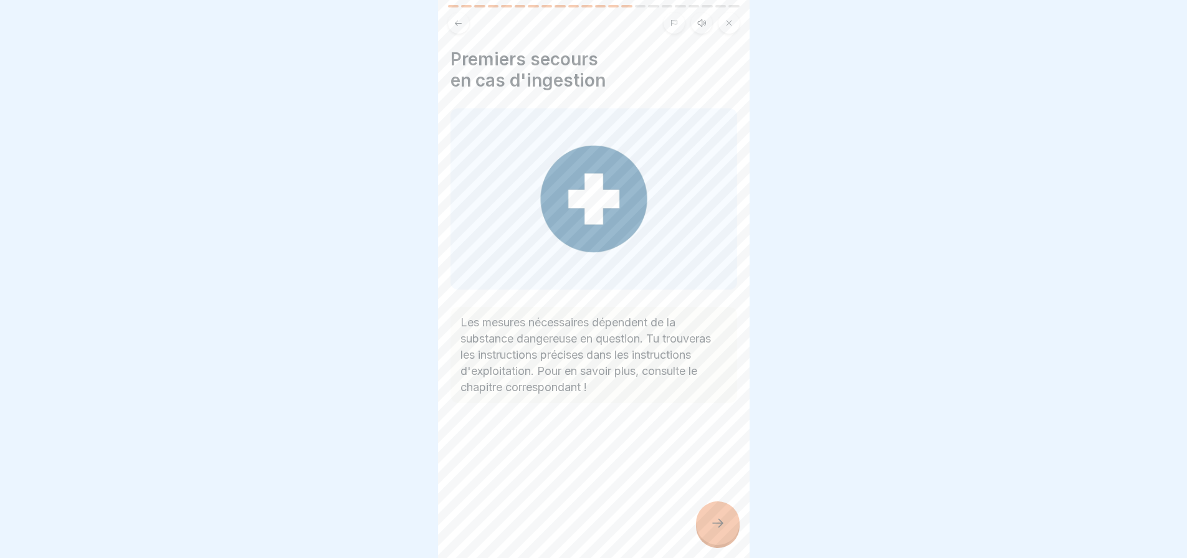
click at [728, 531] on div at bounding box center [718, 524] width 44 height 44
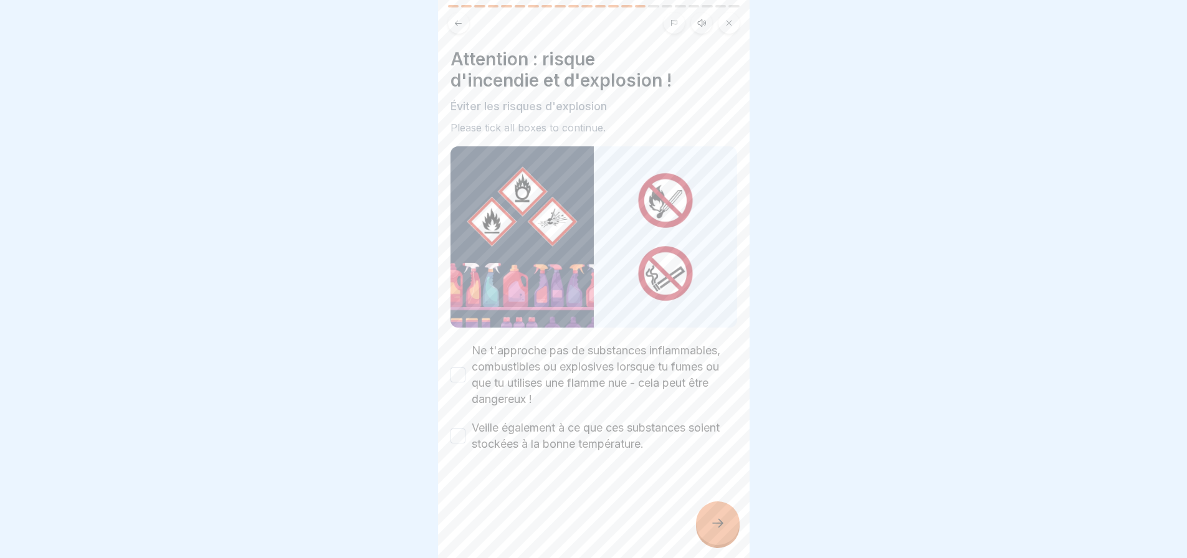
click at [455, 368] on button "Ne t'approche pas de substances inflammables, combustibles ou explosives lorsqu…" at bounding box center [457, 375] width 15 height 15
click at [462, 431] on button "Veille également à ce que ces substances soient stockées à la bonne température." at bounding box center [457, 436] width 15 height 15
click at [729, 525] on div at bounding box center [718, 524] width 44 height 44
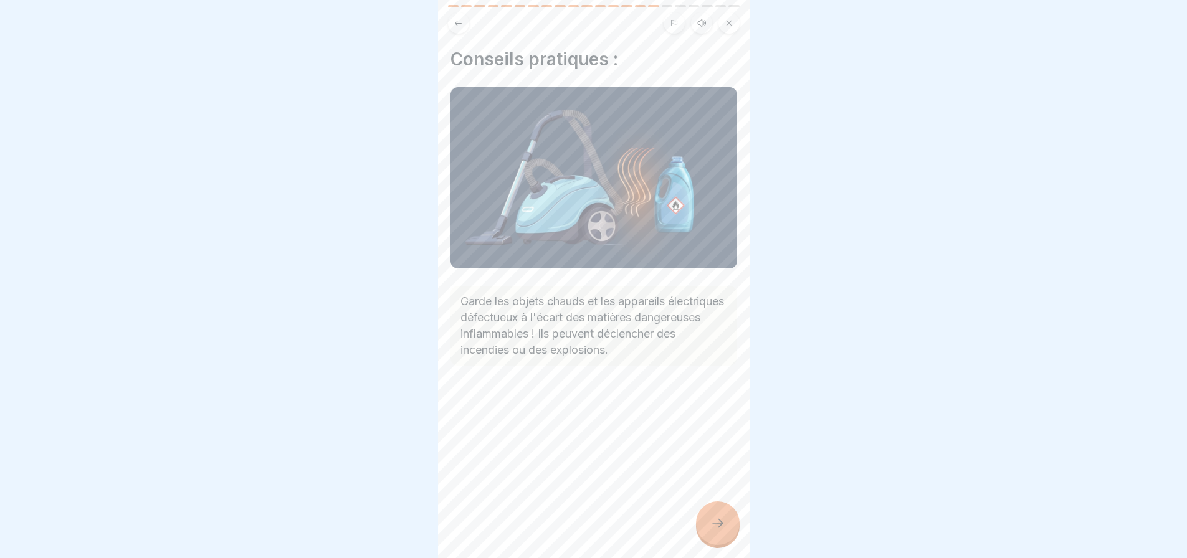
click at [723, 531] on icon at bounding box center [717, 523] width 15 height 15
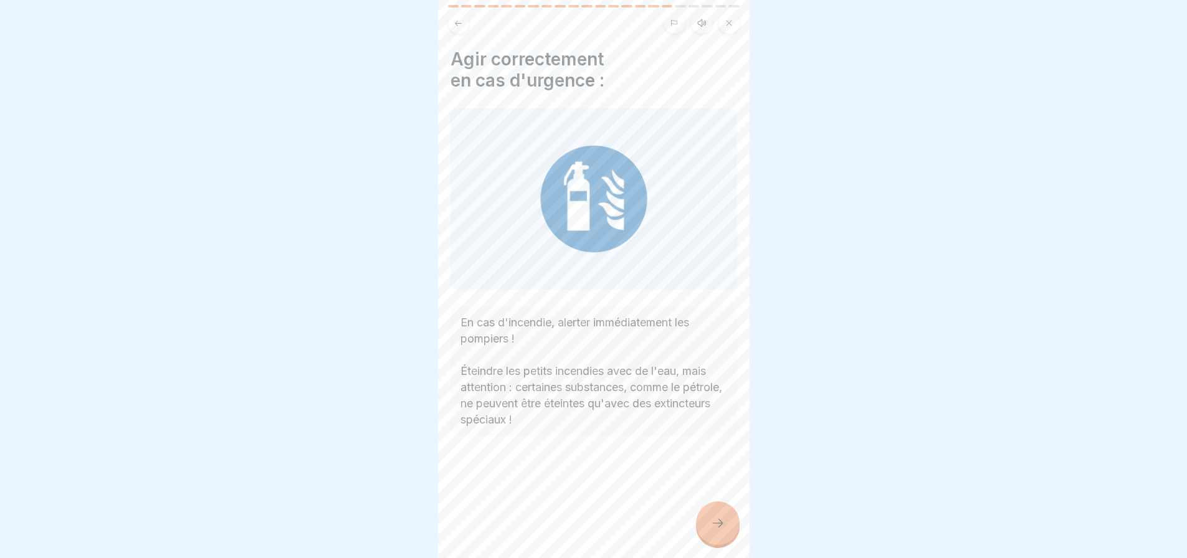
click at [722, 528] on icon at bounding box center [717, 523] width 15 height 15
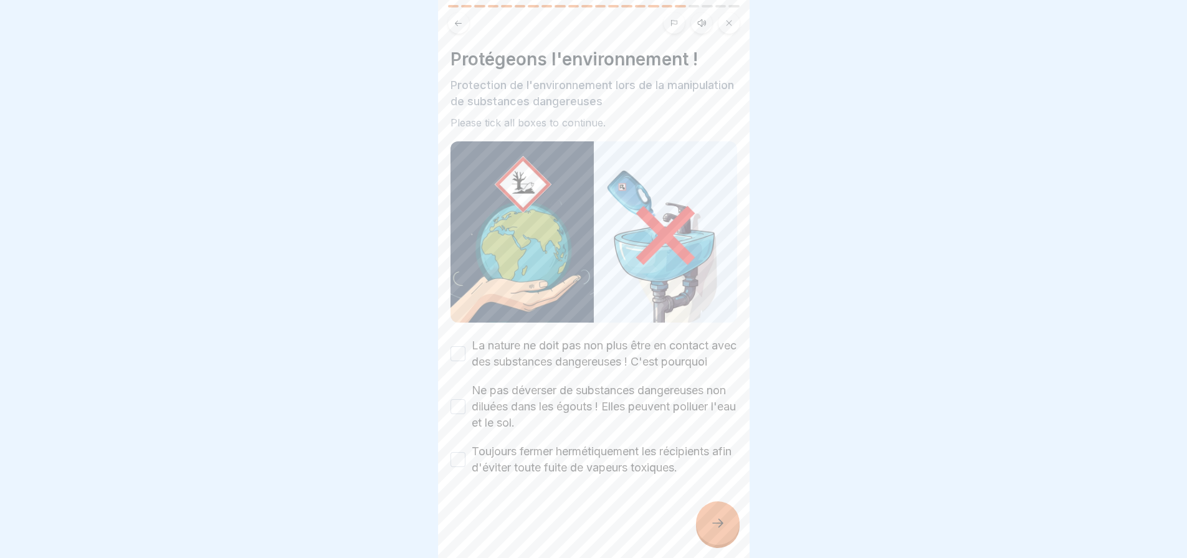
click at [454, 355] on button "La nature ne doit pas non plus être en contact avec des substances dangereuses …" at bounding box center [457, 353] width 15 height 15
click at [459, 414] on button "Ne pas déverser de substances dangereuses non diluées dans les égouts ! Elles p…" at bounding box center [457, 406] width 15 height 15
click at [450, 467] on button "Toujours fermer hermétiquement les récipients afin d'éviter toute fuite de vape…" at bounding box center [457, 459] width 15 height 15
click at [720, 528] on icon at bounding box center [717, 523] width 11 height 9
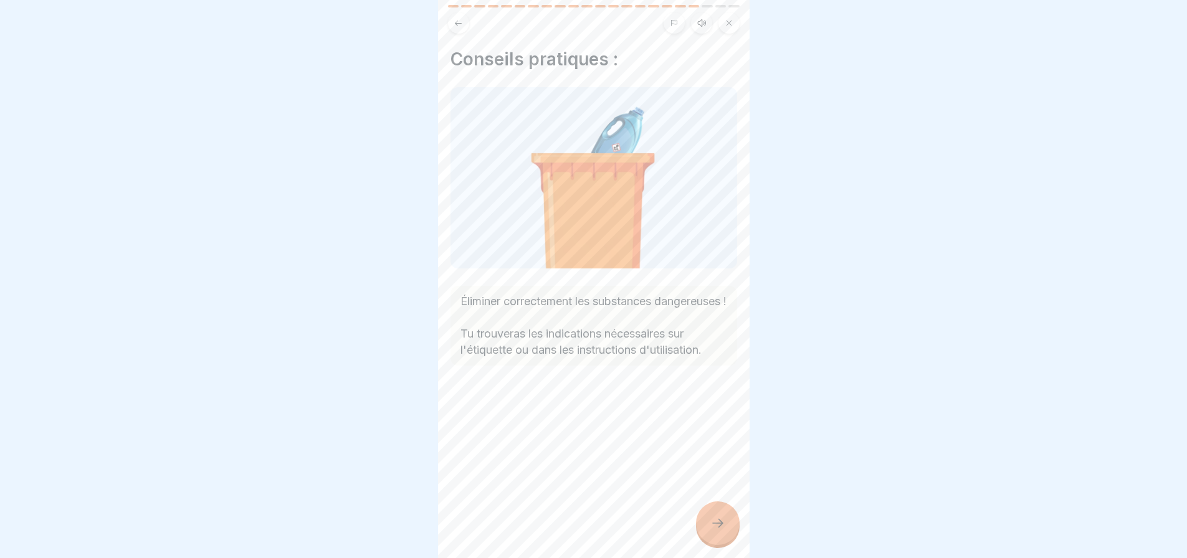
click at [717, 530] on icon at bounding box center [717, 523] width 15 height 15
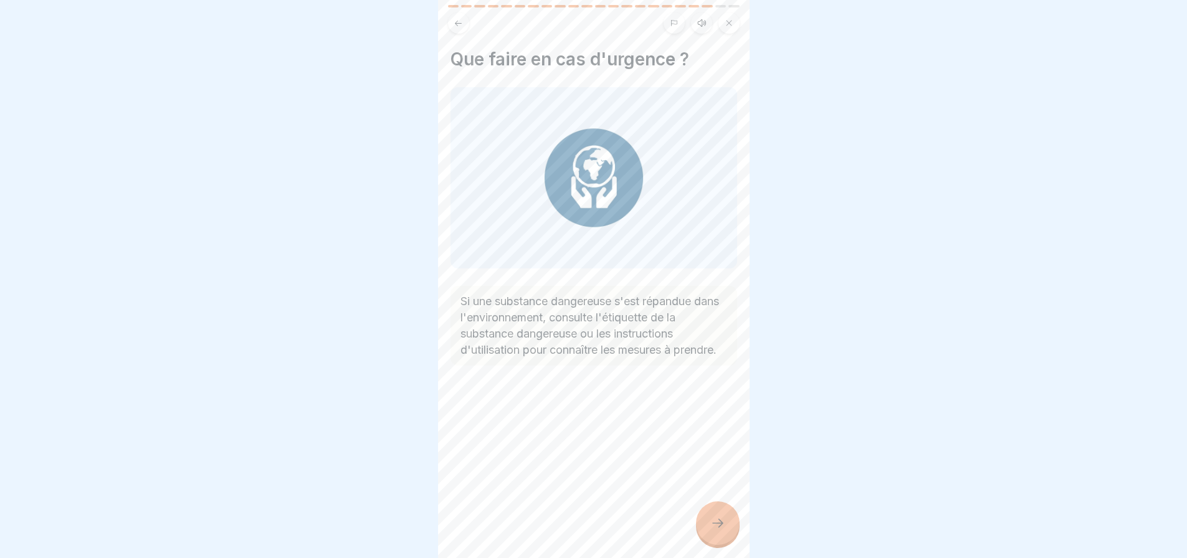
click at [709, 532] on div at bounding box center [718, 524] width 44 height 44
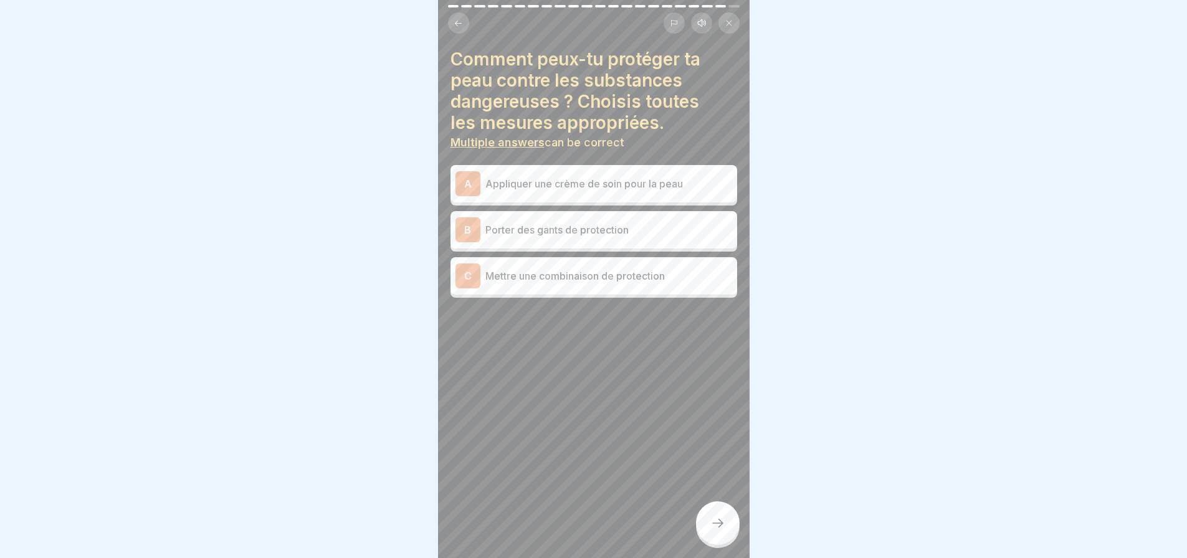
click at [623, 185] on p "Appliquer une crème de soin pour la peau" at bounding box center [608, 183] width 247 height 15
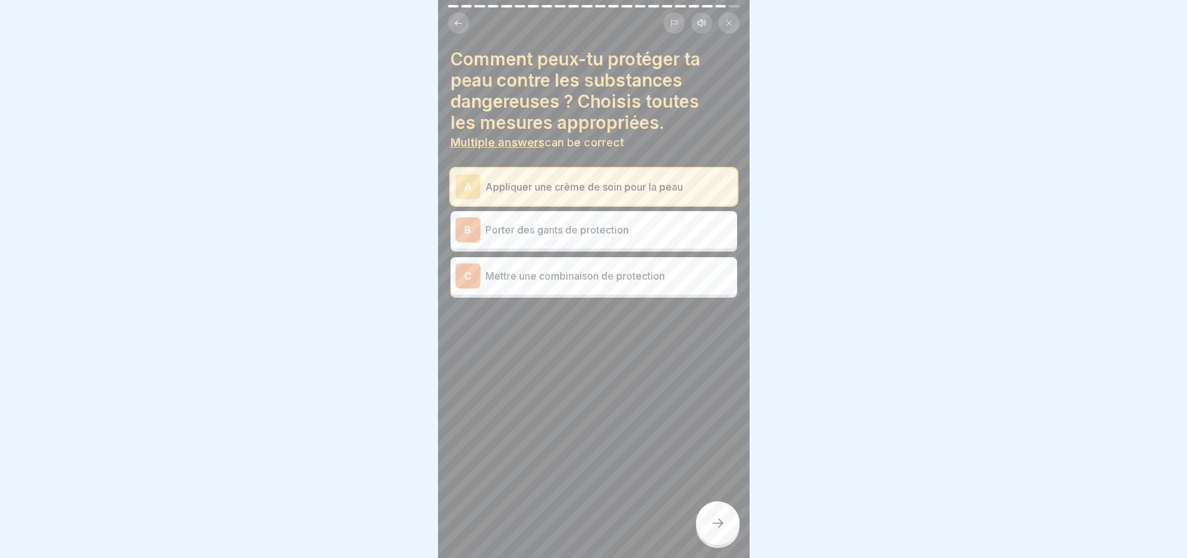
click at [603, 231] on p "Porter des gants de protection" at bounding box center [608, 229] width 247 height 15
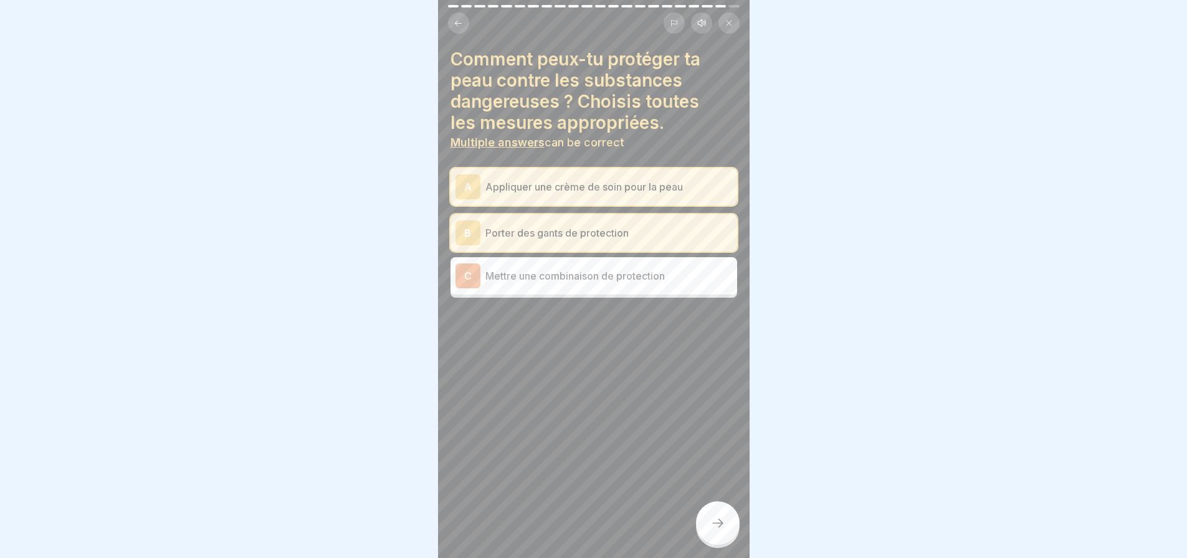
click at [621, 283] on p "Mettre une combinaison de protection" at bounding box center [608, 276] width 247 height 15
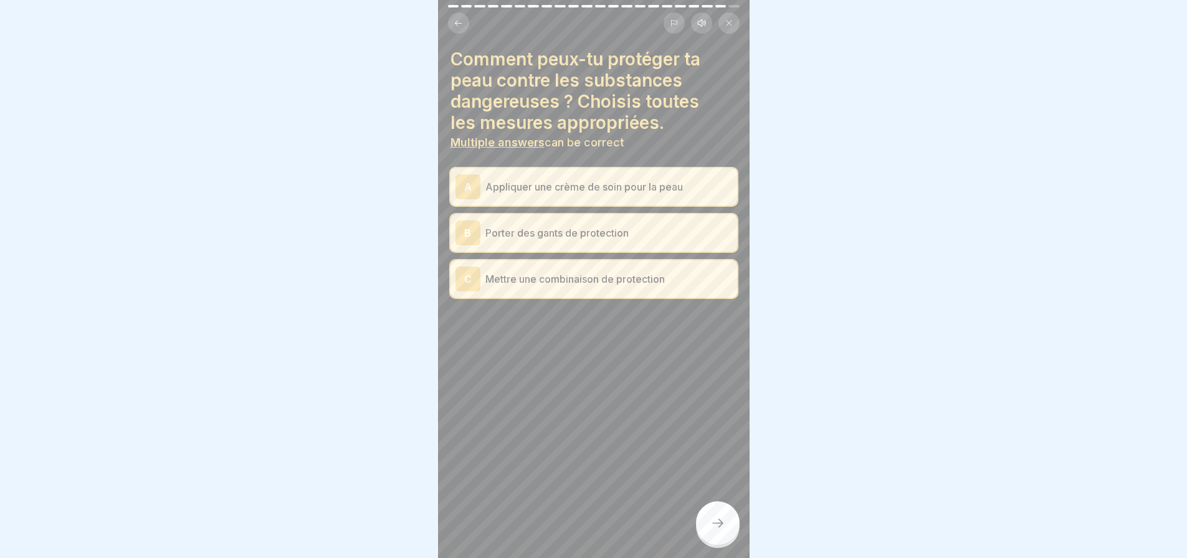
click at [721, 528] on icon at bounding box center [717, 523] width 11 height 9
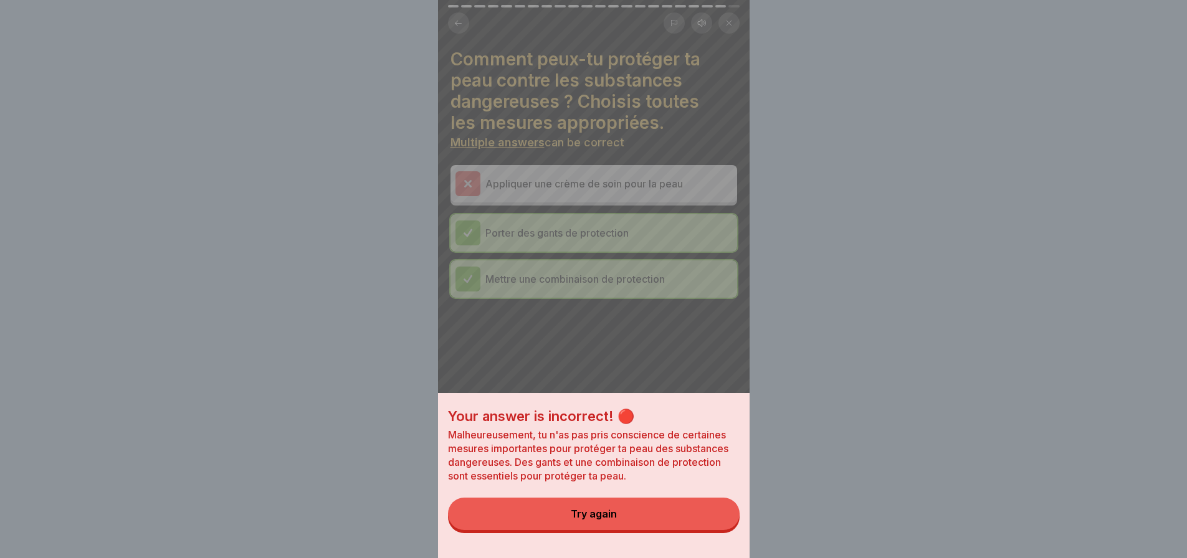
click at [693, 529] on button "Try again" at bounding box center [594, 514] width 292 height 32
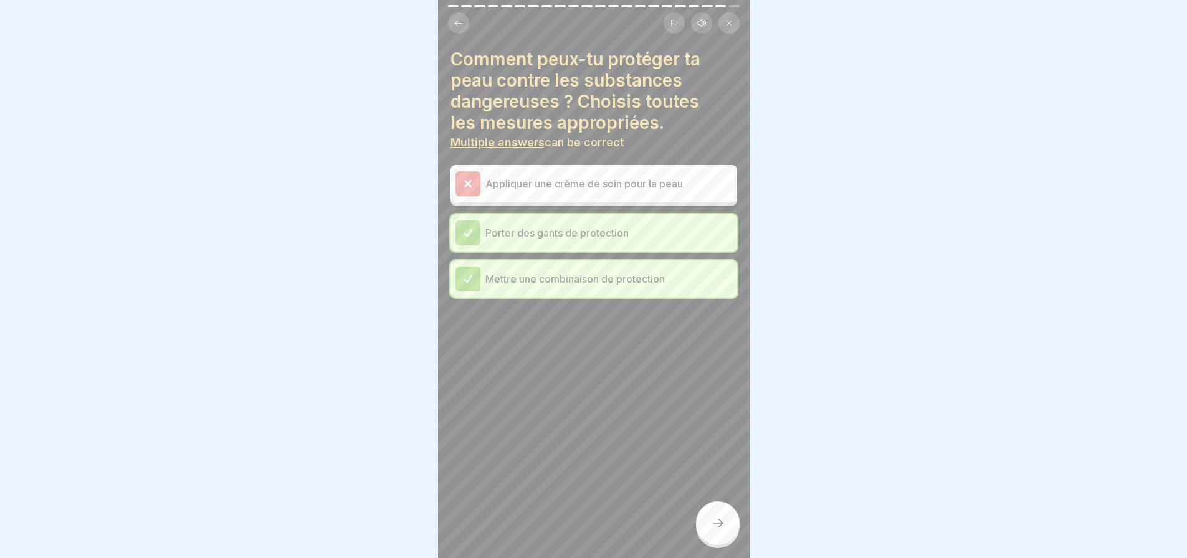
click at [711, 528] on icon at bounding box center [717, 523] width 15 height 15
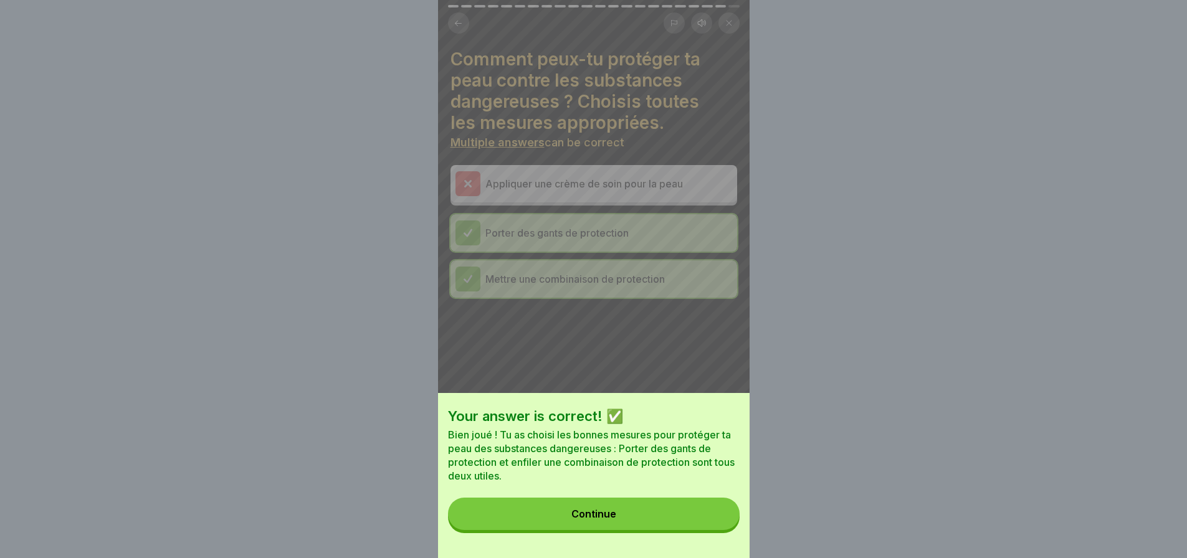
click at [678, 525] on button "Continue" at bounding box center [594, 514] width 292 height 32
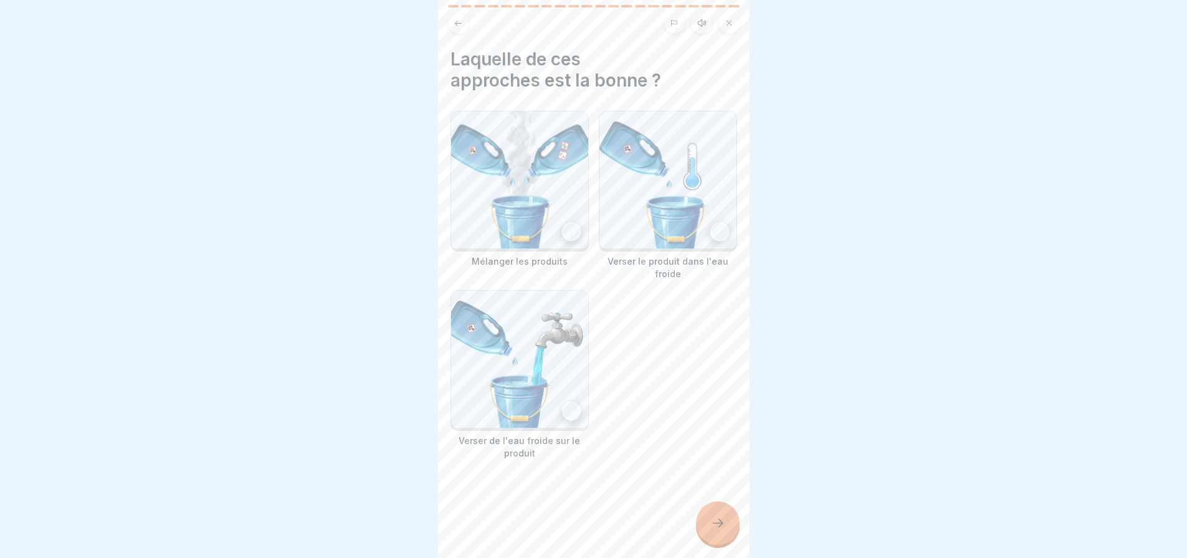
click at [710, 228] on div at bounding box center [719, 231] width 19 height 19
click at [722, 530] on icon at bounding box center [717, 523] width 15 height 15
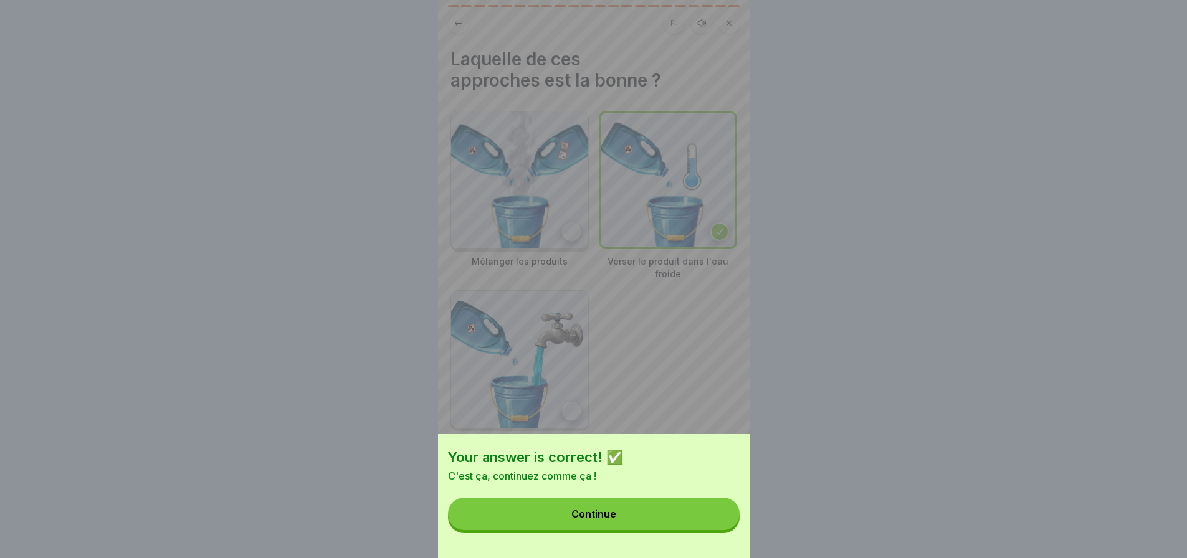
click at [713, 530] on button "Continue" at bounding box center [594, 514] width 292 height 32
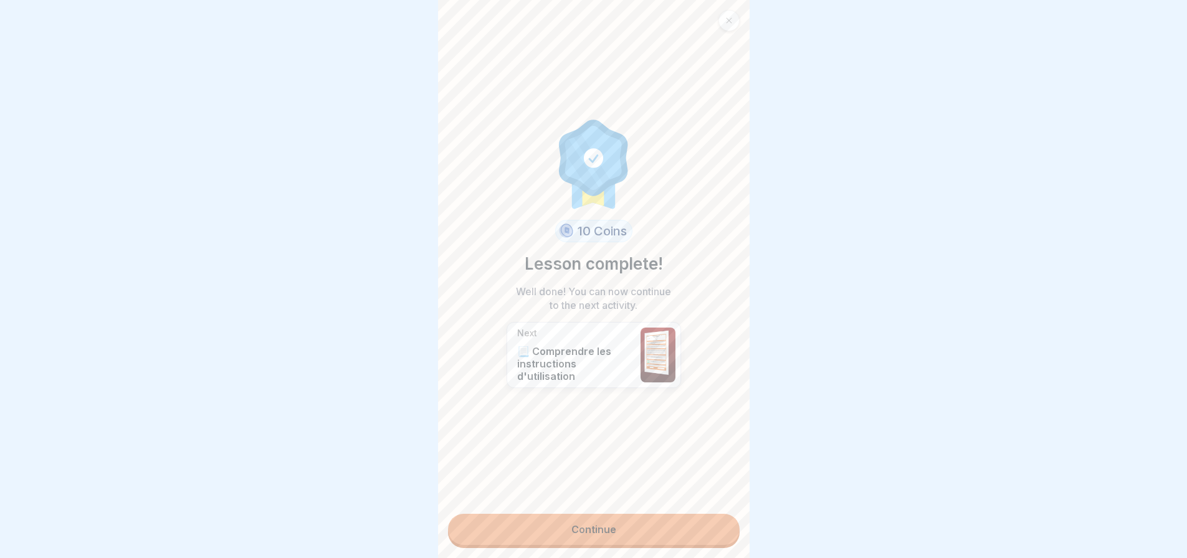
click at [714, 529] on link "Continue" at bounding box center [594, 529] width 292 height 31
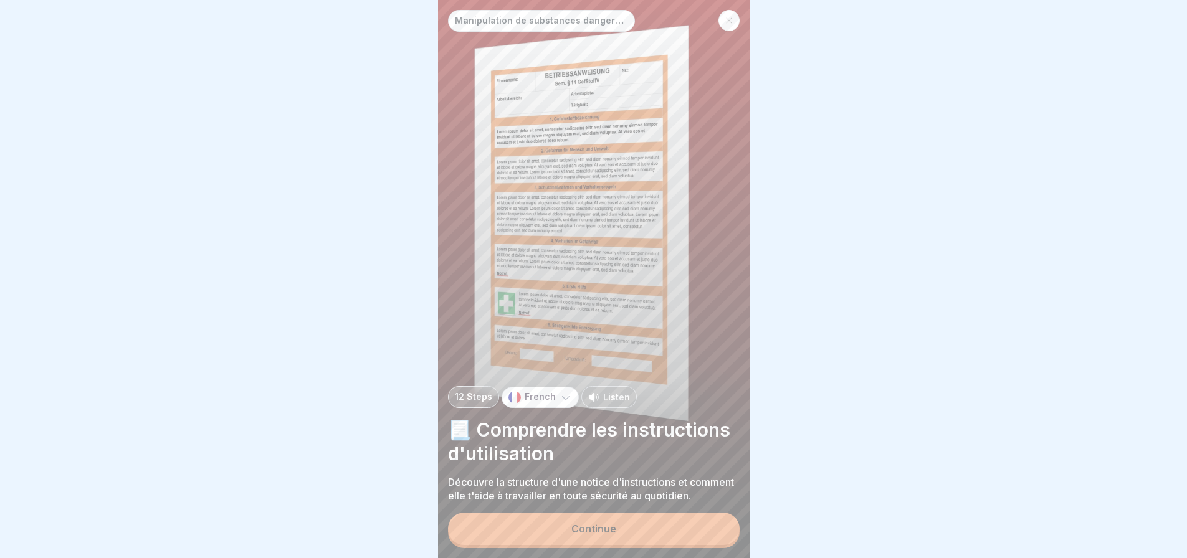
click at [695, 530] on button "Continue" at bounding box center [594, 529] width 292 height 32
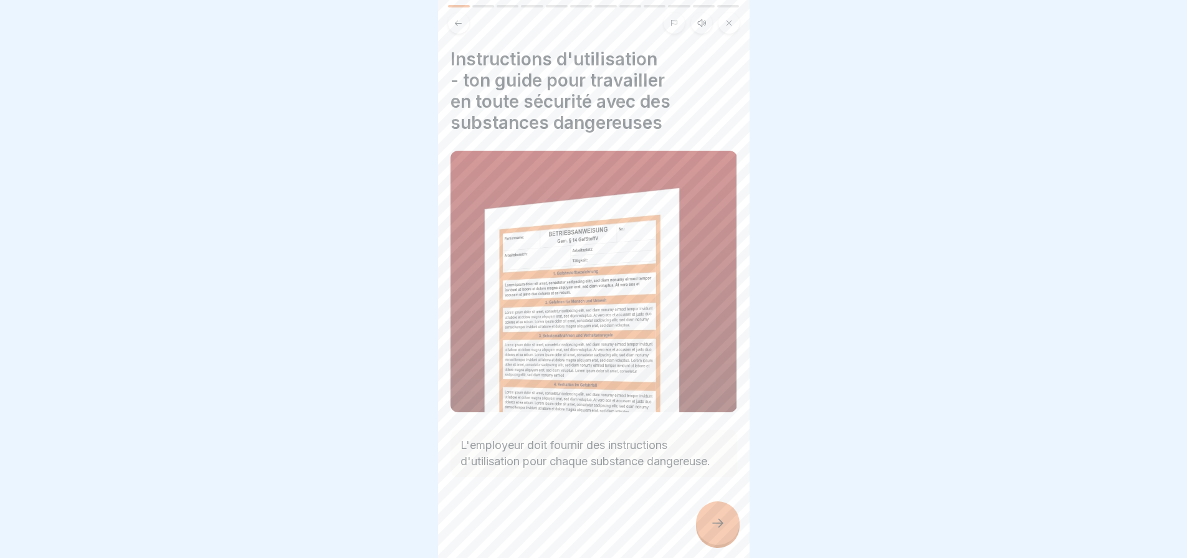
click at [720, 531] on icon at bounding box center [717, 523] width 15 height 15
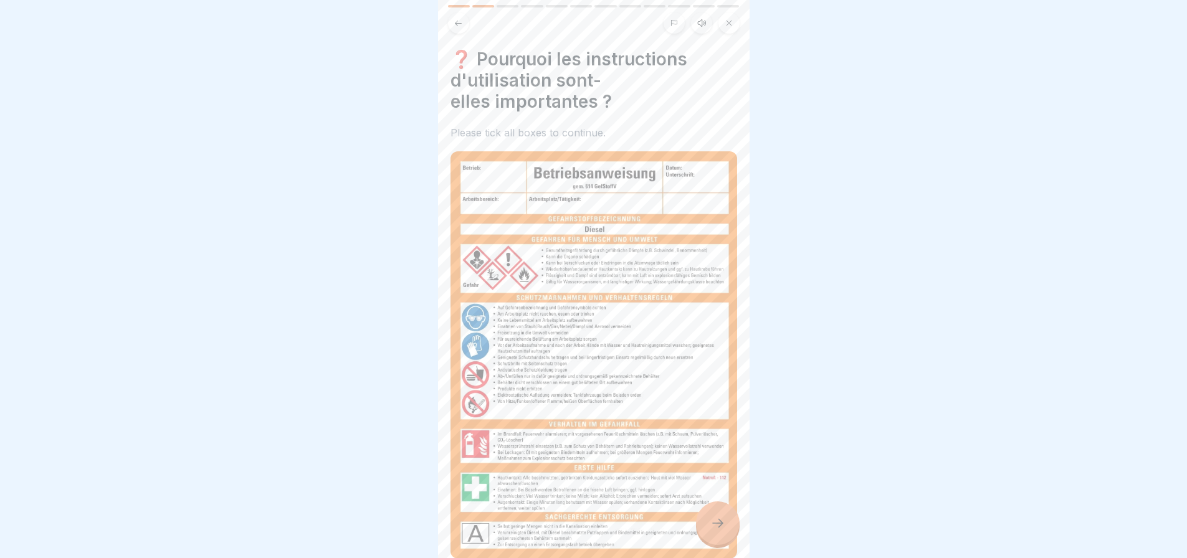
click at [716, 529] on icon at bounding box center [717, 523] width 15 height 15
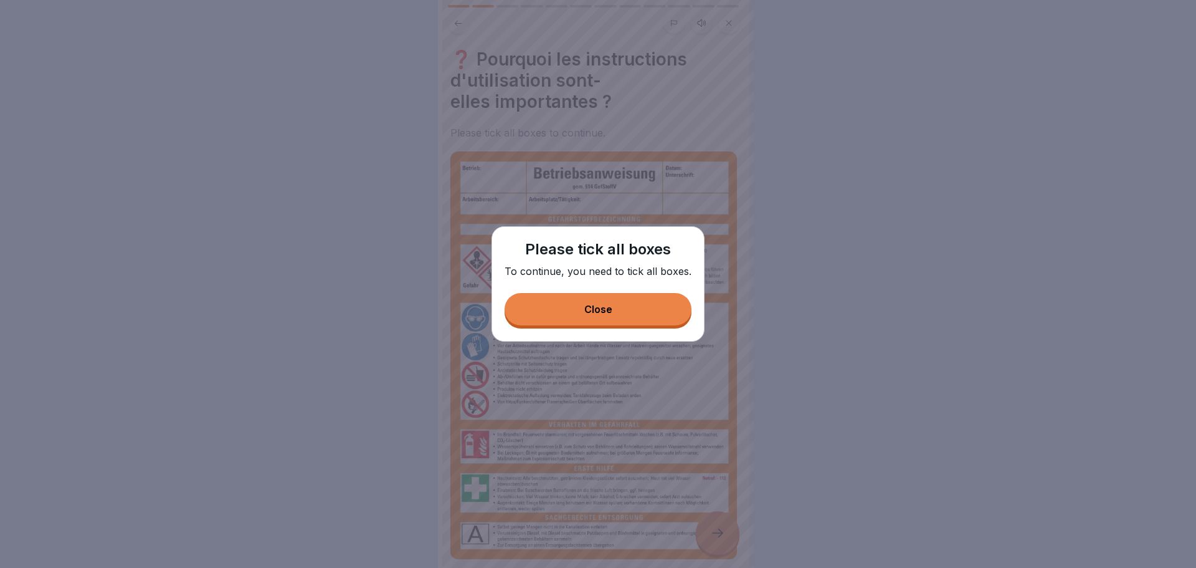
click at [644, 308] on button "Close" at bounding box center [598, 309] width 187 height 32
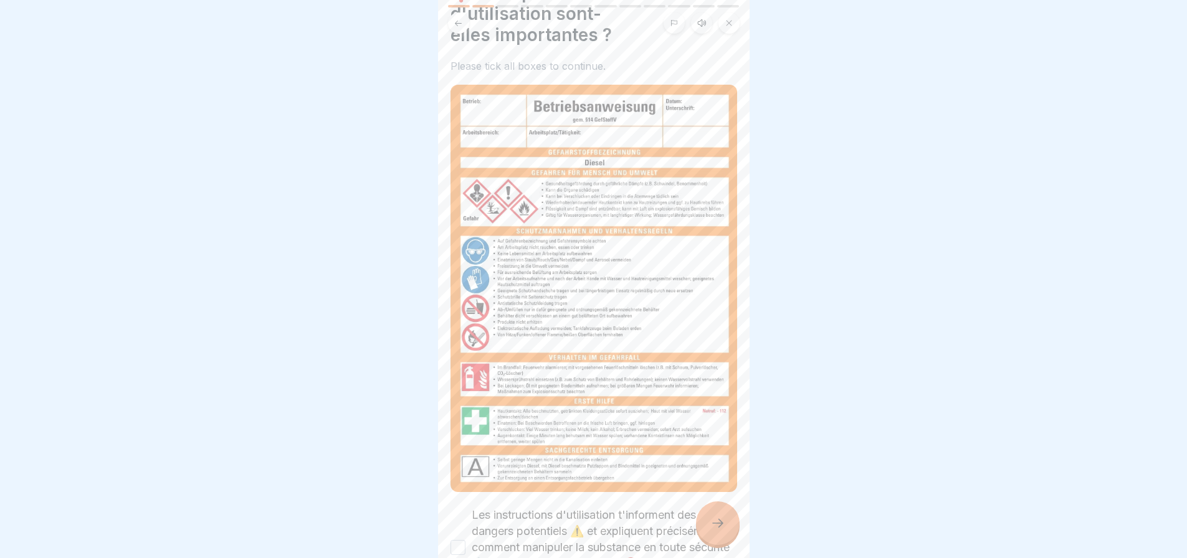
scroll to position [158, 0]
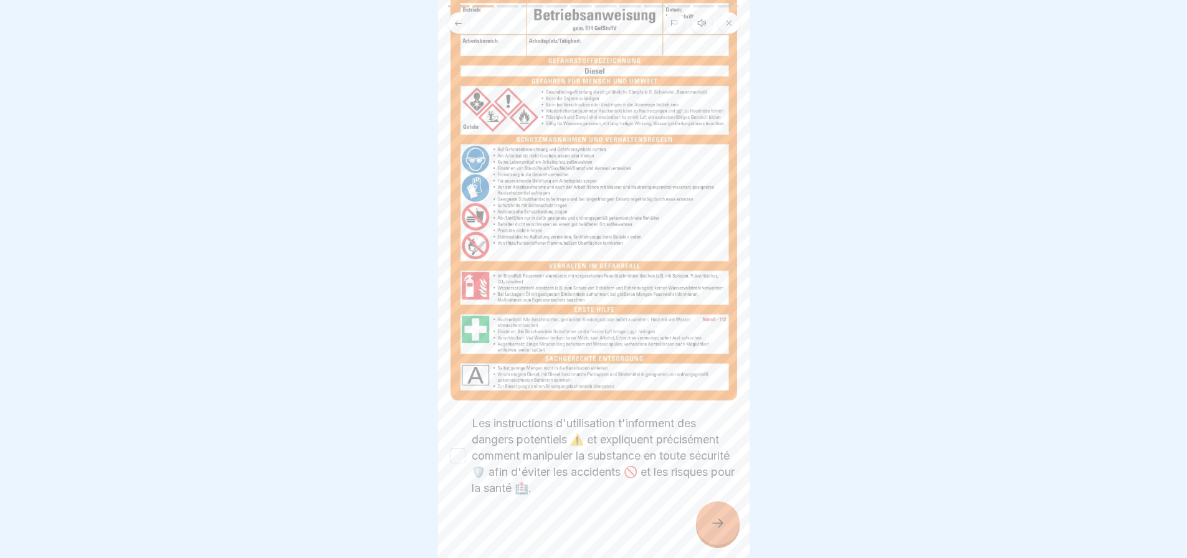
click at [462, 449] on button "Les instructions d'utilisation t'informent des dangers potentiels ⚠️ et expliqu…" at bounding box center [457, 456] width 15 height 15
click at [724, 531] on icon at bounding box center [717, 523] width 15 height 15
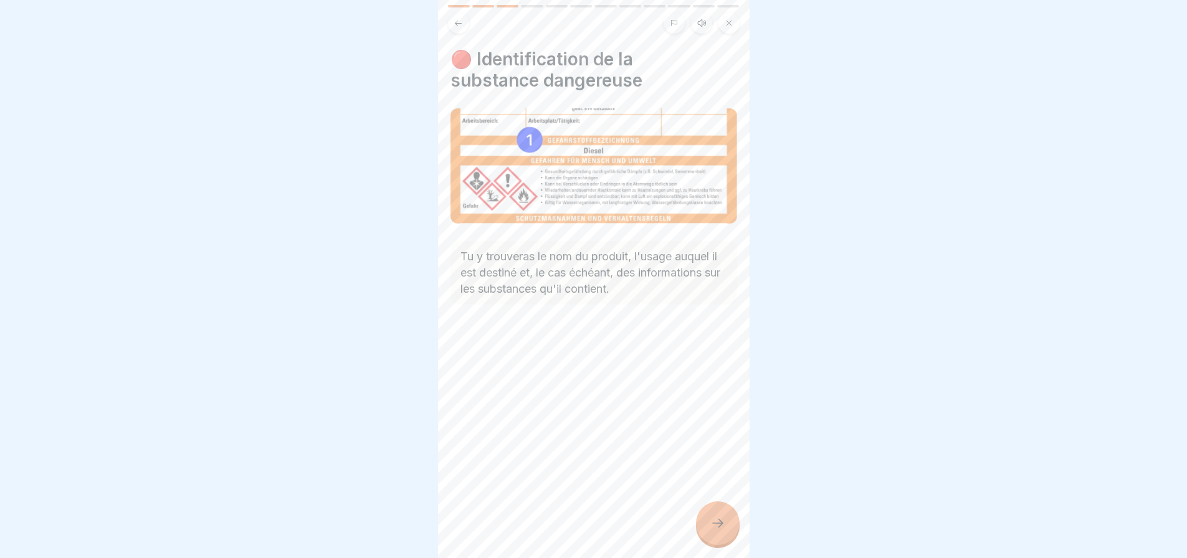
scroll to position [9, 0]
click at [720, 522] on icon at bounding box center [717, 523] width 15 height 15
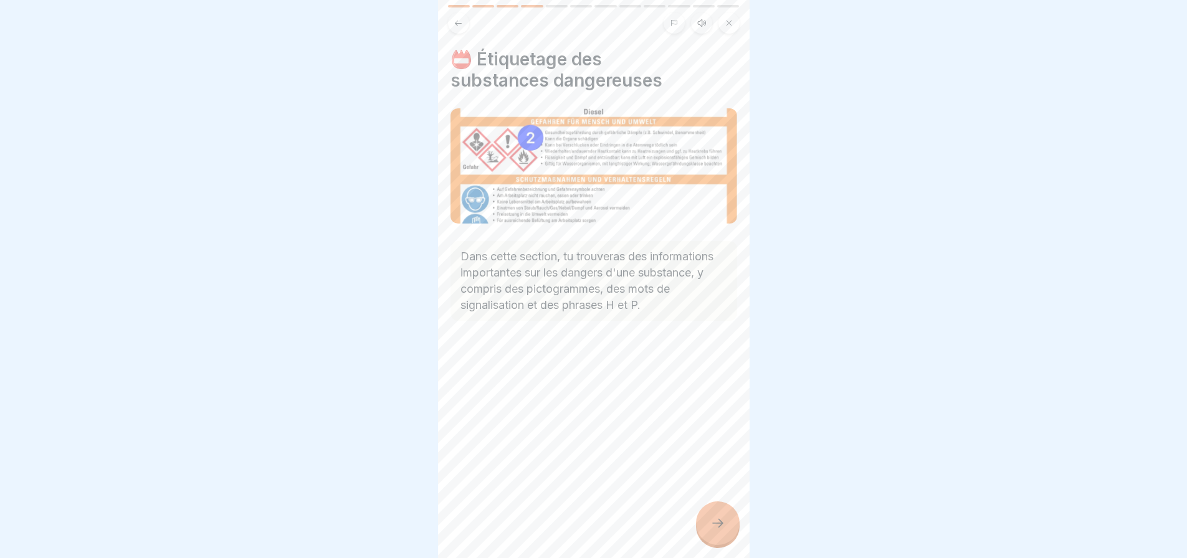
click at [725, 520] on div at bounding box center [718, 524] width 44 height 44
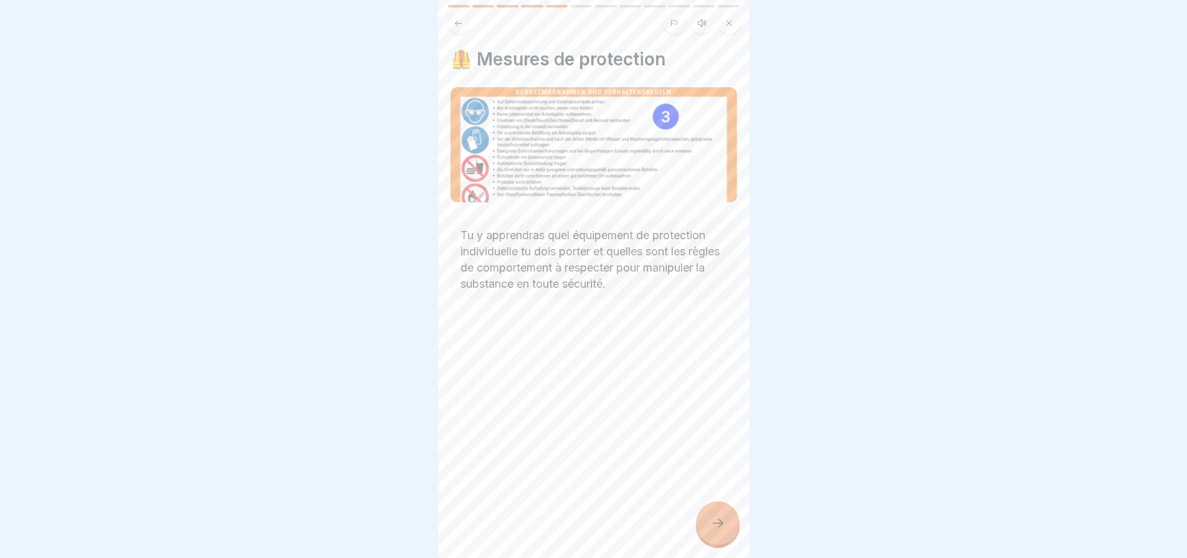
click at [730, 518] on div at bounding box center [718, 524] width 44 height 44
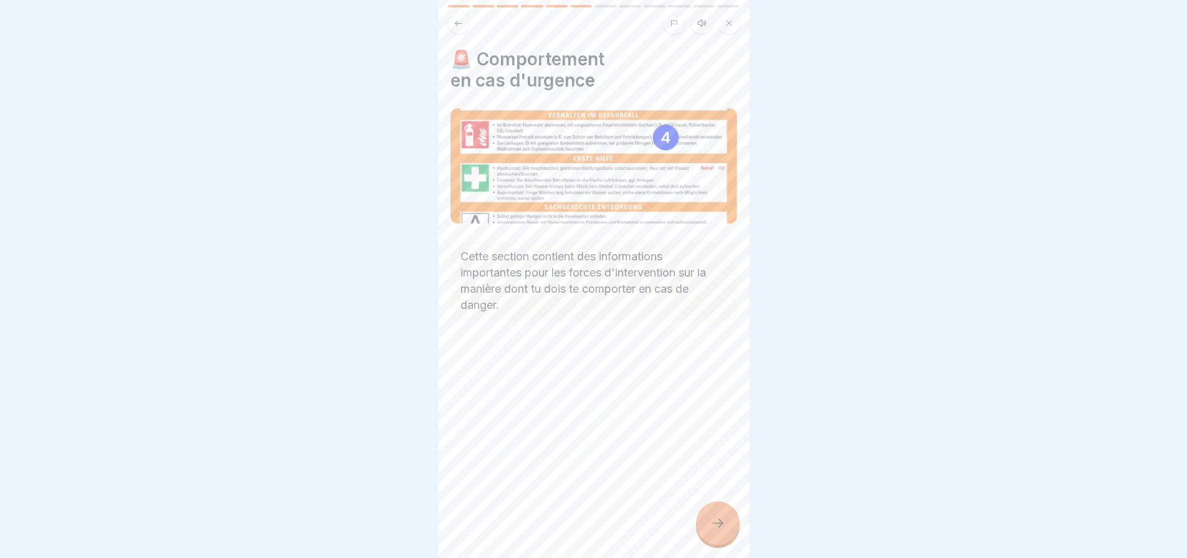
click at [730, 518] on div at bounding box center [718, 524] width 44 height 44
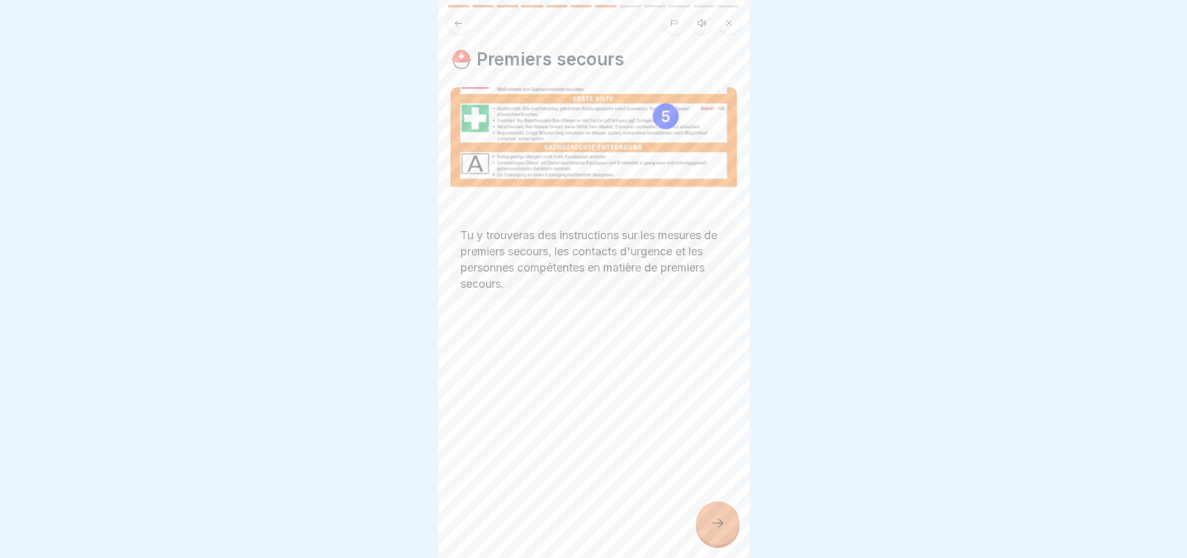
click at [727, 520] on div at bounding box center [718, 524] width 44 height 44
click at [721, 520] on icon at bounding box center [717, 523] width 15 height 15
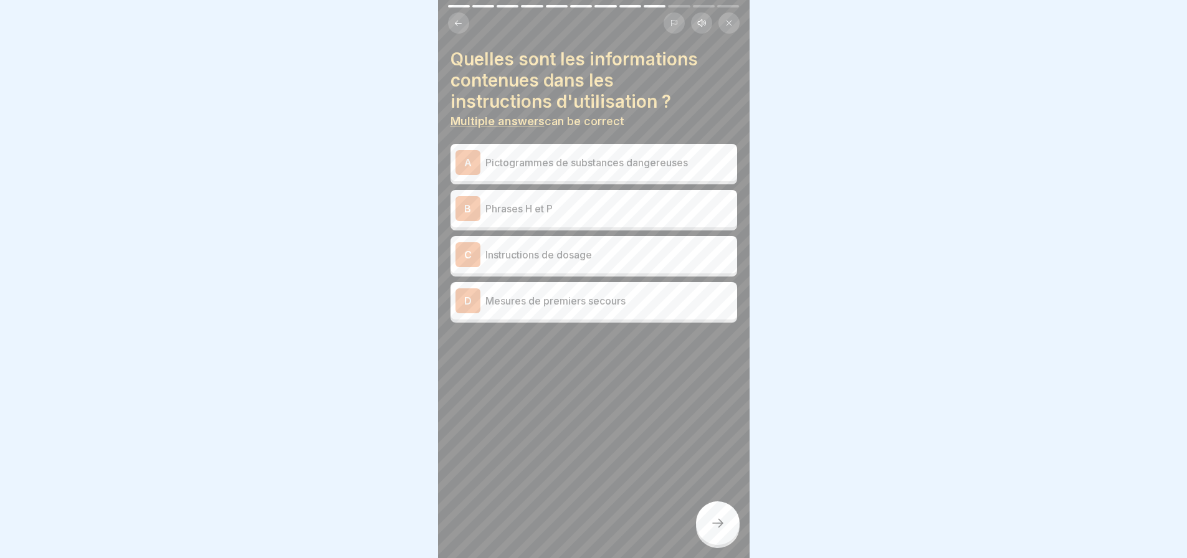
click at [640, 156] on p "Pictogrammes de substances dangereuses" at bounding box center [608, 162] width 247 height 15
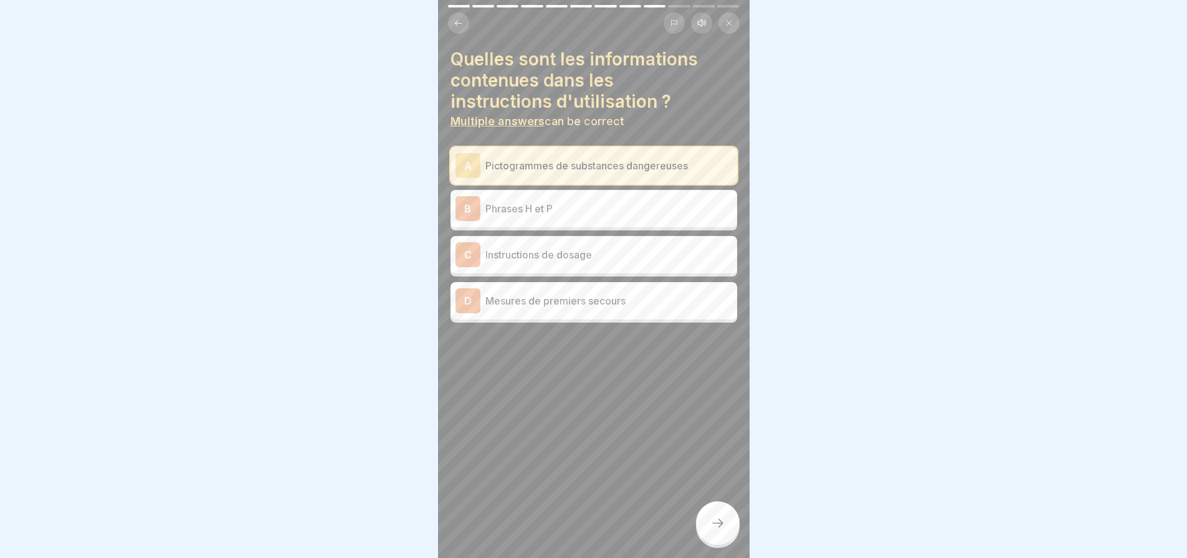
click at [559, 293] on p "Mesures de premiers secours" at bounding box center [608, 300] width 247 height 15
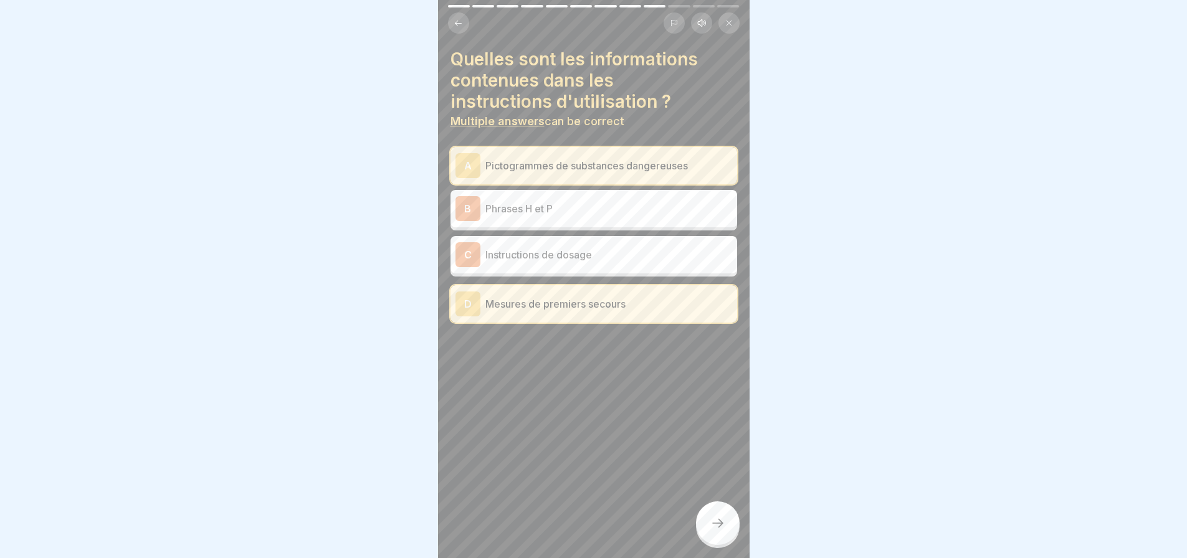
click at [578, 201] on p "Phrases H et P" at bounding box center [608, 208] width 247 height 15
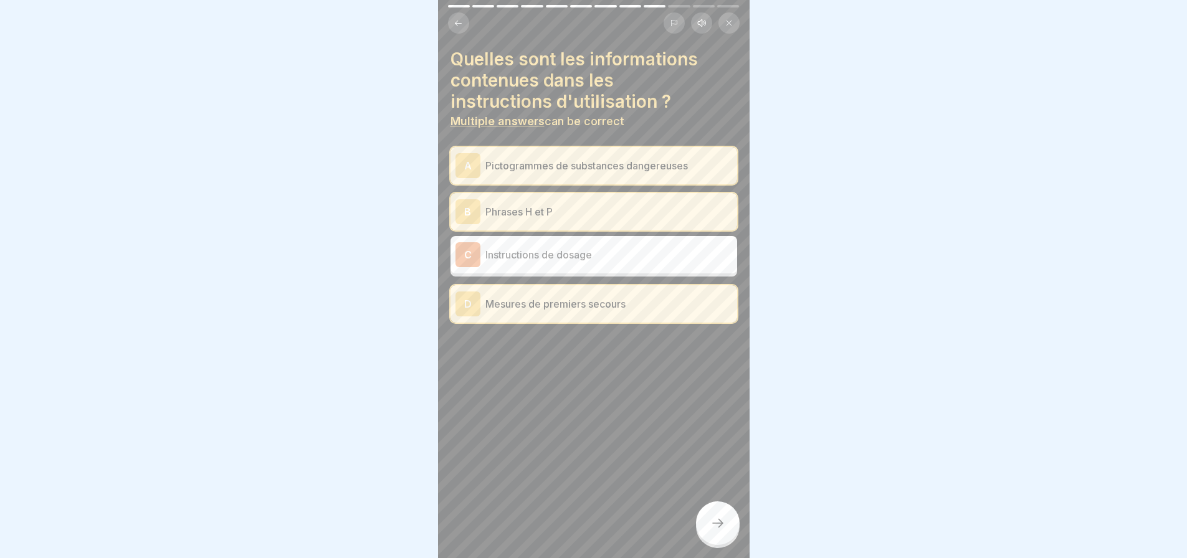
click at [722, 530] on icon at bounding box center [717, 523] width 15 height 15
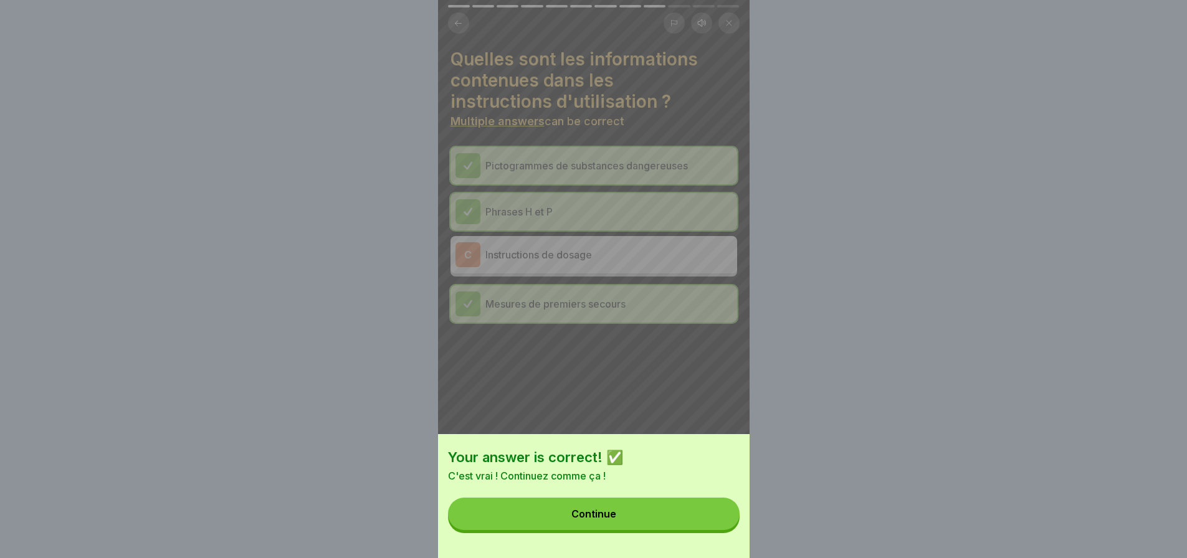
click at [645, 511] on button "Continue" at bounding box center [594, 514] width 292 height 32
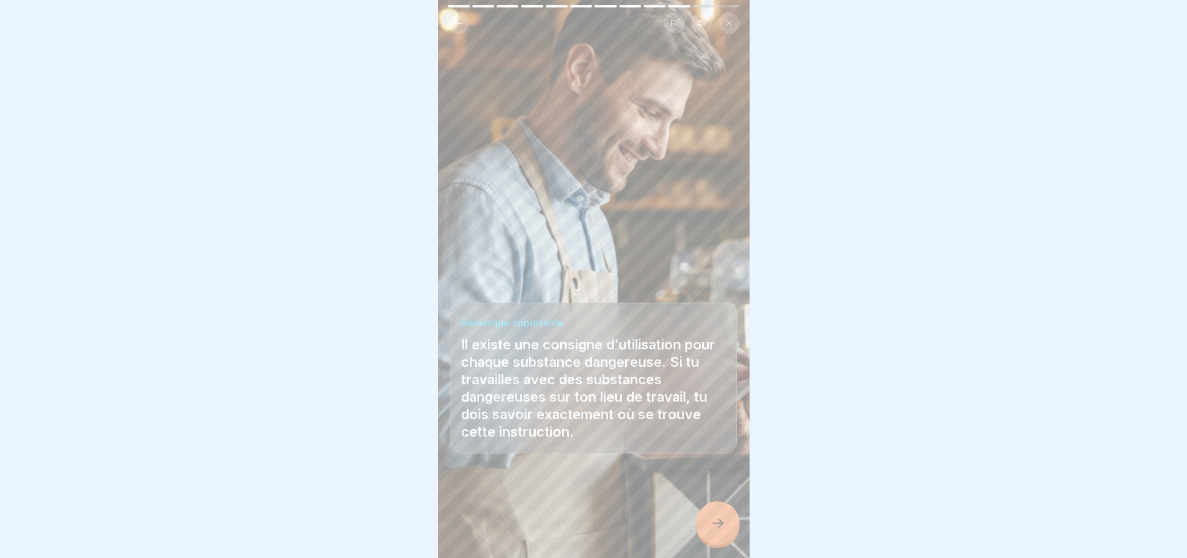
click at [721, 527] on icon at bounding box center [717, 523] width 11 height 9
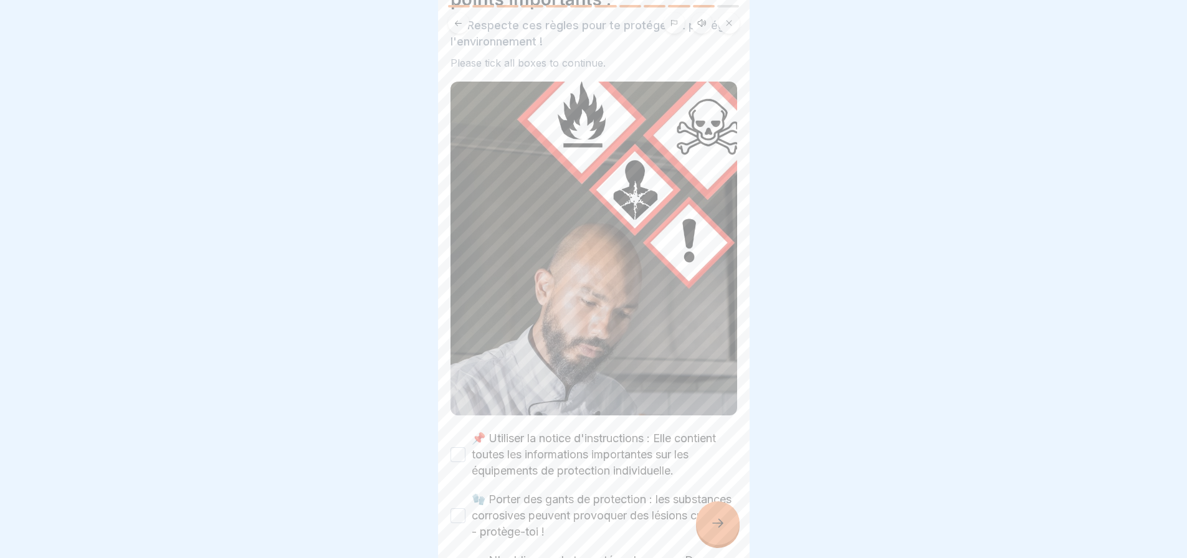
scroll to position [249, 0]
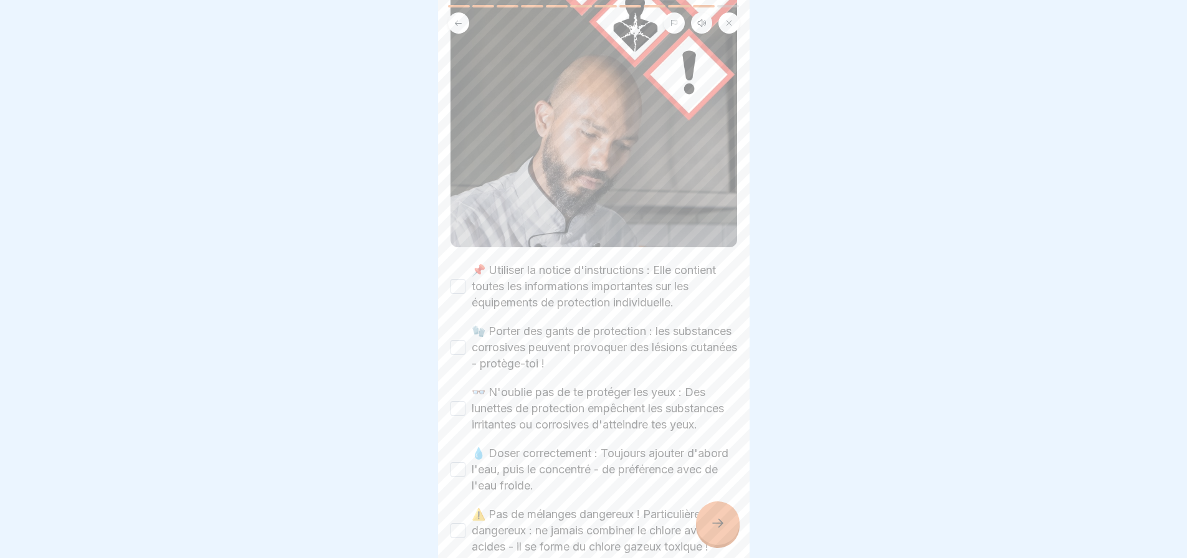
click at [456, 275] on div "📌 Utiliser la notice d'instructions : Elle contient toutes les informations imp…" at bounding box center [593, 286] width 287 height 49
click at [460, 279] on button "📌 Utiliser la notice d'instructions : Elle contient toutes les informations imp…" at bounding box center [457, 286] width 15 height 15
click at [457, 340] on button "🧤 Porter des gants de protection : les substances corrosives peuvent provoquer …" at bounding box center [457, 347] width 15 height 15
click at [458, 401] on button "👓 N'oublie pas de te protéger les yeux : Des lunettes de protection empêchent l…" at bounding box center [457, 408] width 15 height 15
click at [457, 466] on button "💧 Doser correctement : Toujours ajouter d'abord l'eau, puis le concentré - de p…" at bounding box center [457, 469] width 15 height 15
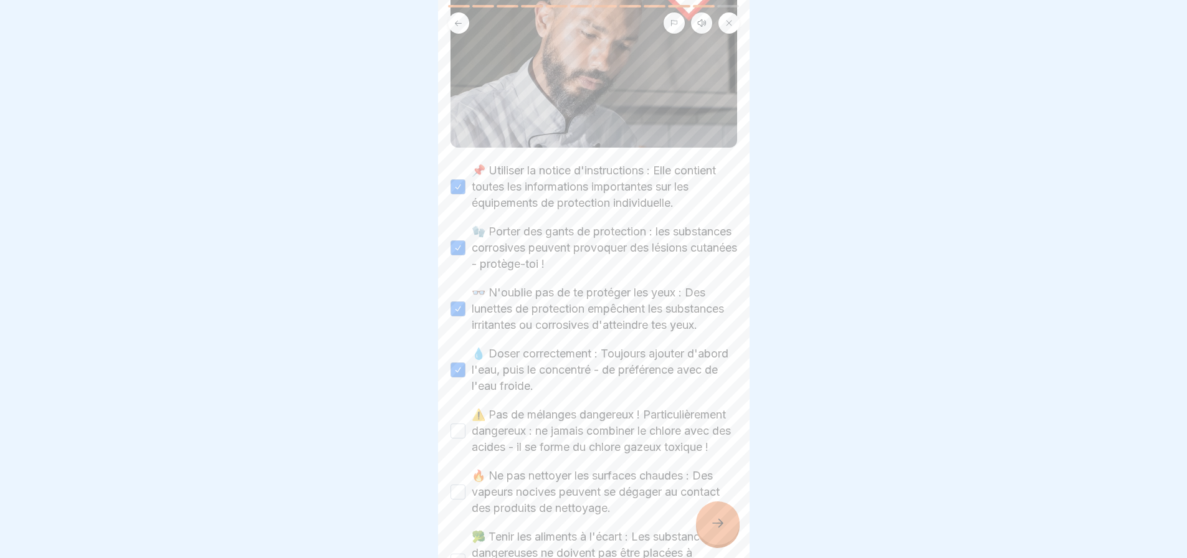
scroll to position [436, 0]
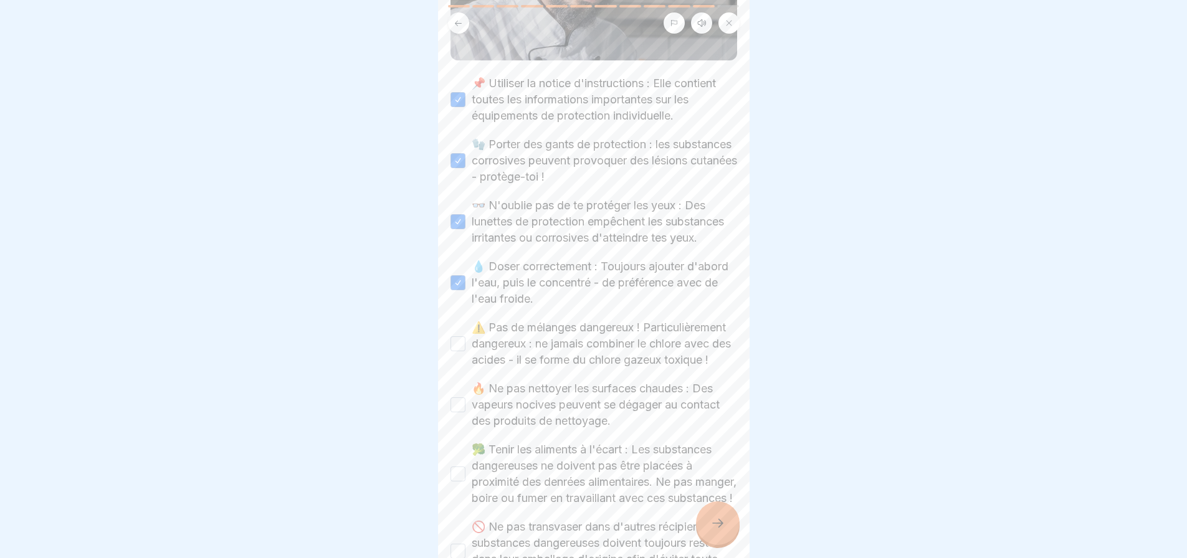
click at [460, 347] on button "⚠️ Pas de mélanges dangereux ! Particulièrement dangereux : ne jamais combiner …" at bounding box center [457, 343] width 15 height 15
click at [464, 412] on button "🔥 Ne pas nettoyer les surfaces chaudes : Des vapeurs nocives peuvent se dégager…" at bounding box center [457, 404] width 15 height 15
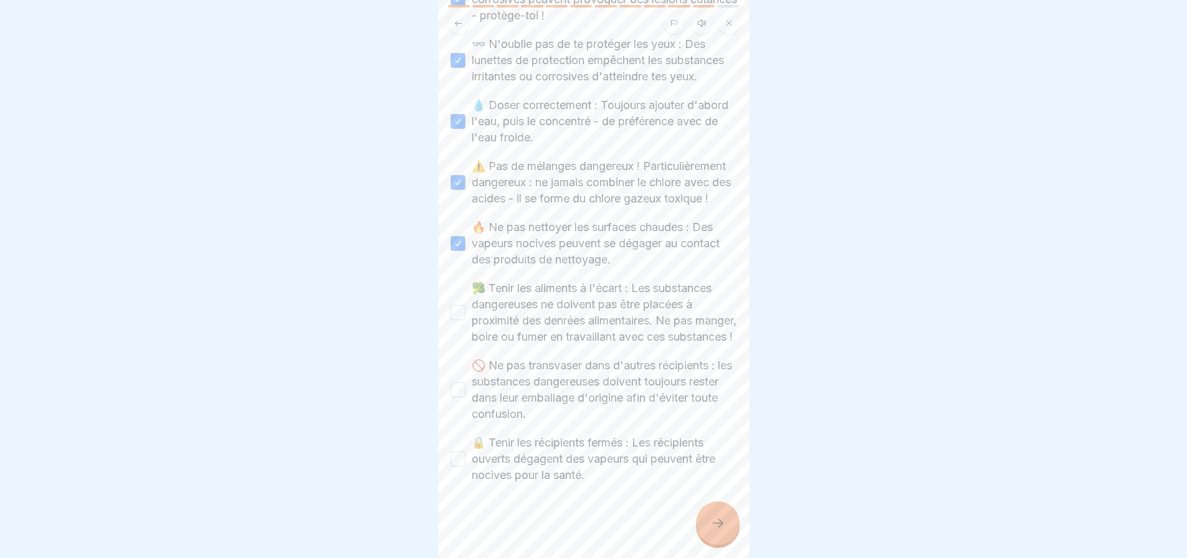
scroll to position [623, 0]
click at [462, 305] on button "🥦 Tenir les aliments à l'écart : Les substances dangereuses ne doivent pas être…" at bounding box center [457, 312] width 15 height 15
click at [462, 393] on button "🚫 Ne pas transvaser dans d'autres récipients : les substances dangereuses doive…" at bounding box center [457, 390] width 15 height 15
click at [460, 457] on button "🔒 Tenir les récipients fermés : Les récipients ouverts dégagent des vapeurs qui…" at bounding box center [457, 459] width 15 height 15
click at [720, 531] on div at bounding box center [718, 524] width 44 height 44
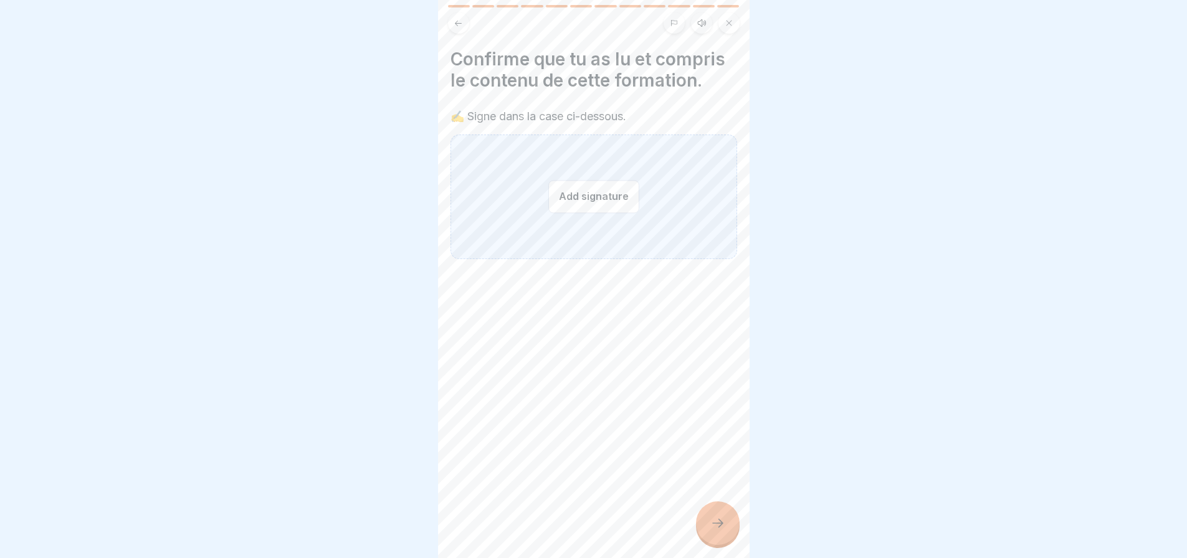
click at [609, 186] on button "Add signature" at bounding box center [593, 196] width 91 height 33
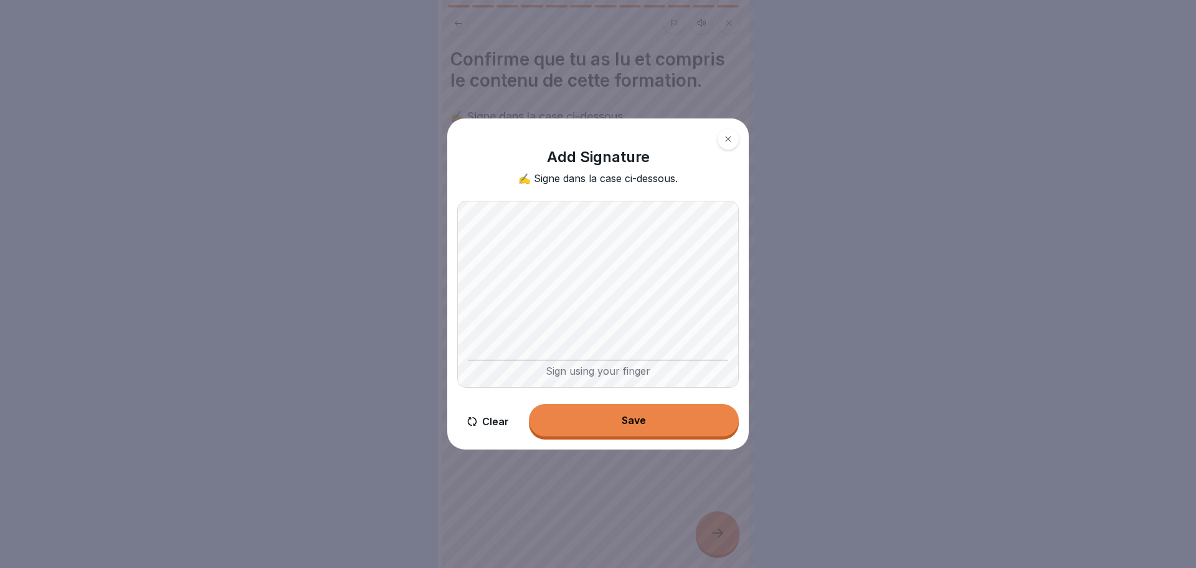
click at [646, 427] on button "Save" at bounding box center [634, 420] width 210 height 32
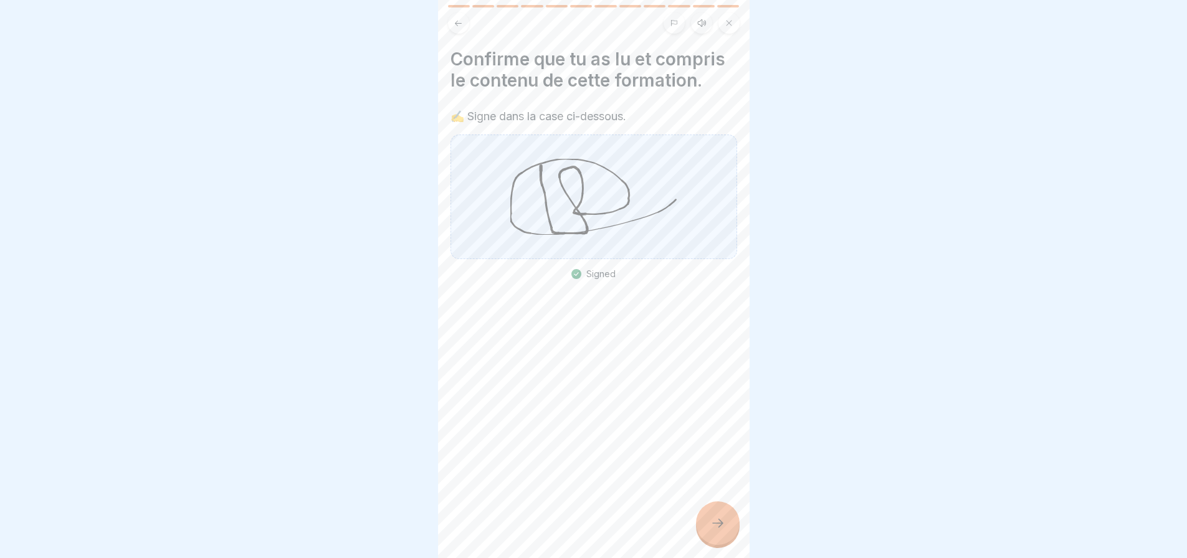
click at [720, 531] on icon at bounding box center [717, 523] width 15 height 15
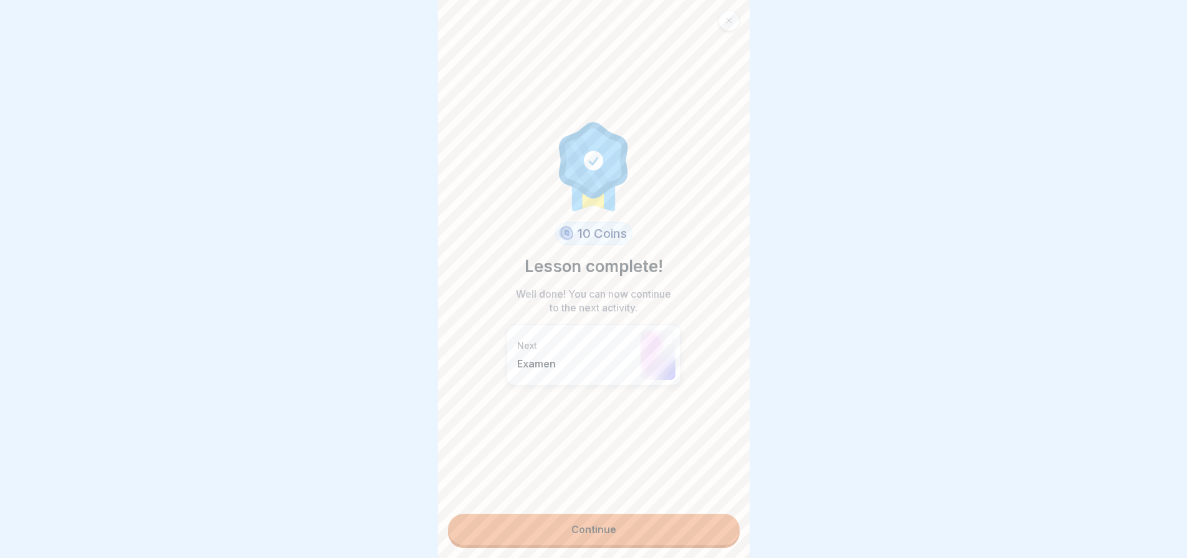
click at [623, 523] on link "Continue" at bounding box center [594, 529] width 292 height 31
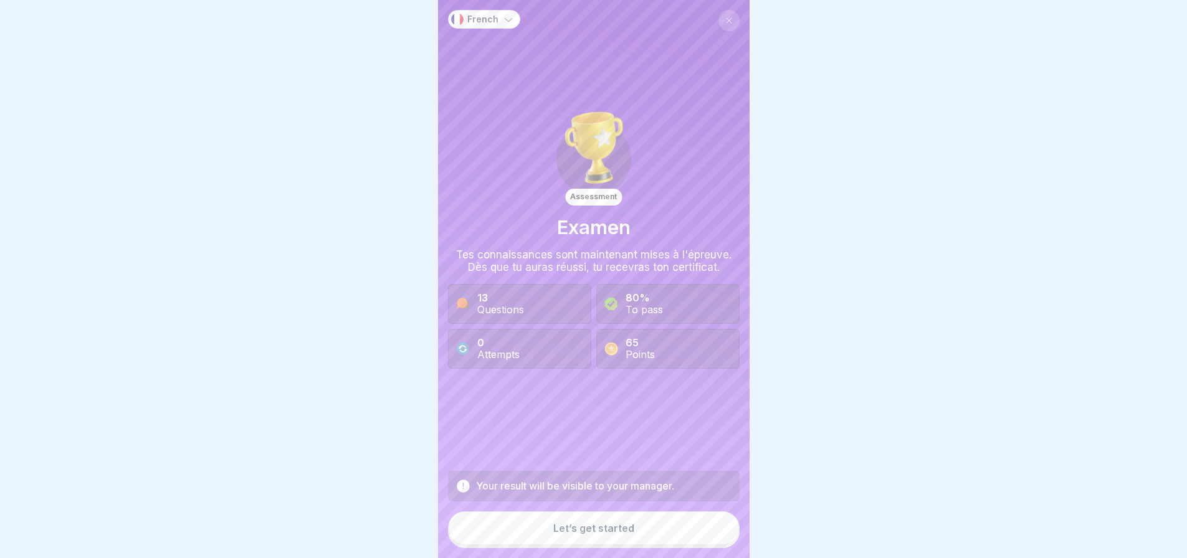
click at [657, 535] on button "Let’s get started" at bounding box center [594, 528] width 292 height 34
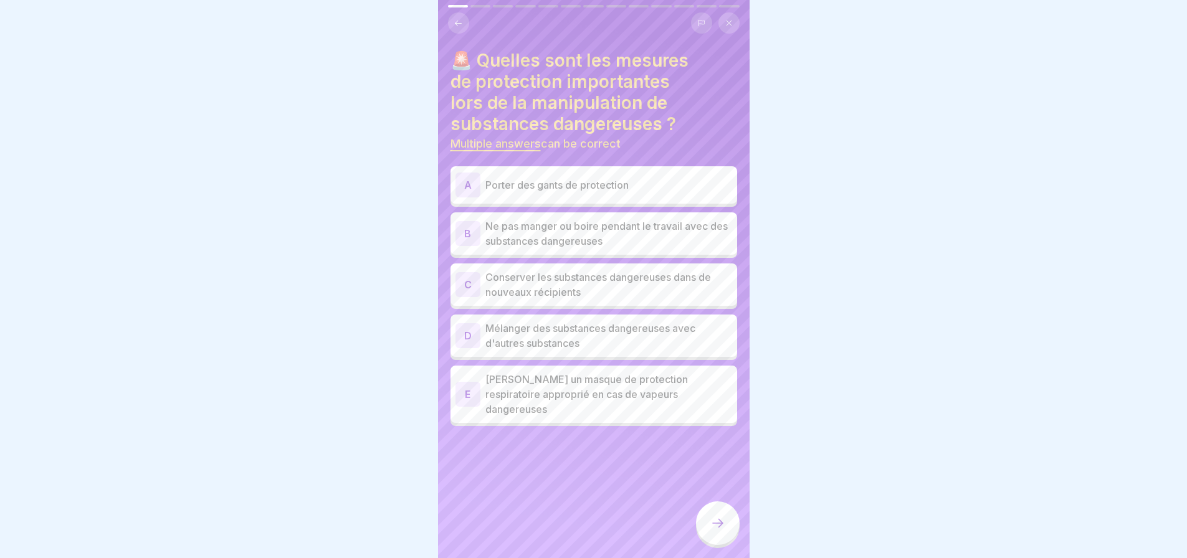
click at [614, 183] on p "Porter des gants de protection" at bounding box center [608, 185] width 247 height 15
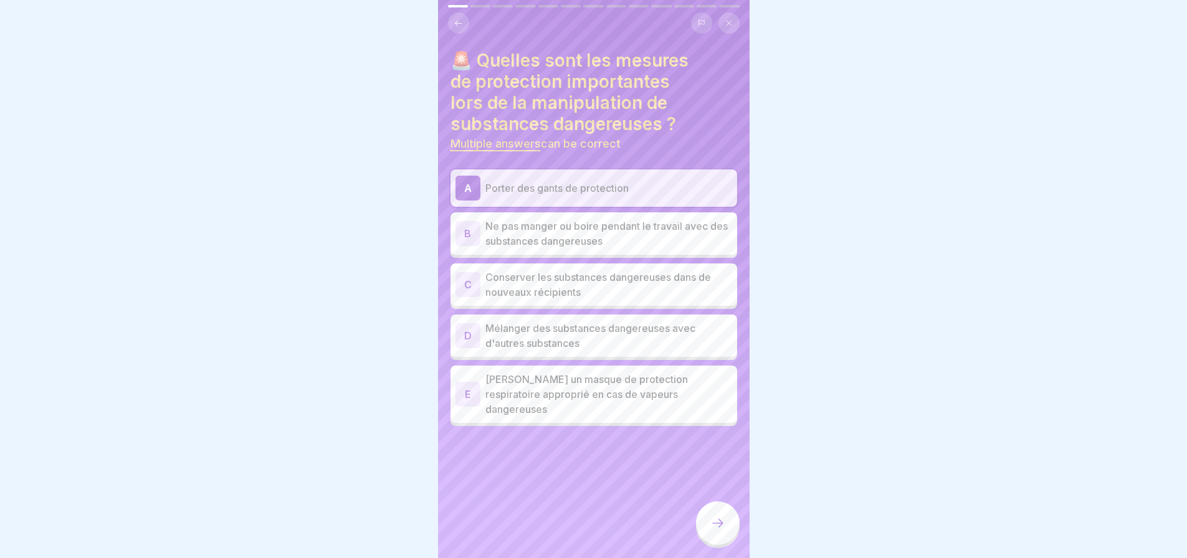
click at [621, 234] on p "Ne pas manger ou boire pendant le travail avec des substances dangereuses" at bounding box center [608, 234] width 247 height 30
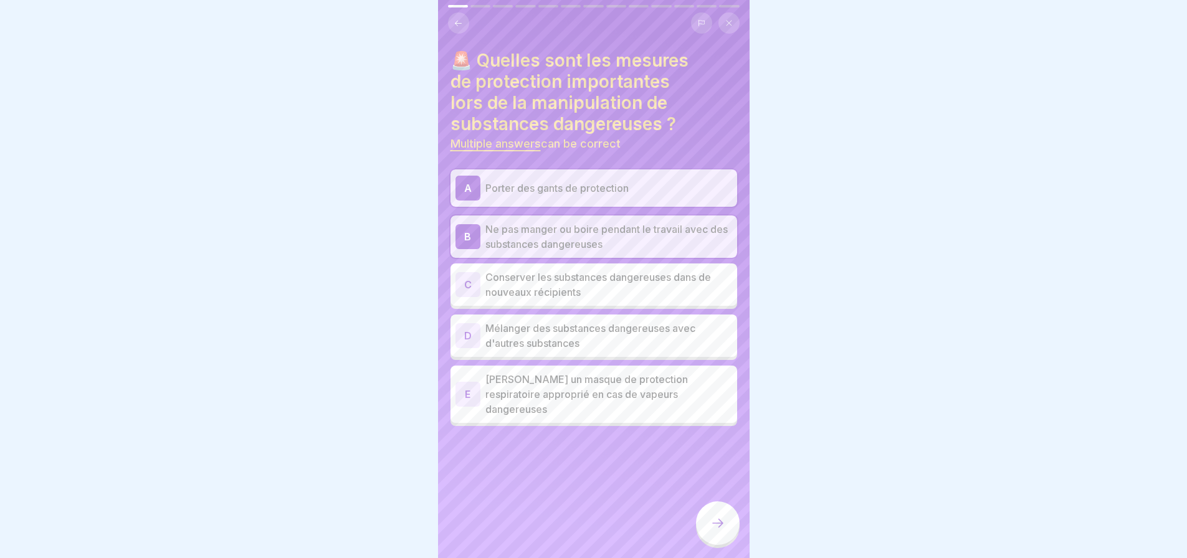
click at [612, 391] on p "Porter un masque de protection respiratoire approprié en cas de vapeurs dangere…" at bounding box center [608, 394] width 247 height 45
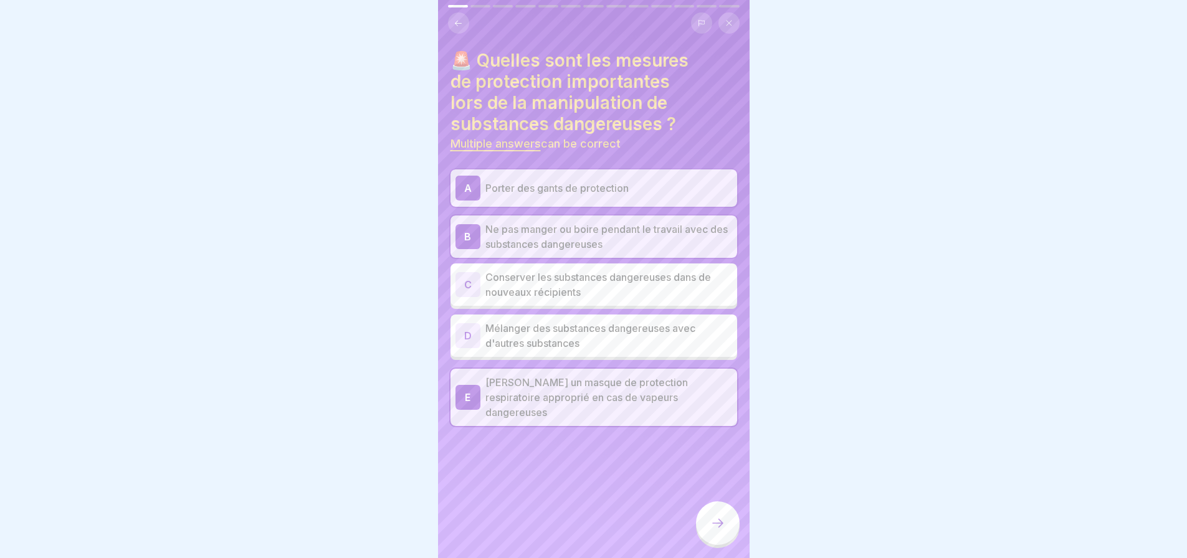
click at [725, 531] on div at bounding box center [718, 524] width 44 height 44
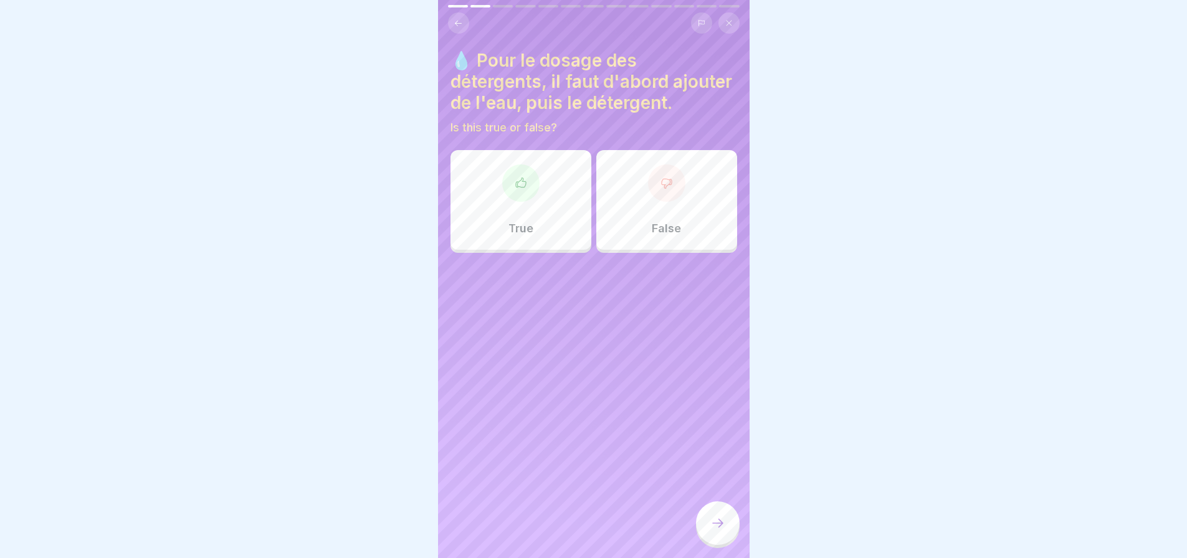
click at [526, 202] on div at bounding box center [520, 182] width 37 height 37
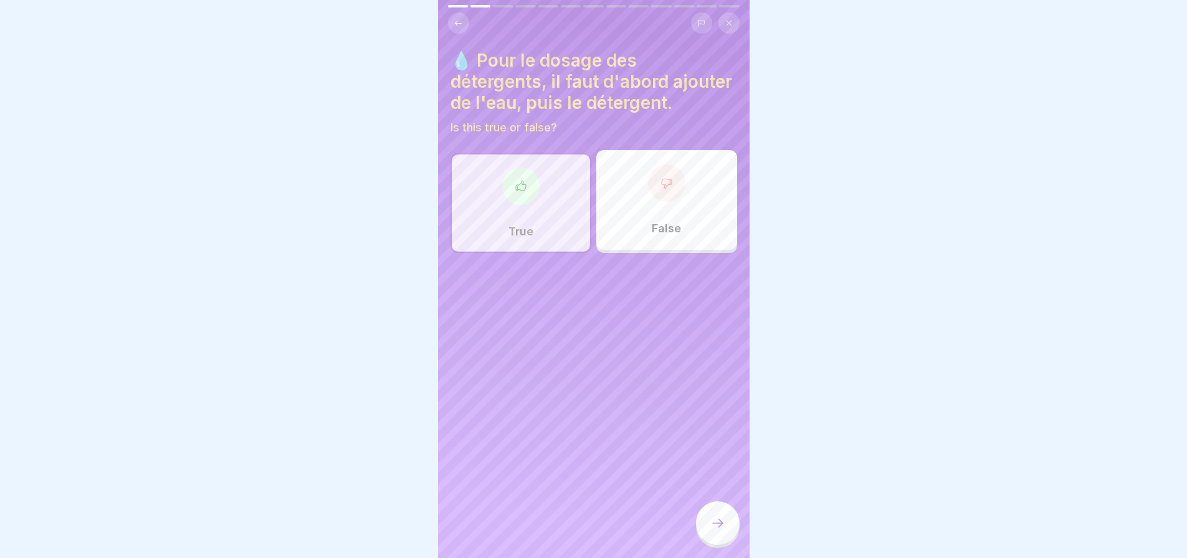
drag, startPoint x: 710, startPoint y: 534, endPoint x: 713, endPoint y: 525, distance: 9.3
click at [711, 531] on icon at bounding box center [717, 523] width 15 height 15
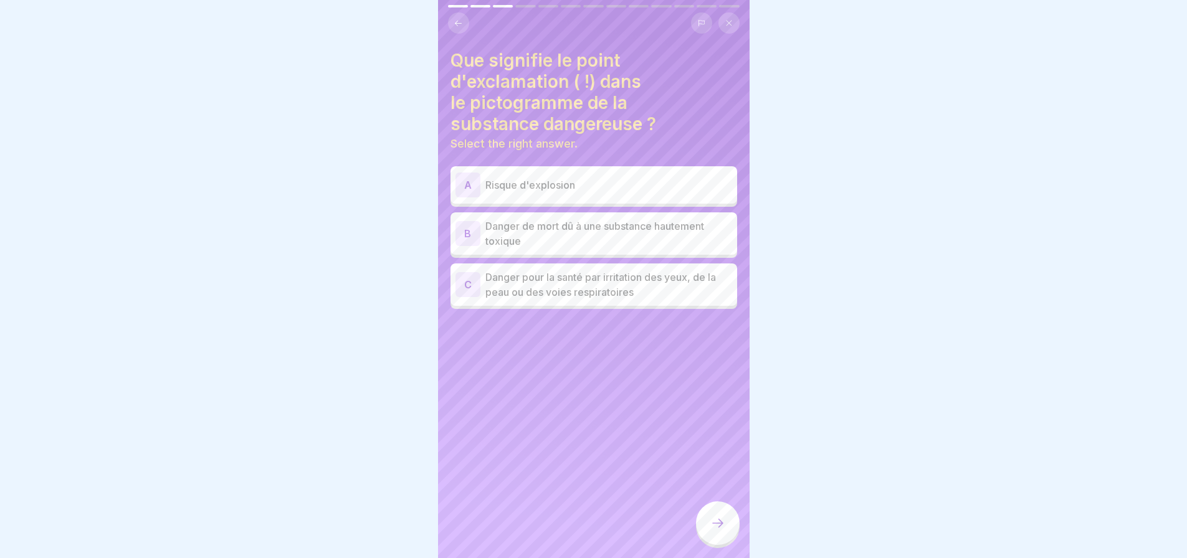
click at [600, 286] on p "Danger pour la santé par irritation des yeux, de la peau ou des voies respirato…" at bounding box center [608, 285] width 247 height 30
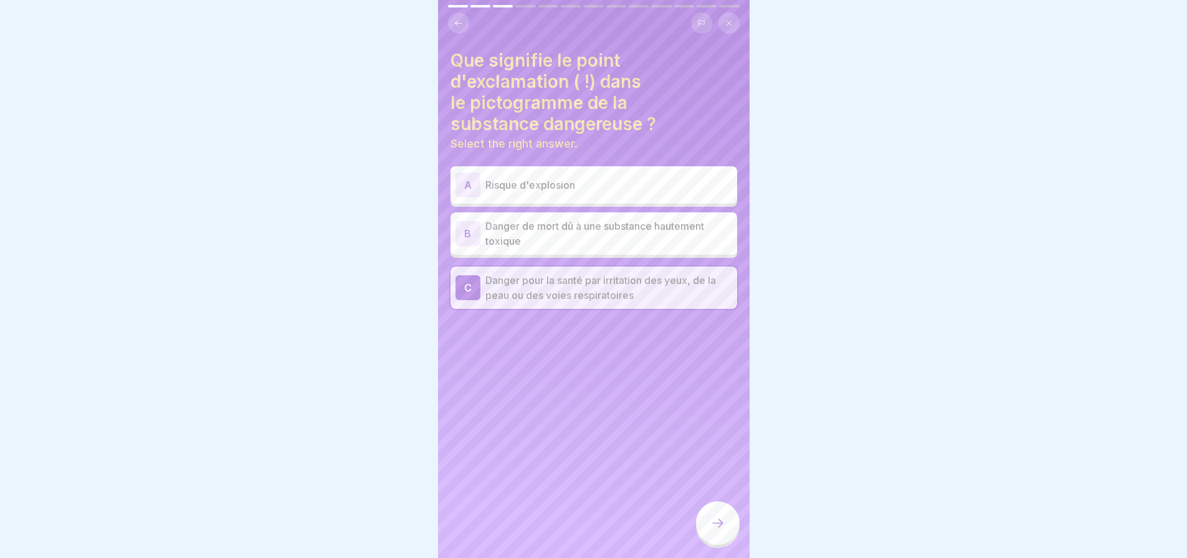
click at [718, 531] on icon at bounding box center [717, 523] width 15 height 15
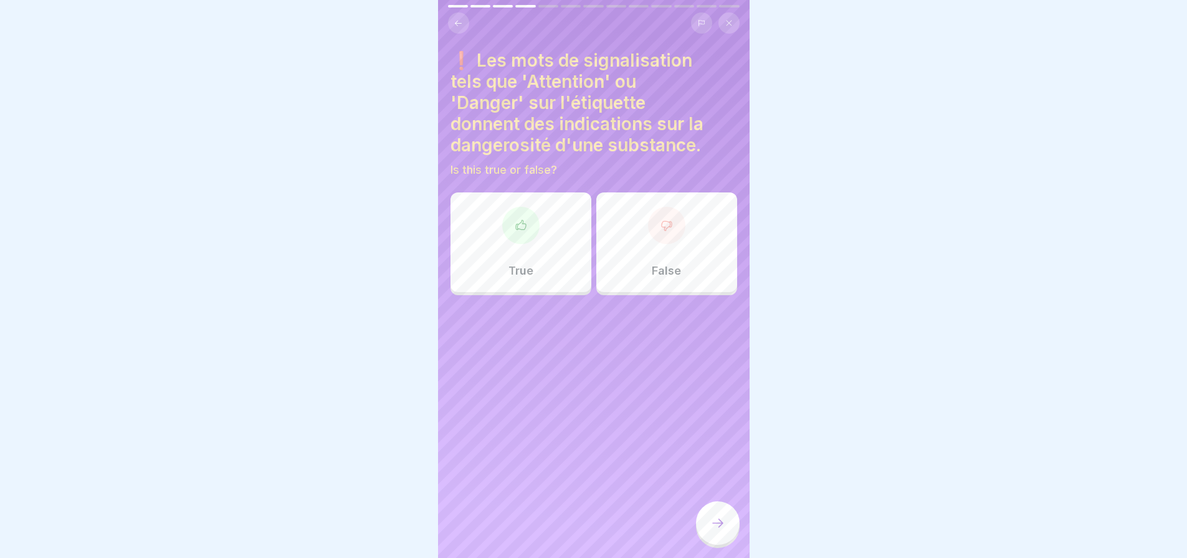
click at [518, 219] on icon at bounding box center [521, 225] width 12 height 12
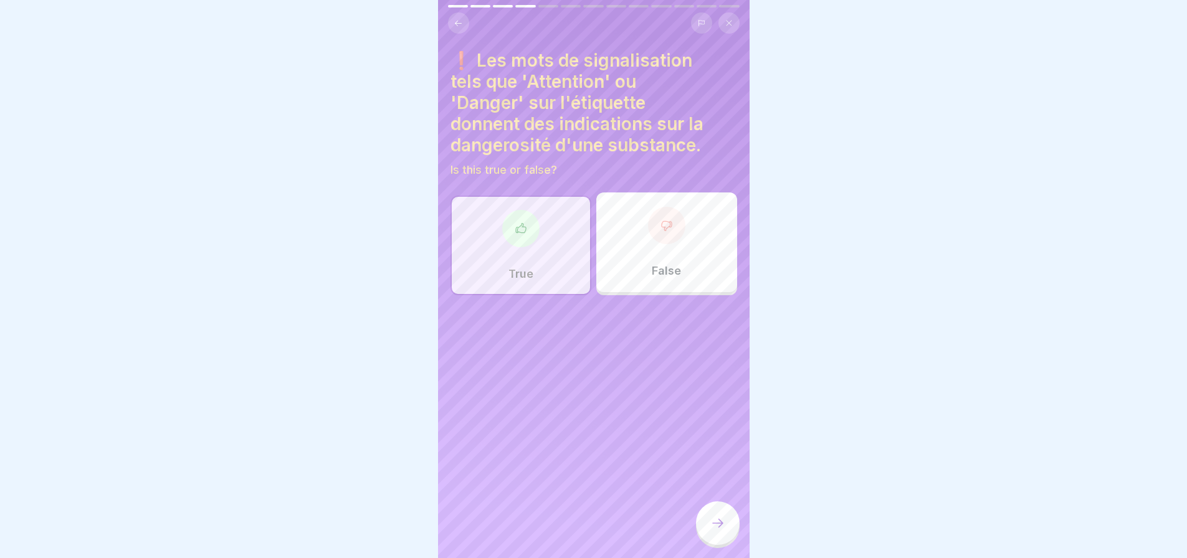
click at [710, 531] on icon at bounding box center [717, 523] width 15 height 15
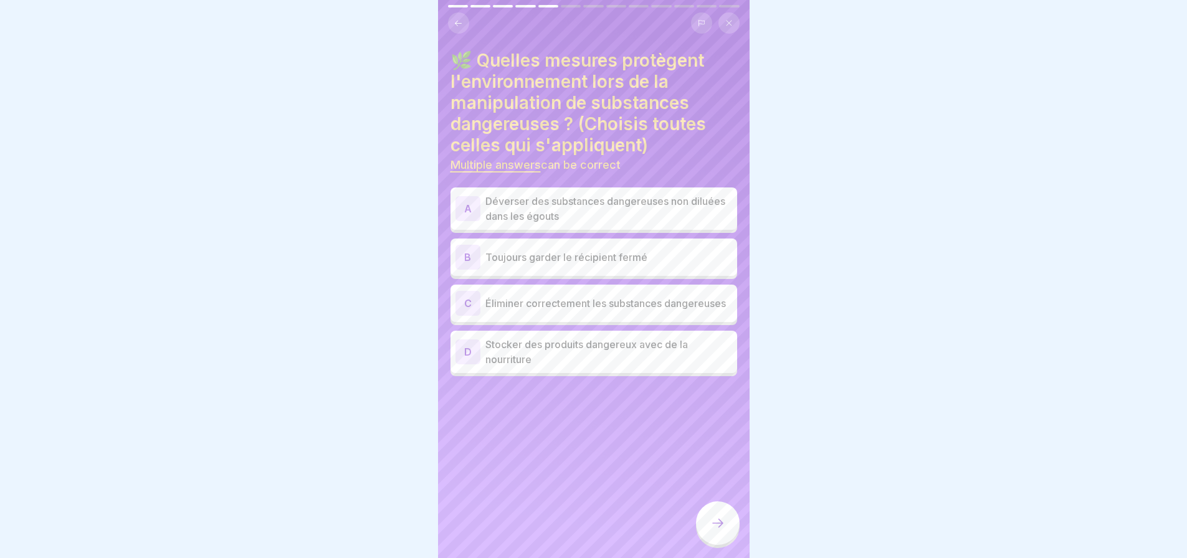
click at [612, 257] on p "Toujours garder le récipient fermé" at bounding box center [608, 257] width 247 height 15
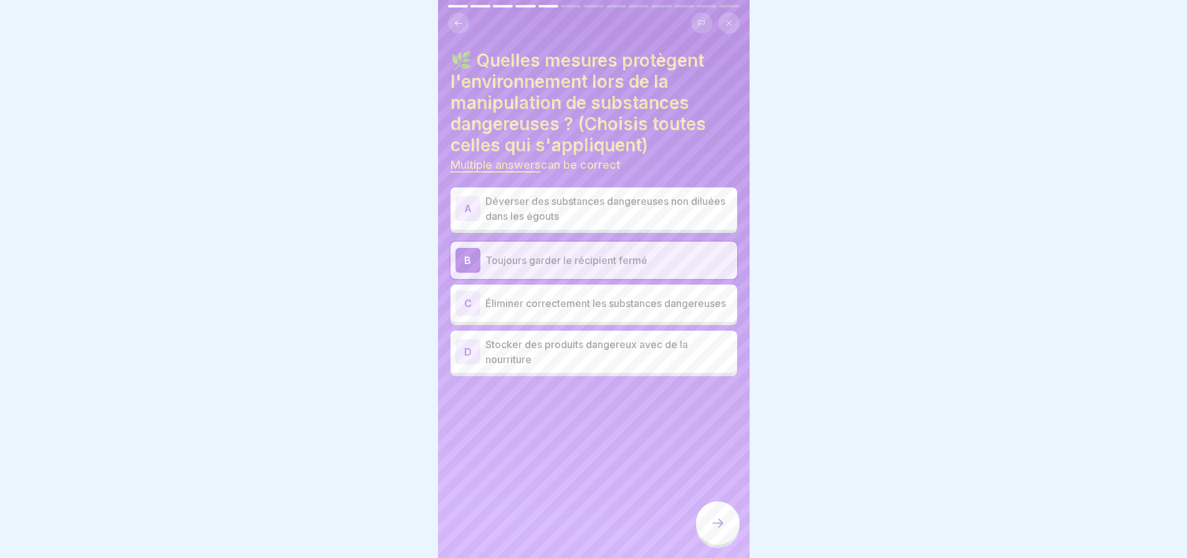
click at [592, 307] on p "Éliminer correctement les substances dangereuses" at bounding box center [608, 303] width 247 height 15
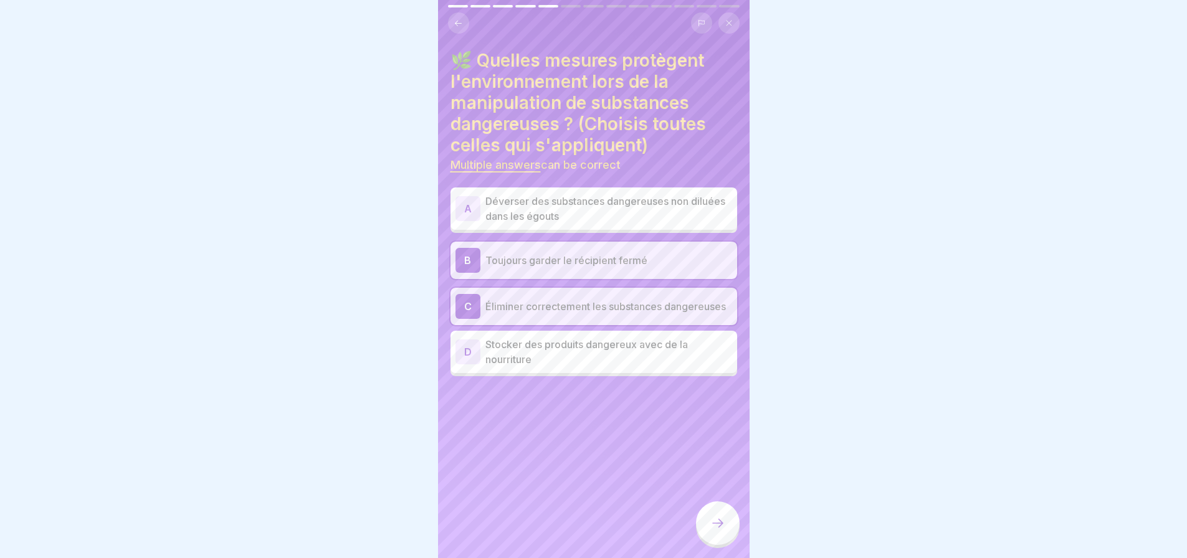
click at [728, 529] on div at bounding box center [718, 524] width 44 height 44
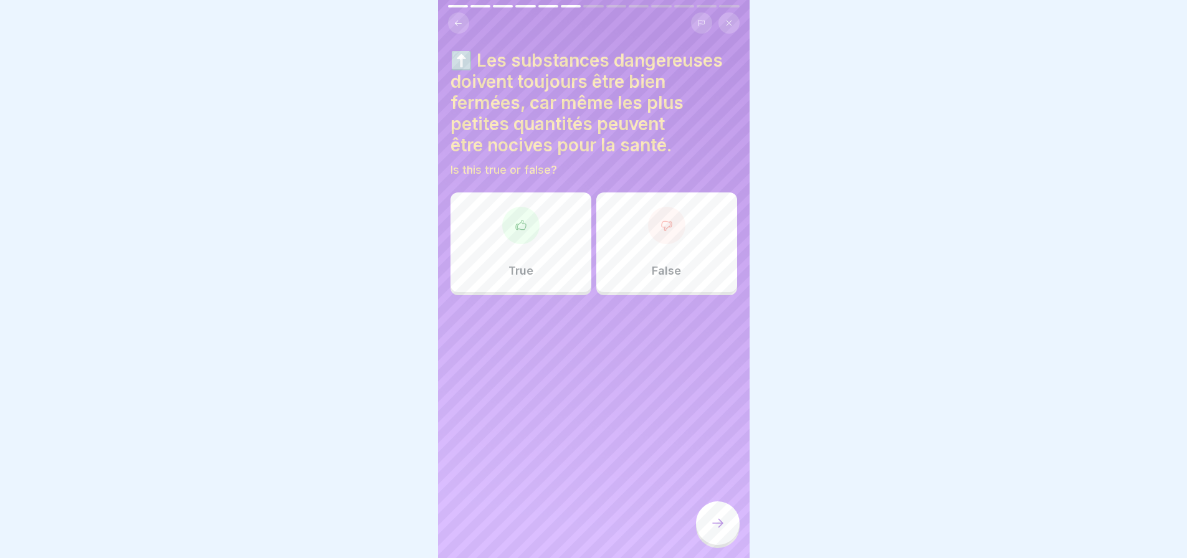
click at [528, 235] on div at bounding box center [520, 225] width 37 height 37
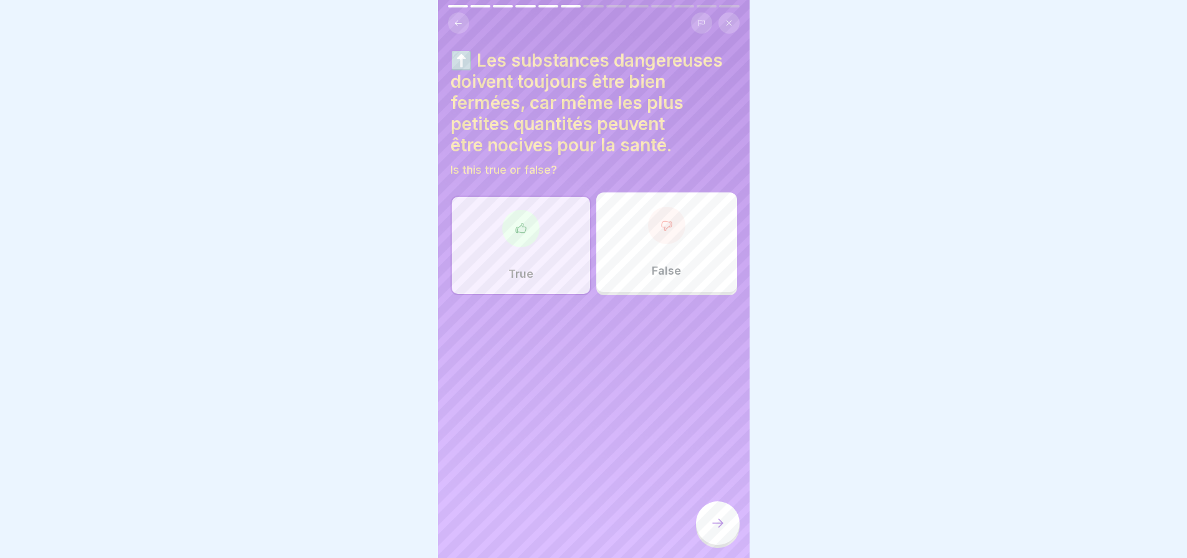
click at [714, 531] on icon at bounding box center [717, 523] width 15 height 15
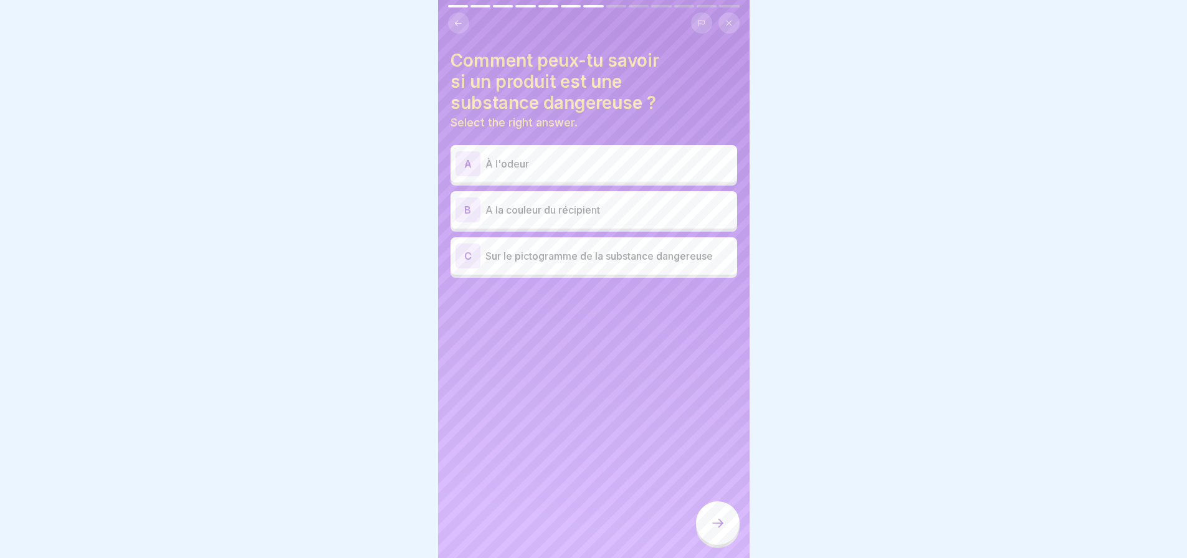
click at [618, 259] on p "Sur le pictogramme de la substance dangereuse" at bounding box center [608, 256] width 247 height 15
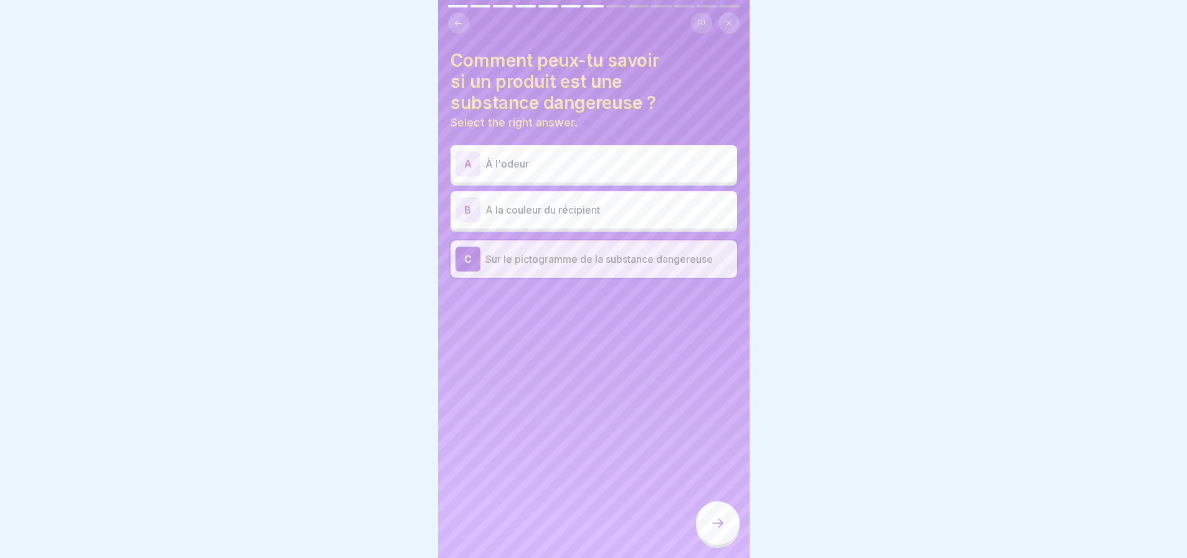
click at [715, 531] on icon at bounding box center [717, 523] width 15 height 15
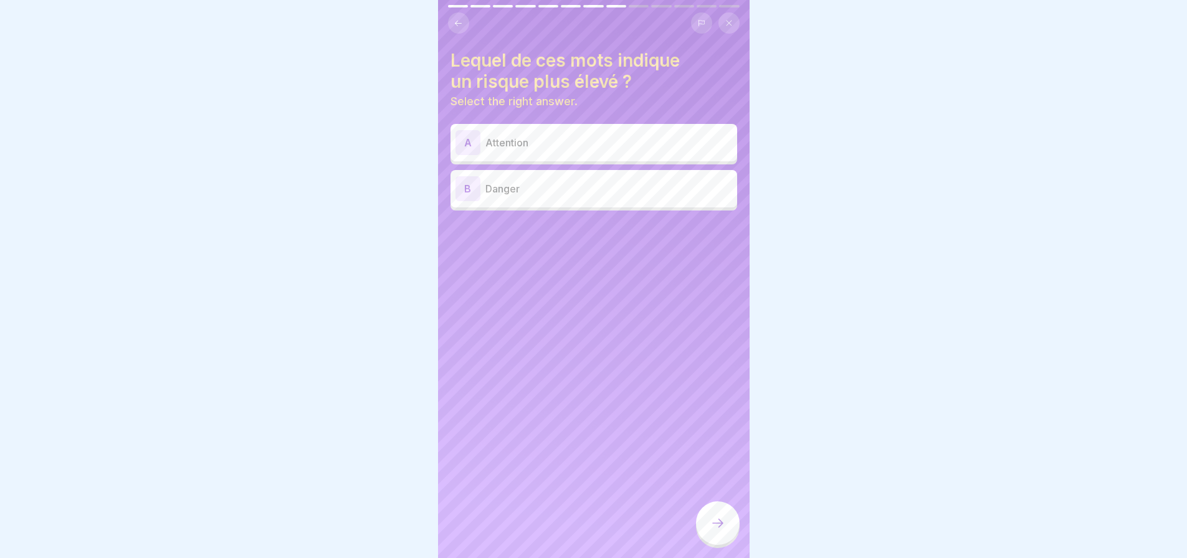
click at [562, 197] on div "B Danger" at bounding box center [593, 188] width 277 height 25
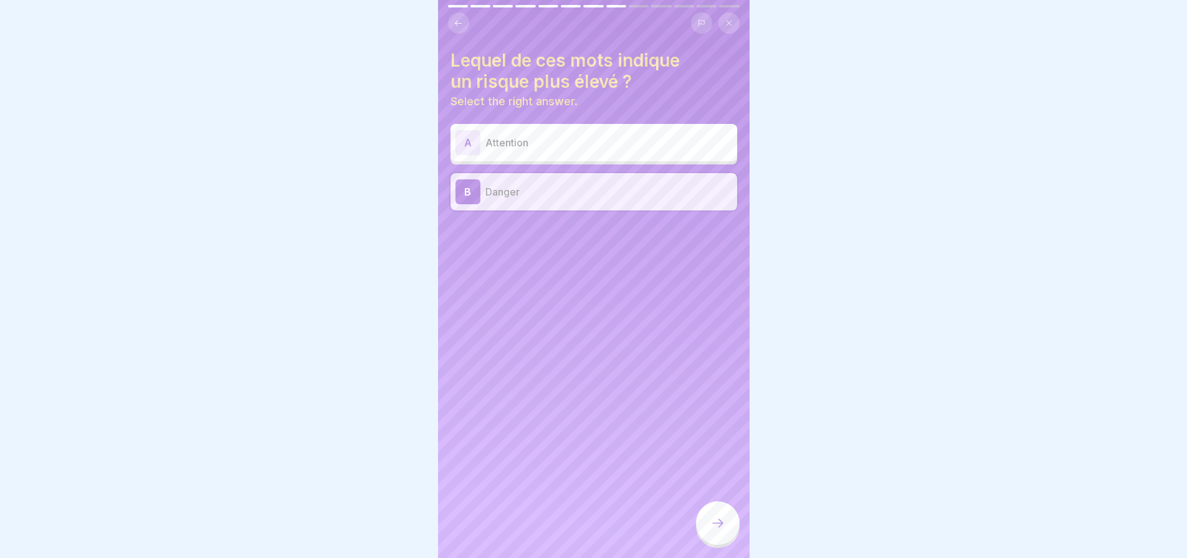
click at [721, 531] on icon at bounding box center [717, 523] width 15 height 15
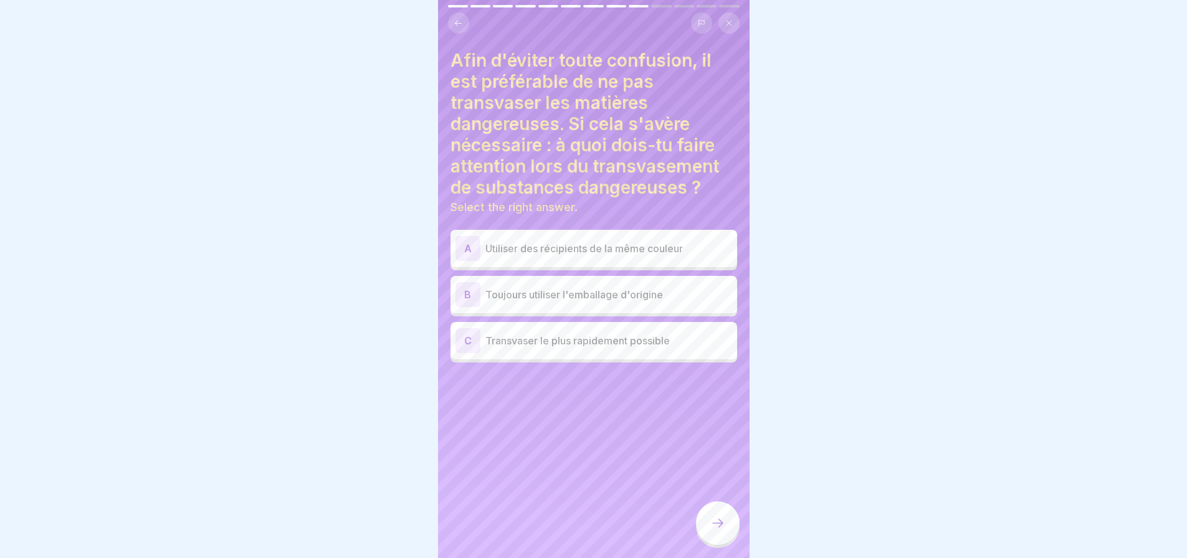
click at [675, 298] on p "Toujours utiliser l'emballage d'origine" at bounding box center [608, 294] width 247 height 15
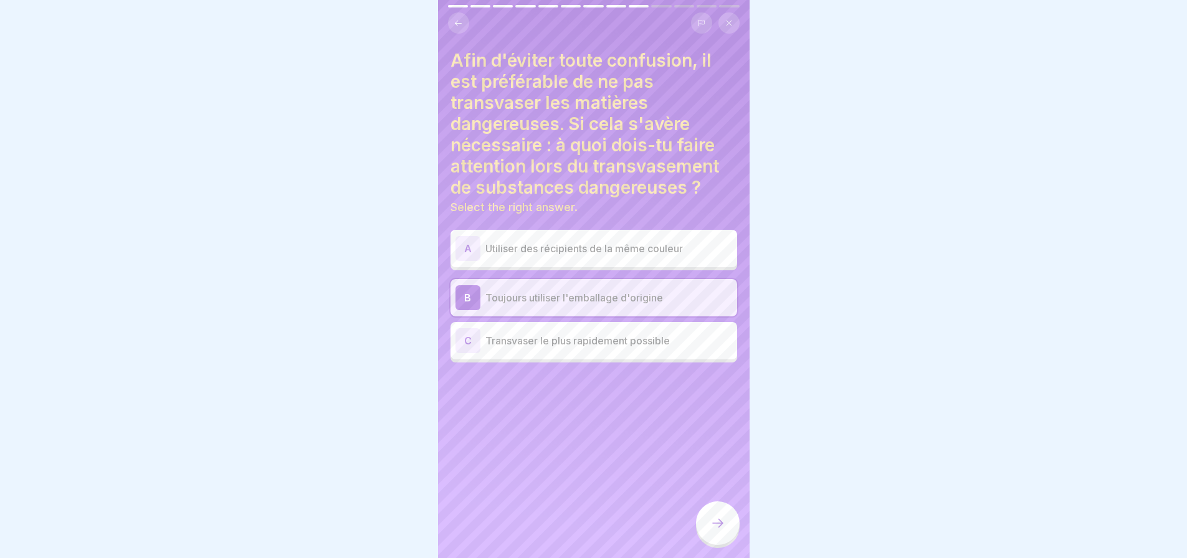
click at [625, 252] on p "Utiliser des récipients de la même couleur" at bounding box center [608, 248] width 247 height 15
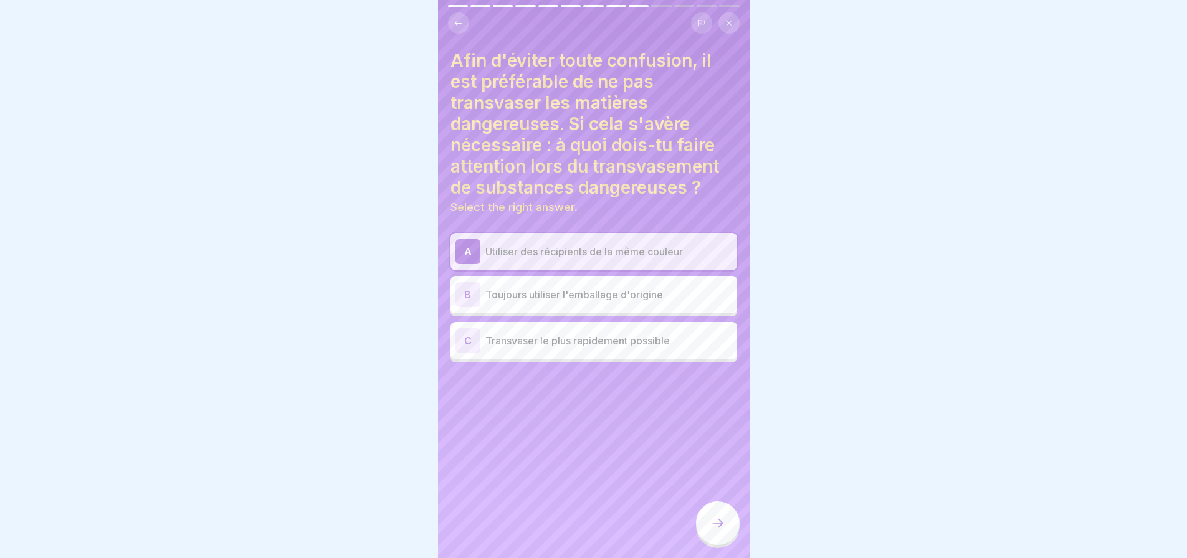
click at [594, 285] on div "B Toujours utiliser l'emballage d'origine" at bounding box center [593, 294] width 277 height 25
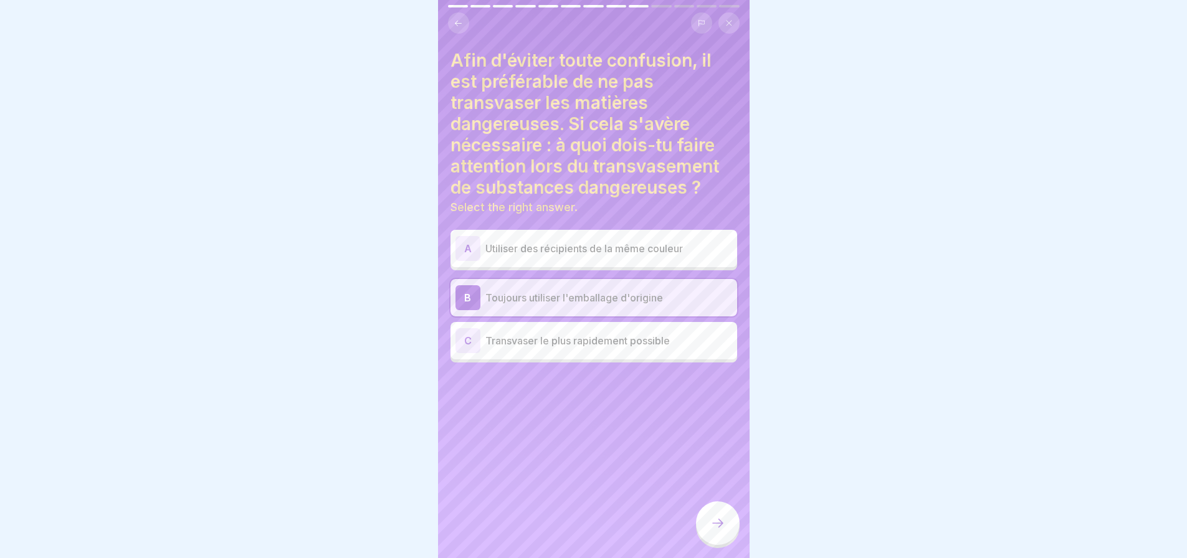
click at [724, 531] on icon at bounding box center [717, 523] width 15 height 15
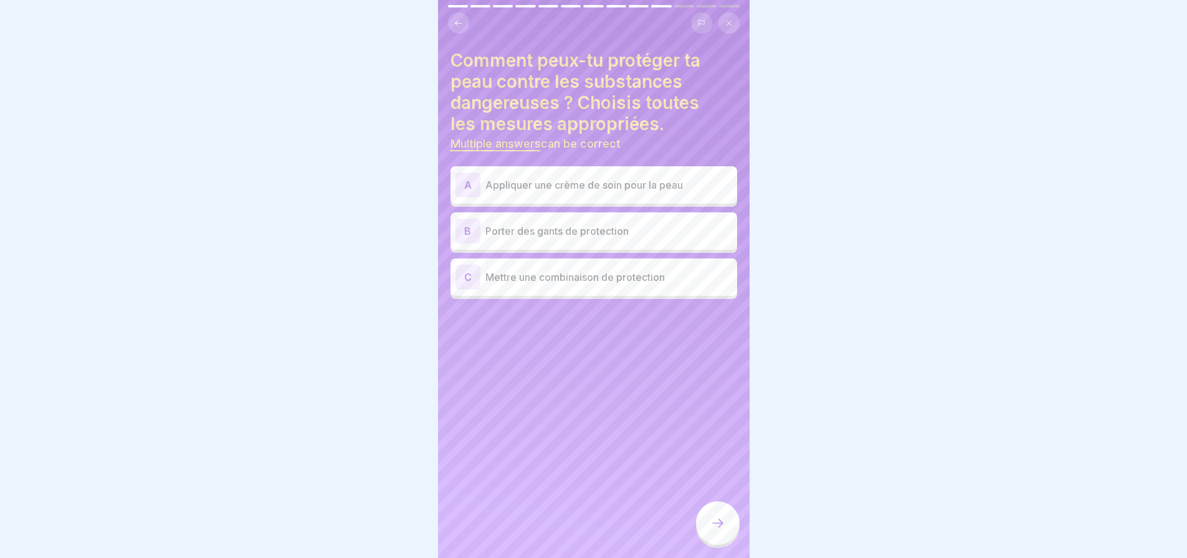
click at [645, 230] on p "Porter des gants de protection" at bounding box center [608, 231] width 247 height 15
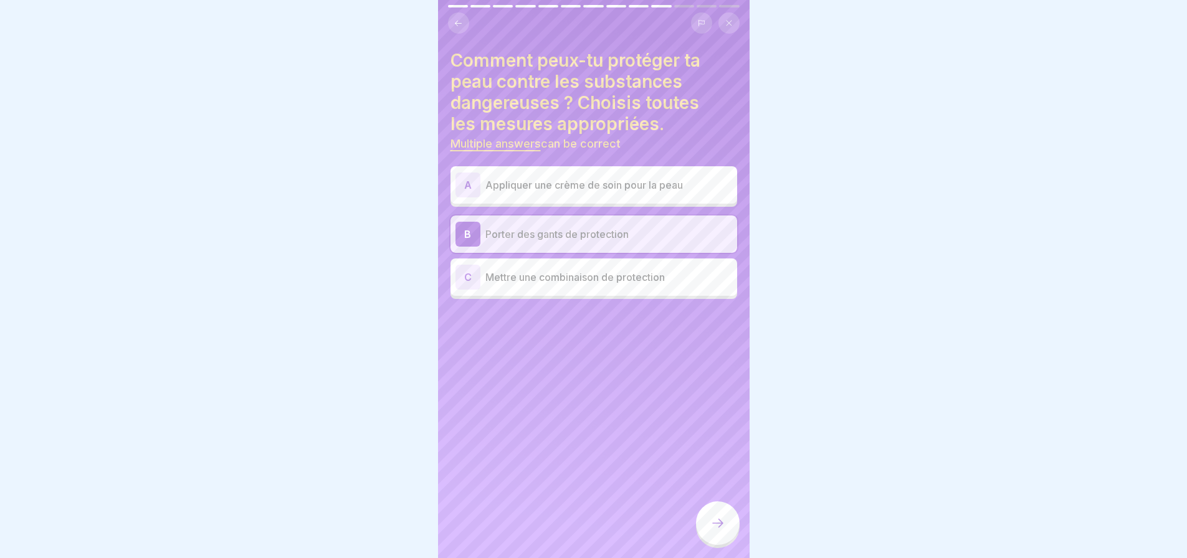
click at [638, 285] on div "C Mettre une combinaison de protection" at bounding box center [593, 277] width 277 height 25
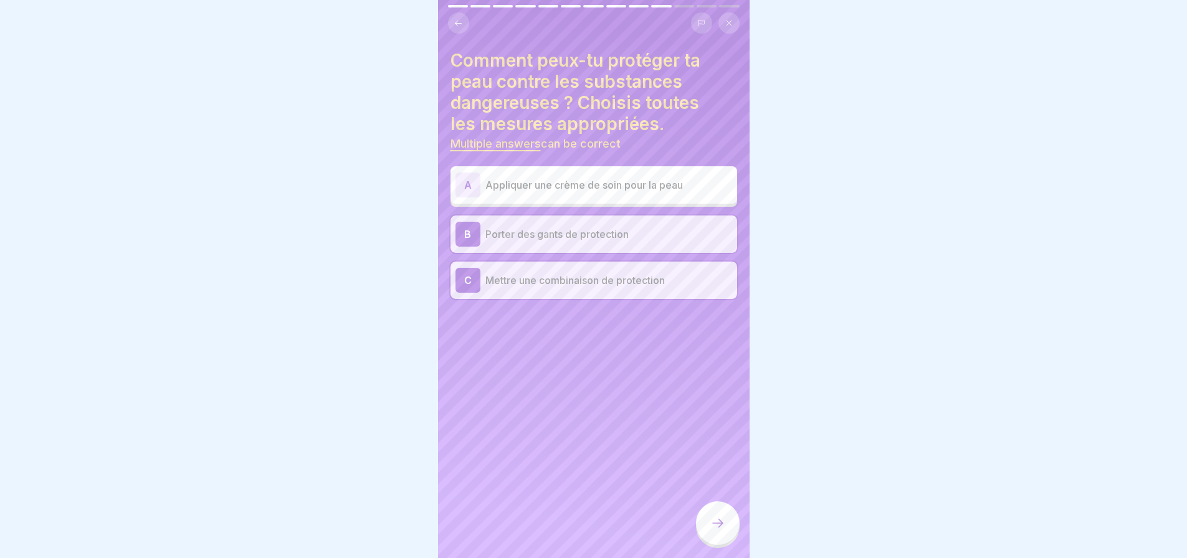
click at [723, 528] on icon at bounding box center [717, 523] width 15 height 15
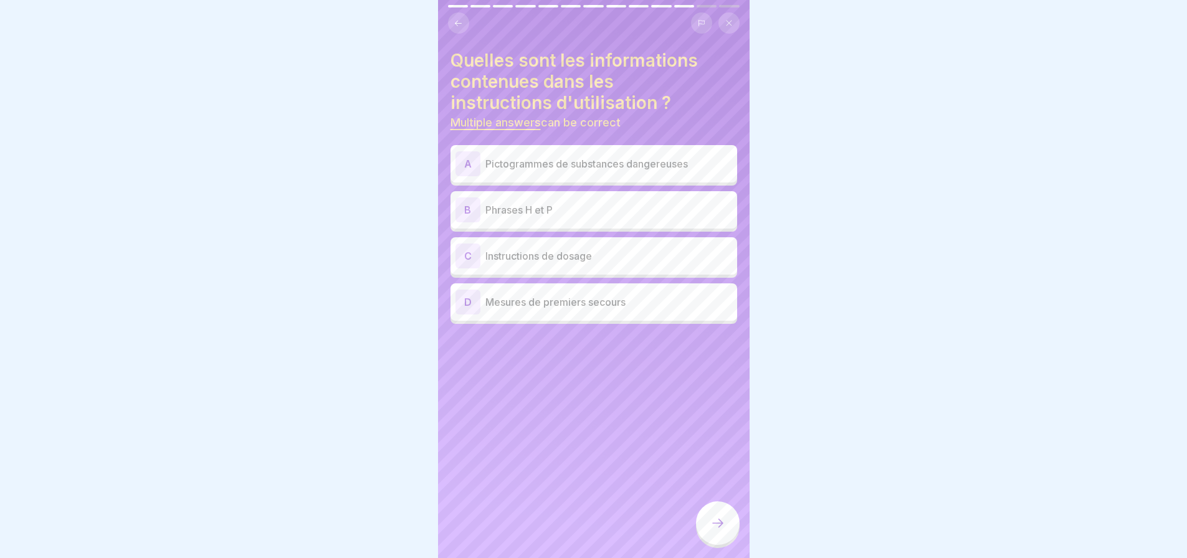
click at [667, 162] on p "Pictogrammes de substances dangereuses" at bounding box center [608, 163] width 247 height 15
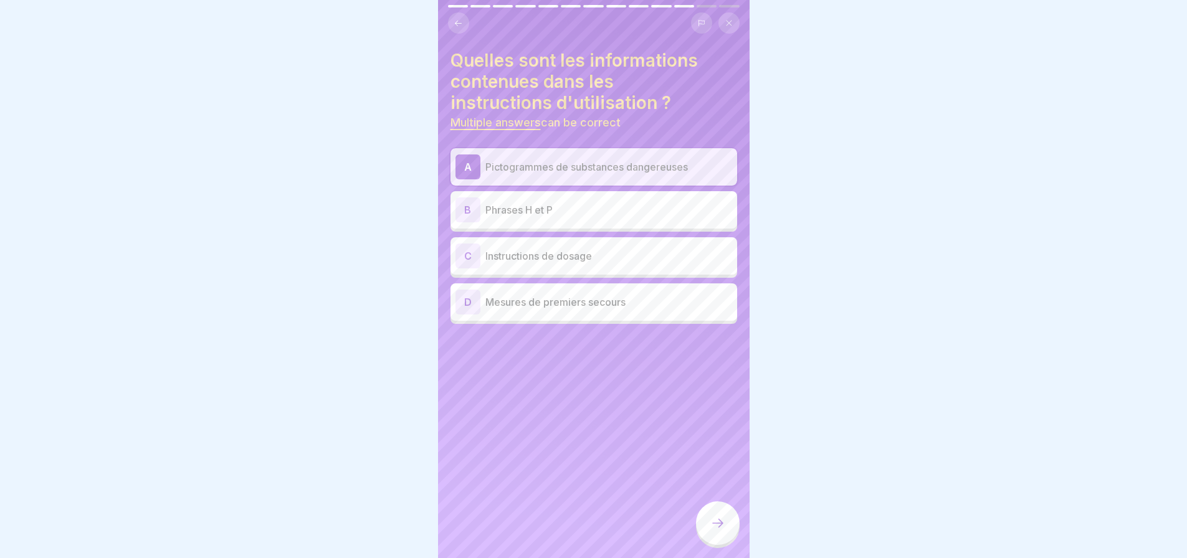
click at [604, 209] on p "Phrases H et P" at bounding box center [608, 209] width 247 height 15
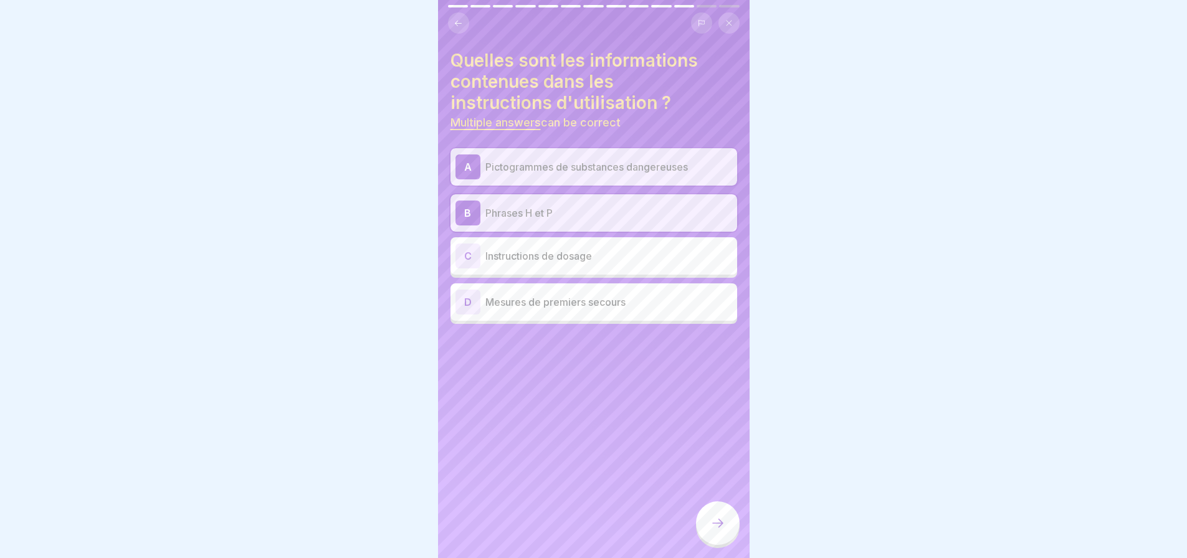
click at [635, 307] on p "Mesures de premiers secours" at bounding box center [608, 302] width 247 height 15
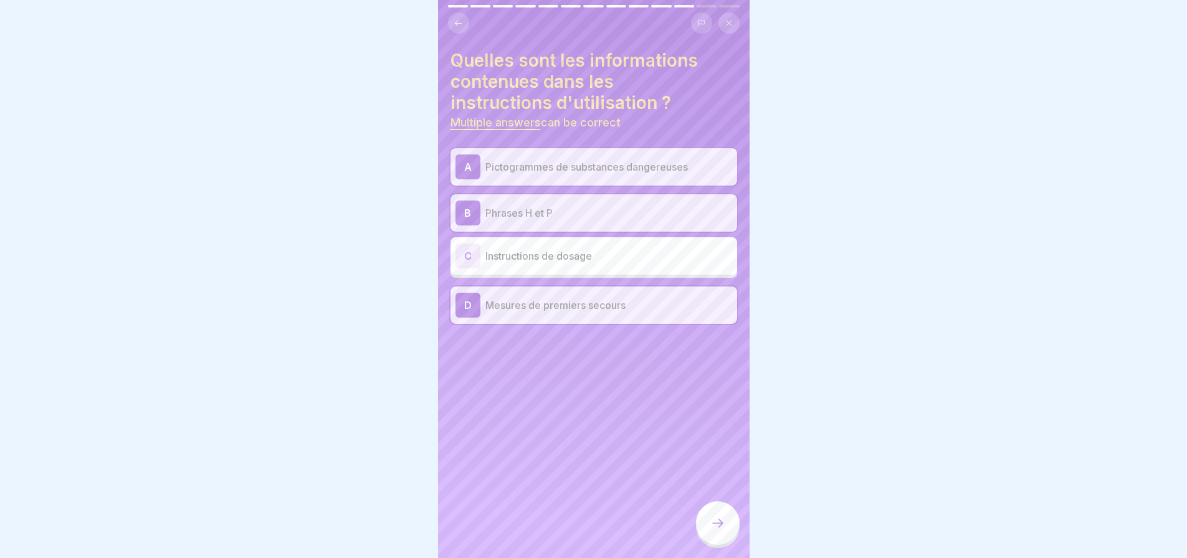
click at [721, 528] on icon at bounding box center [717, 523] width 11 height 9
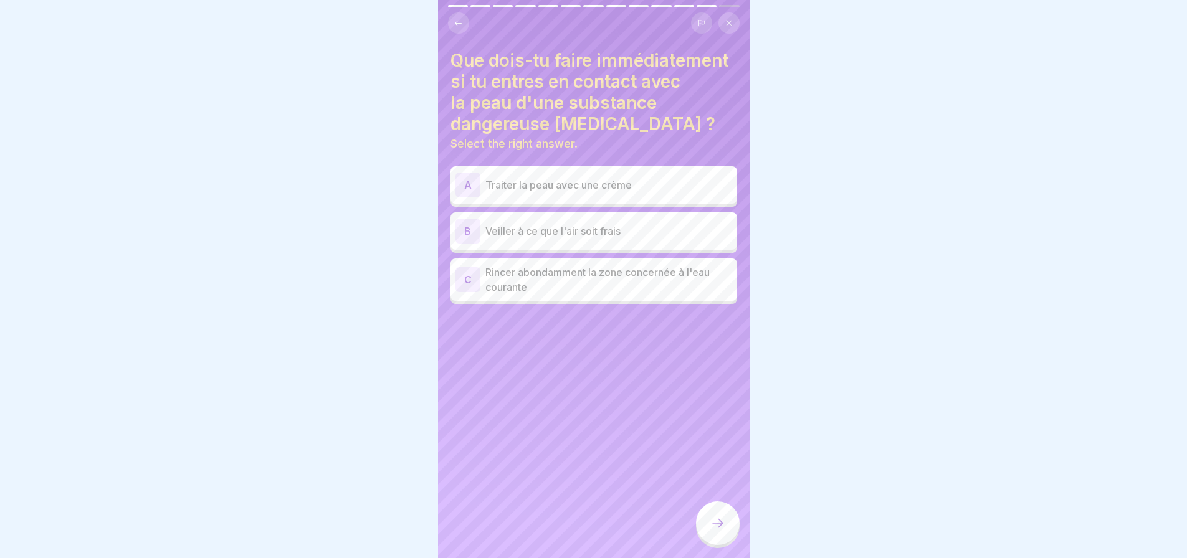
click at [653, 283] on p "Rincer abondamment la zone concernée à l'eau courante" at bounding box center [608, 280] width 247 height 30
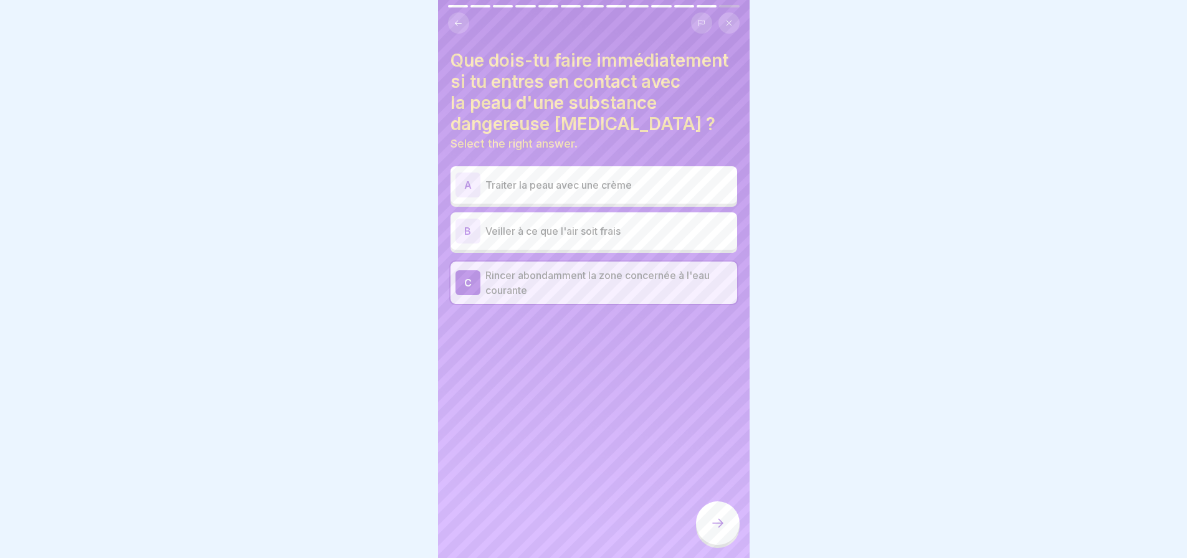
click at [721, 526] on icon at bounding box center [717, 523] width 15 height 15
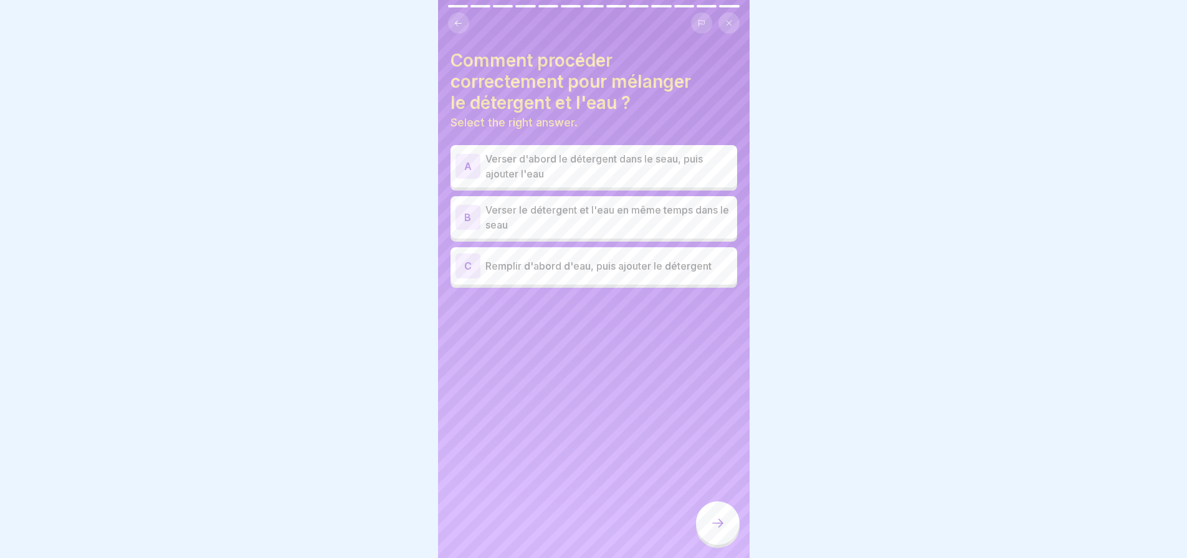
click at [668, 270] on p "Remplir d'abord d'eau, puis ajouter le détergent" at bounding box center [608, 266] width 247 height 15
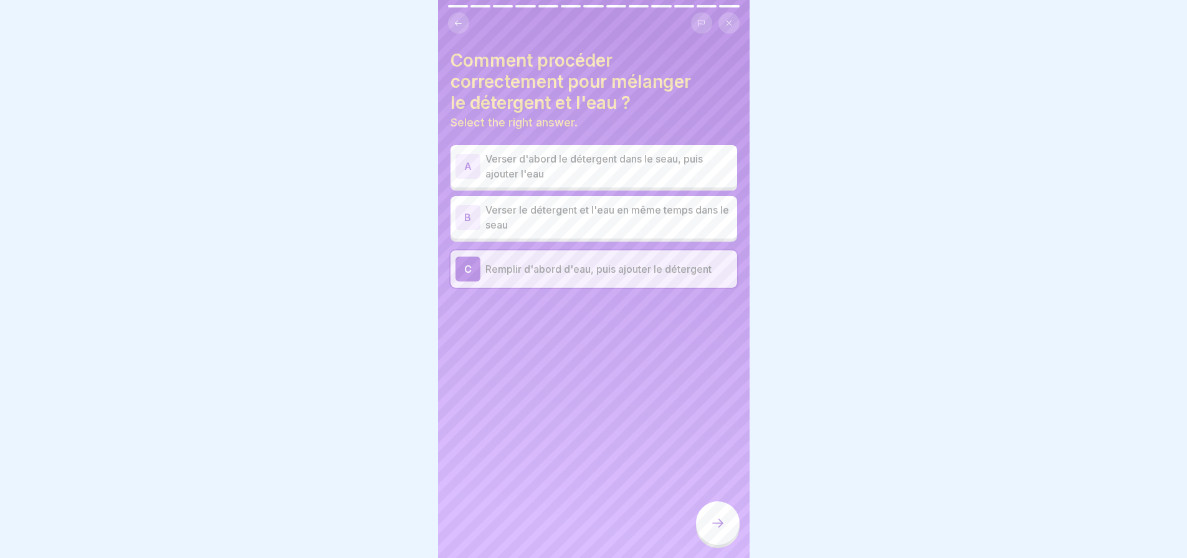
drag, startPoint x: 727, startPoint y: 536, endPoint x: 731, endPoint y: 514, distance: 22.1
click at [728, 536] on div at bounding box center [718, 524] width 44 height 44
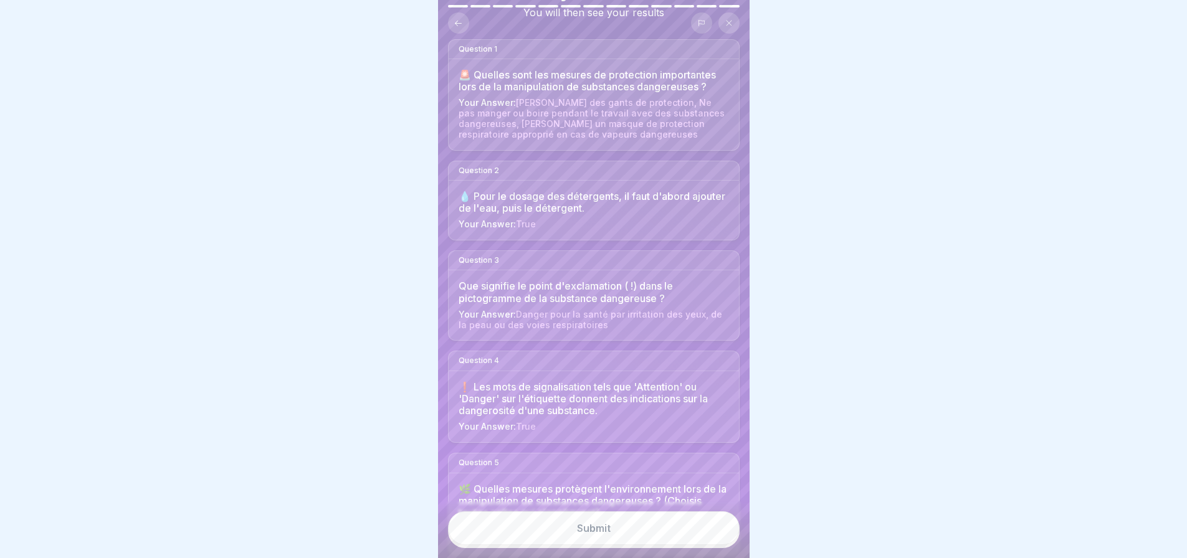
scroll to position [436, 0]
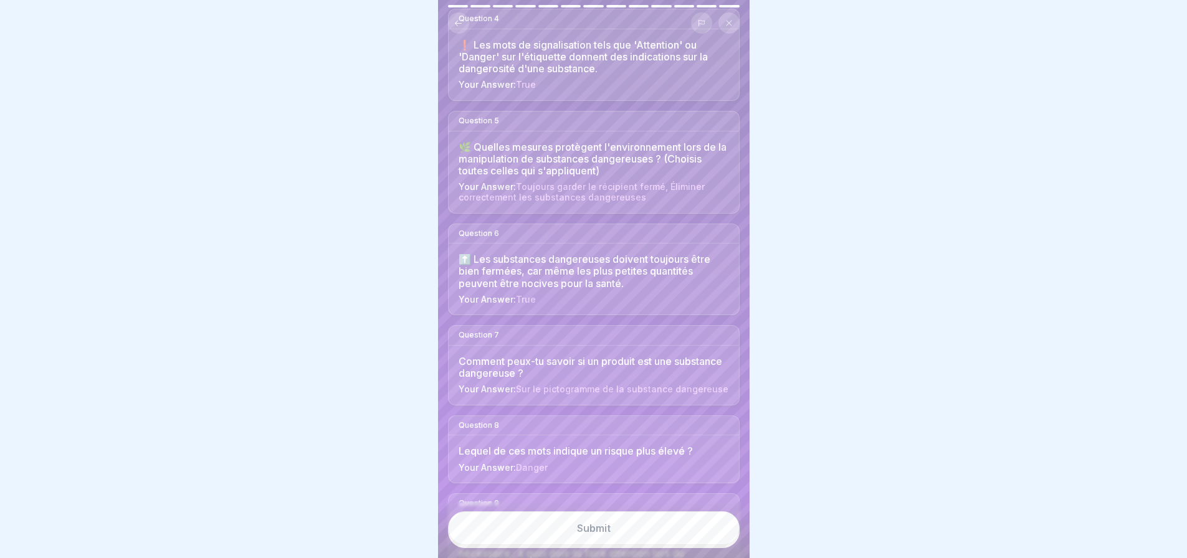
click at [604, 545] on button "Submit" at bounding box center [594, 528] width 292 height 34
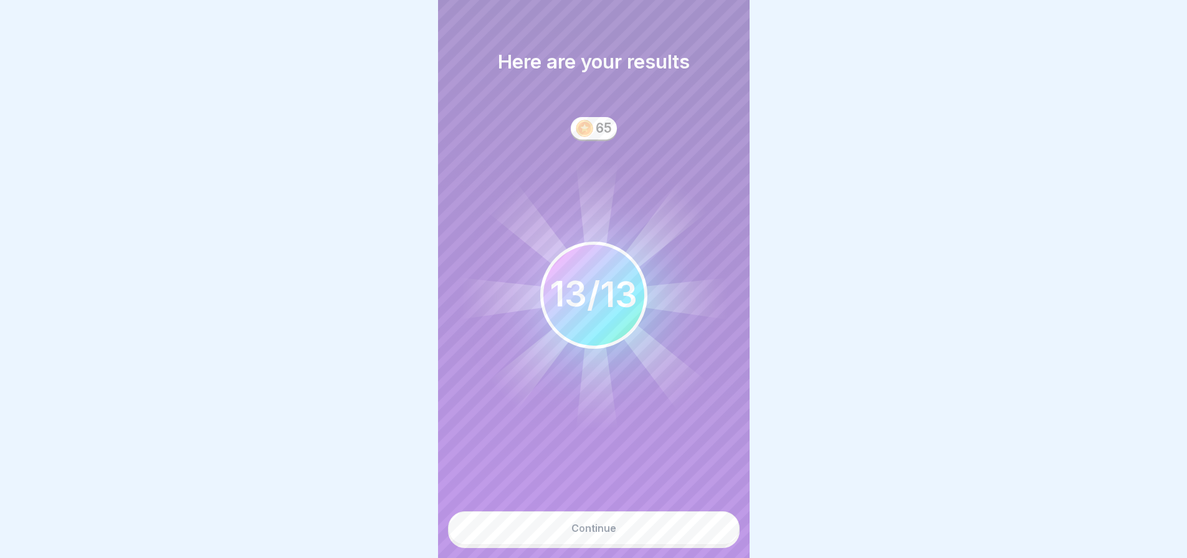
click at [638, 543] on button "Continue" at bounding box center [594, 528] width 292 height 34
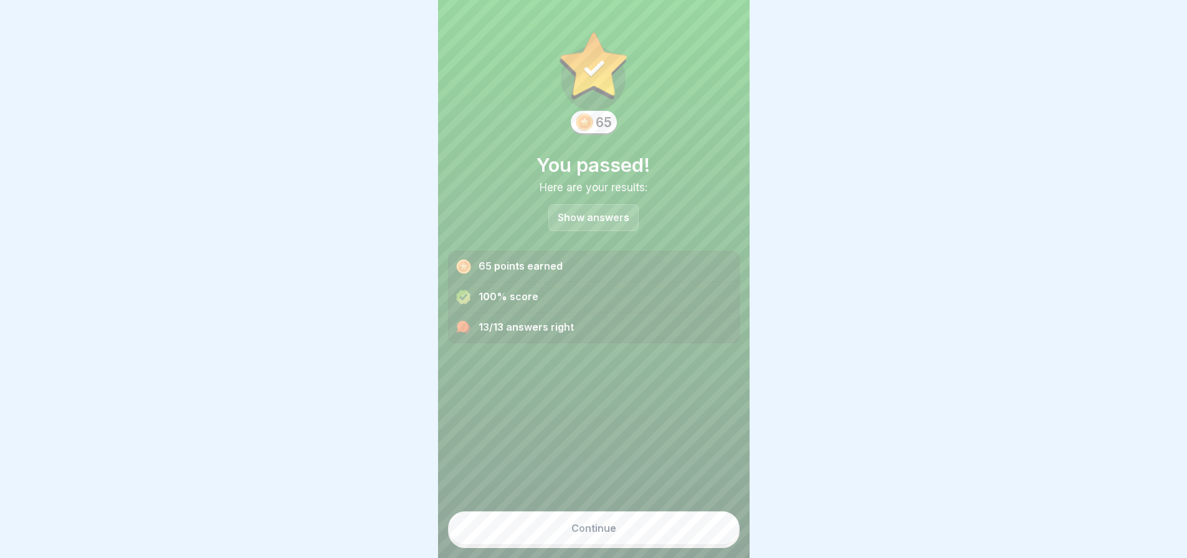
click at [620, 538] on button "Continue" at bounding box center [594, 528] width 292 height 34
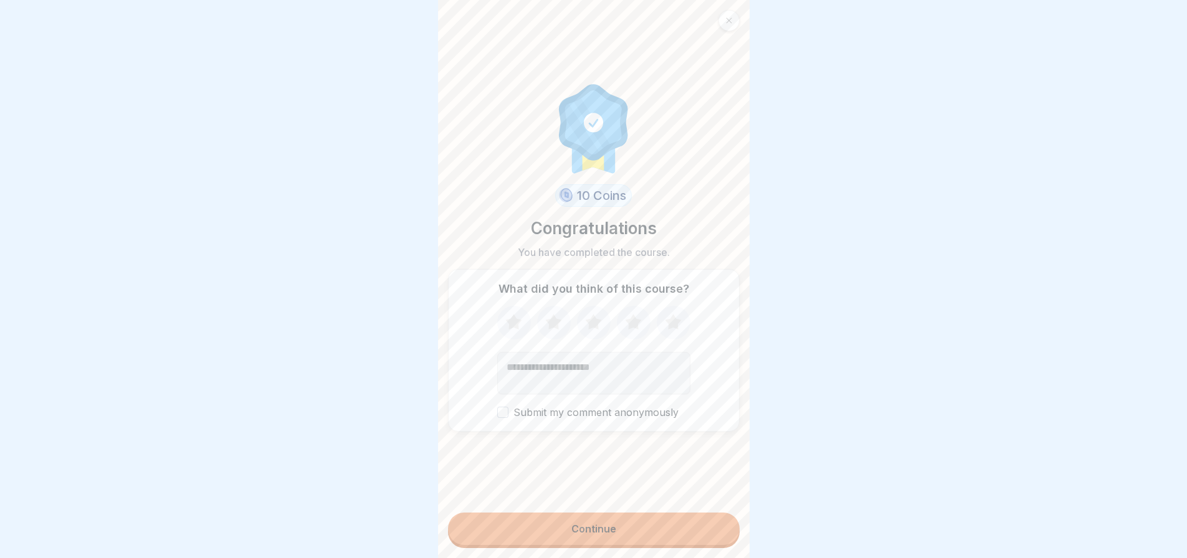
click at [612, 533] on button "Continue" at bounding box center [594, 529] width 292 height 32
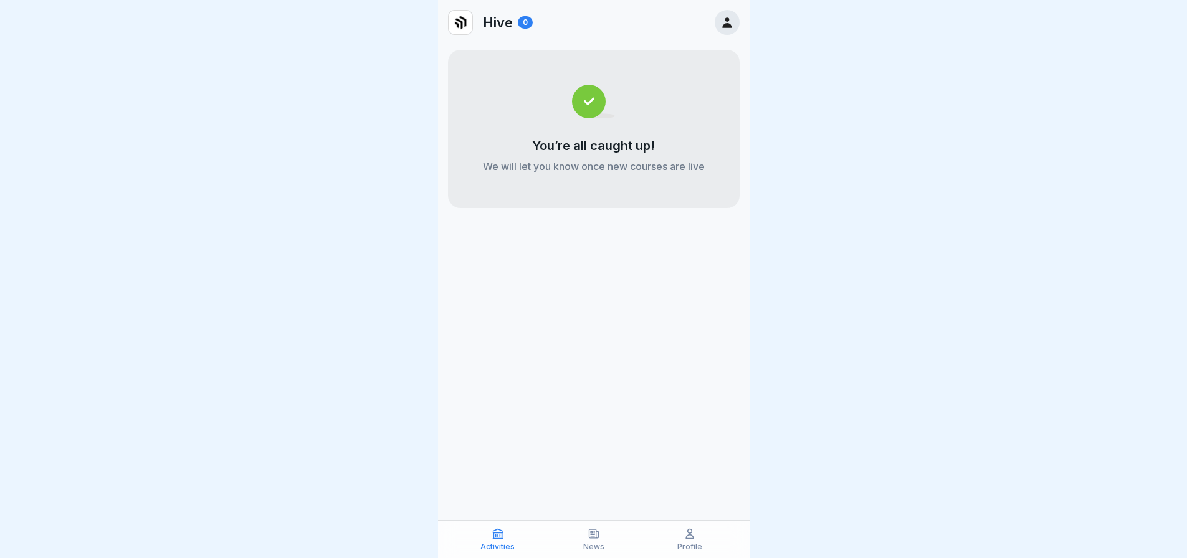
click at [692, 535] on icon at bounding box center [689, 534] width 12 height 12
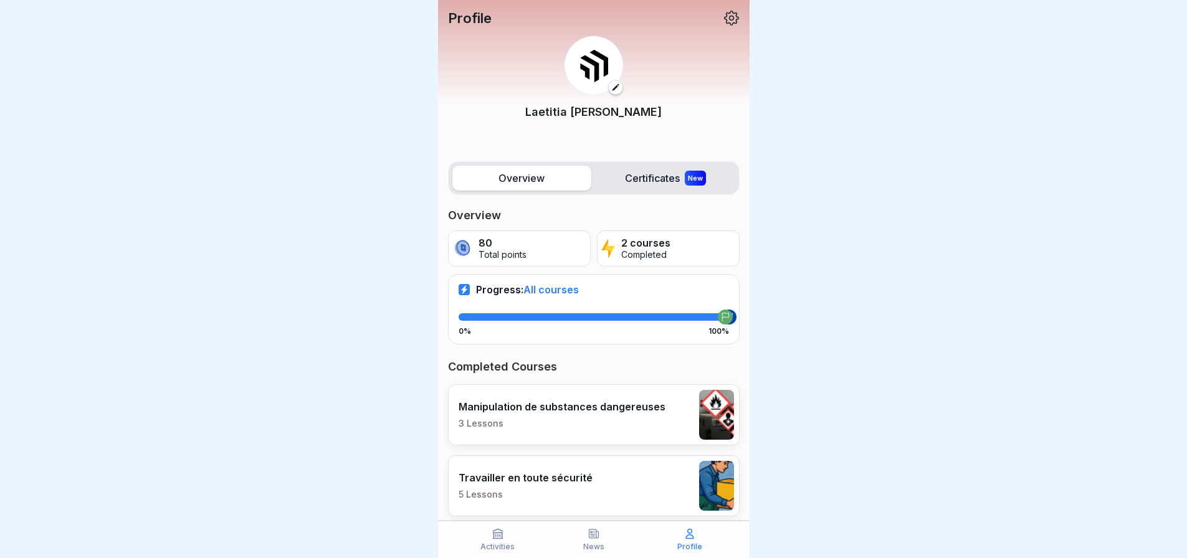
drag, startPoint x: 505, startPoint y: 546, endPoint x: 531, endPoint y: 504, distance: 49.8
click at [505, 547] on p "Activities" at bounding box center [497, 547] width 34 height 9
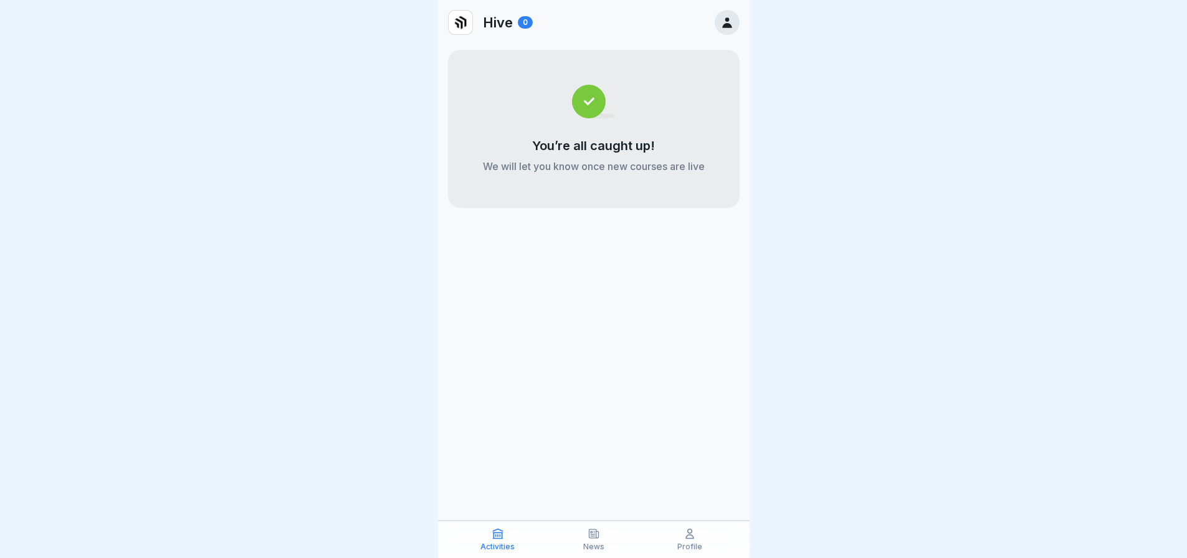
click at [640, 389] on div "Hive 0 You’re all caught up! We will let you know once new courses are live" at bounding box center [594, 279] width 312 height 558
click at [596, 538] on icon at bounding box center [593, 534] width 9 height 9
